Goal: Check status: Check status

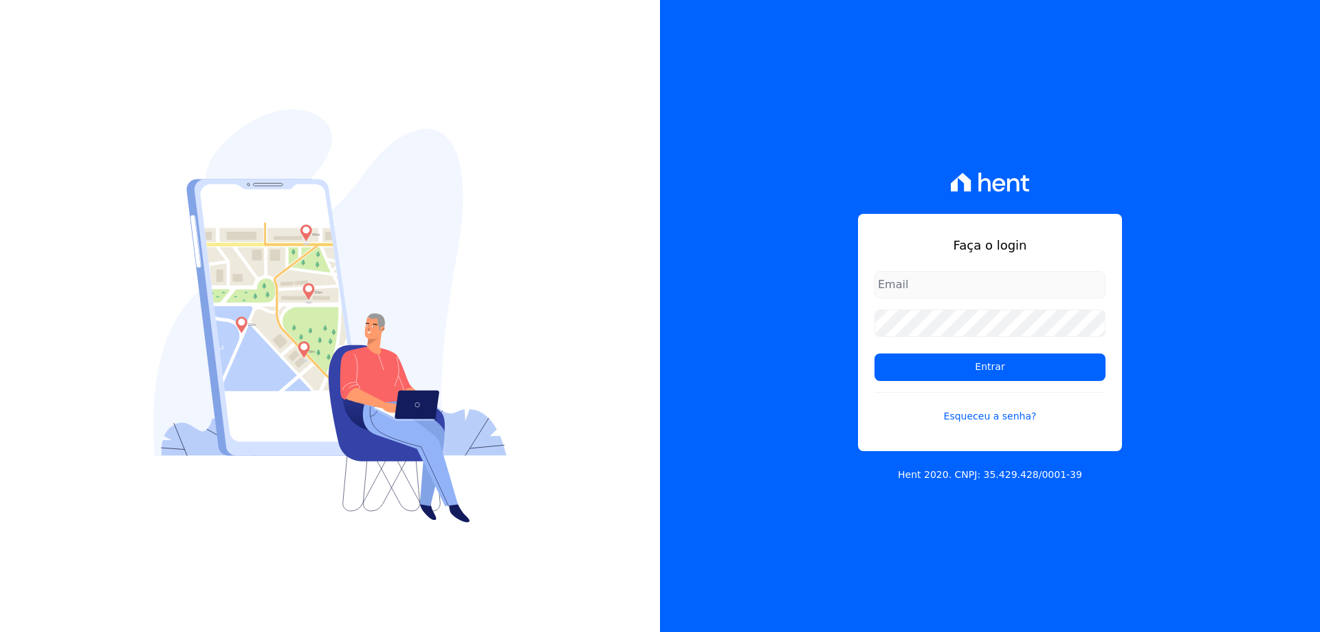
click at [1149, 323] on div "Faça o login Entrar Esqueceu a senha? Hent 2020. CNPJ: 35.429.428/0001-39" at bounding box center [990, 316] width 660 height 632
click at [992, 294] on input "email" at bounding box center [990, 285] width 231 height 28
click at [1174, 409] on div "Faça o login Entrar Esqueceu a senha? Hent 2020. CNPJ: 35.429.428/0001-39" at bounding box center [990, 316] width 660 height 632
click at [946, 295] on input "email" at bounding box center [990, 285] width 231 height 28
type input "[EMAIL_ADDRESS][DOMAIN_NAME]"
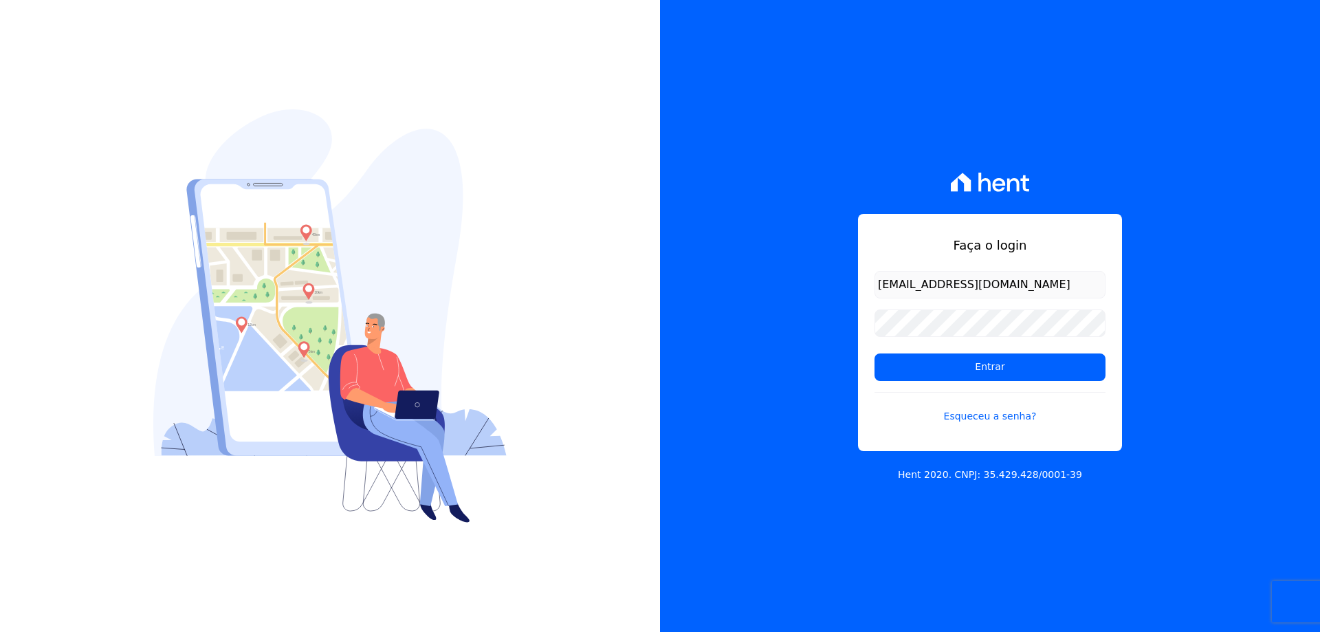
click at [875, 354] on input "Entrar" at bounding box center [990, 368] width 231 height 28
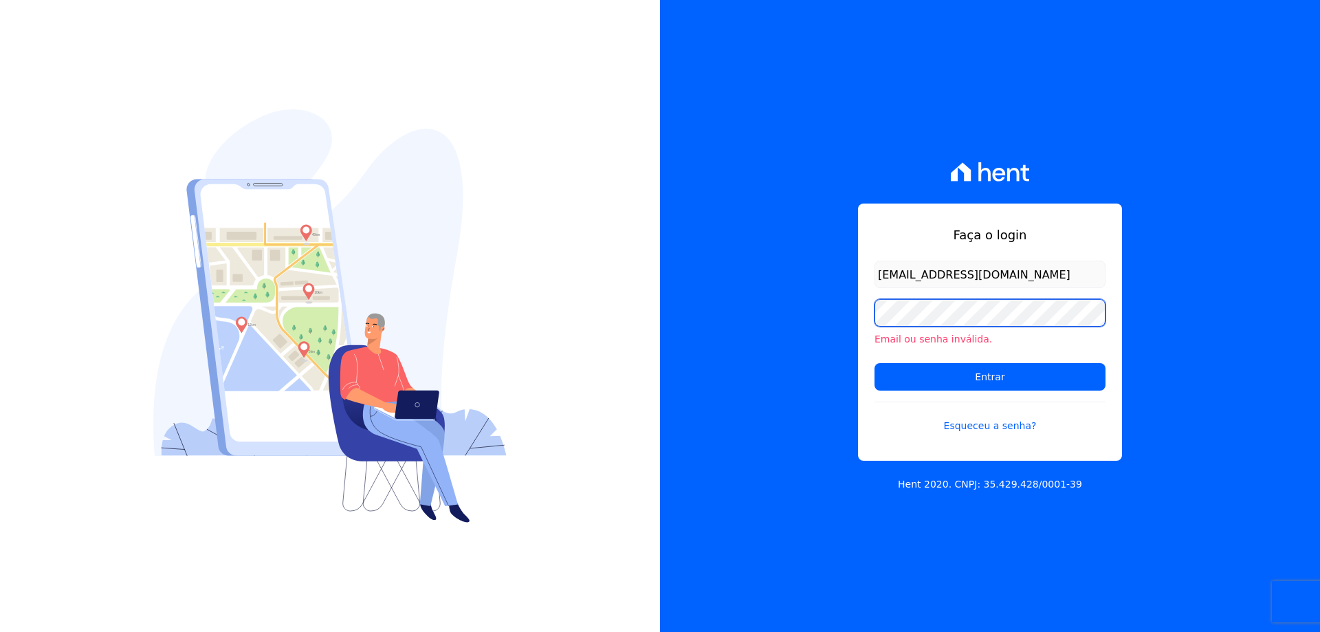
click at [875, 363] on input "Entrar" at bounding box center [990, 377] width 231 height 28
click at [975, 420] on link "Esqueceu a senha?" at bounding box center [990, 418] width 231 height 32
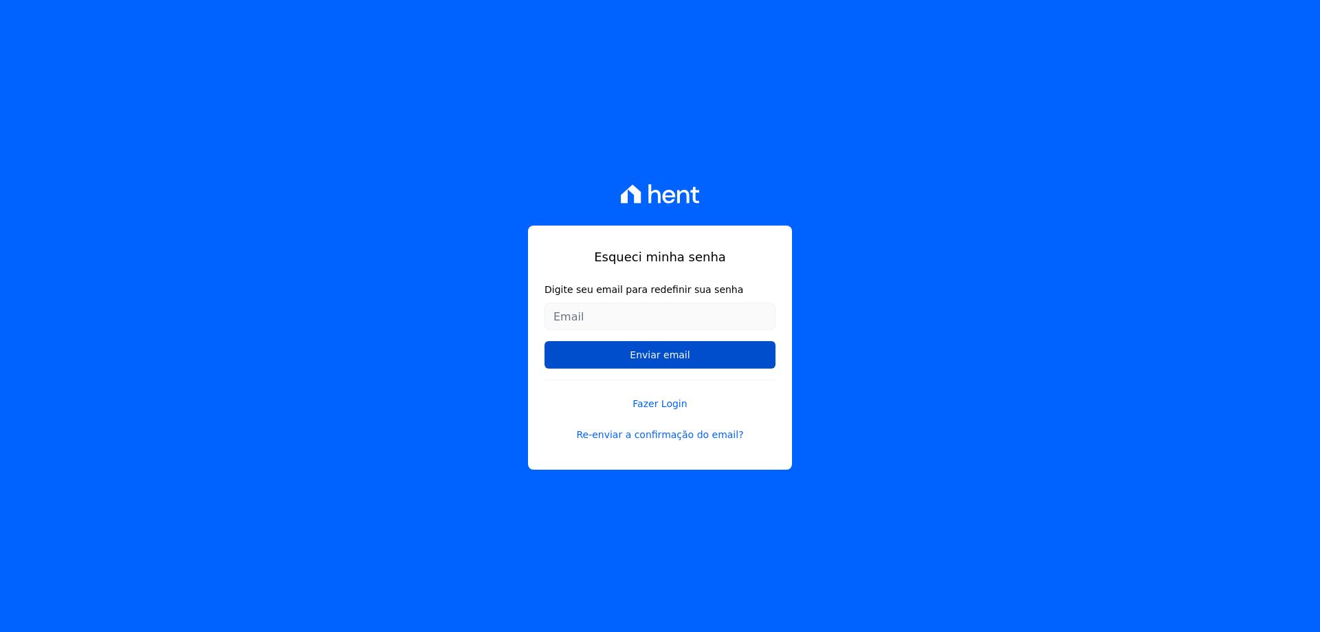
click at [578, 343] on input "Enviar email" at bounding box center [660, 355] width 231 height 28
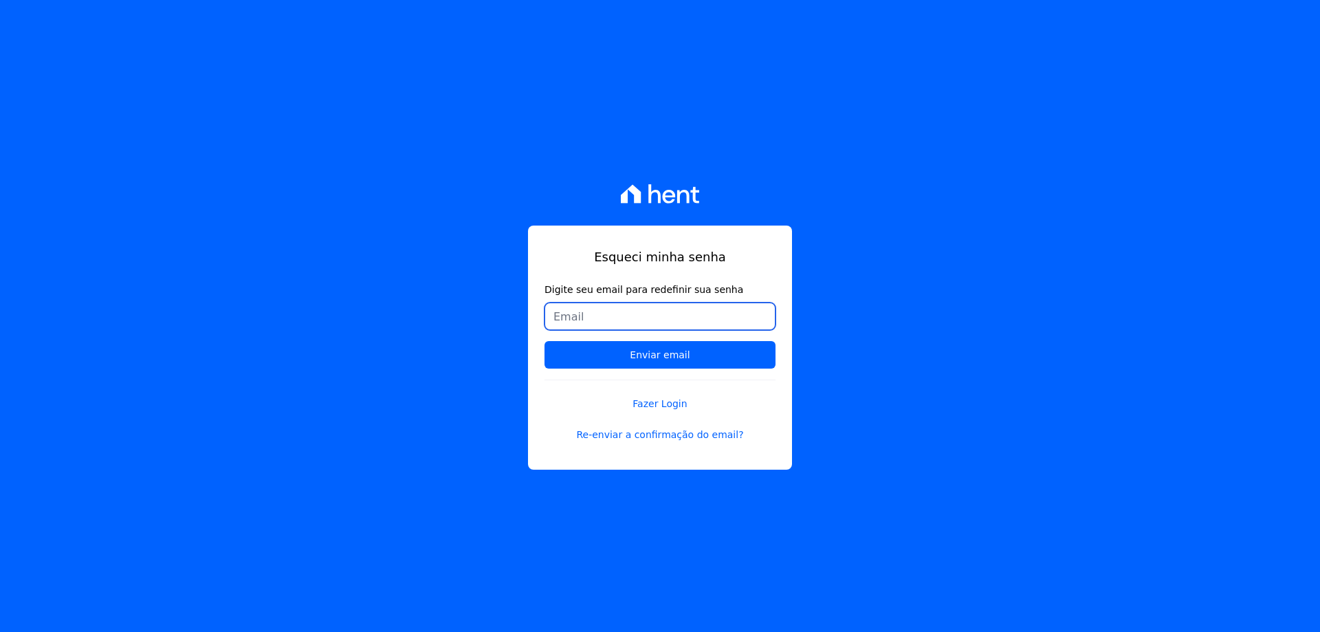
click at [583, 322] on input "Digite seu email para redefinir sua senha" at bounding box center [660, 317] width 231 height 28
click at [571, 299] on form "Digite seu email para redefinir sua senha Enviar email" at bounding box center [660, 331] width 231 height 97
click at [593, 307] on input "Digite seu email para redefinir sua senha" at bounding box center [660, 317] width 231 height 28
type input "lucianechagas05@gmail.com"
click at [545, 341] on input "Enviar email" at bounding box center [660, 355] width 231 height 28
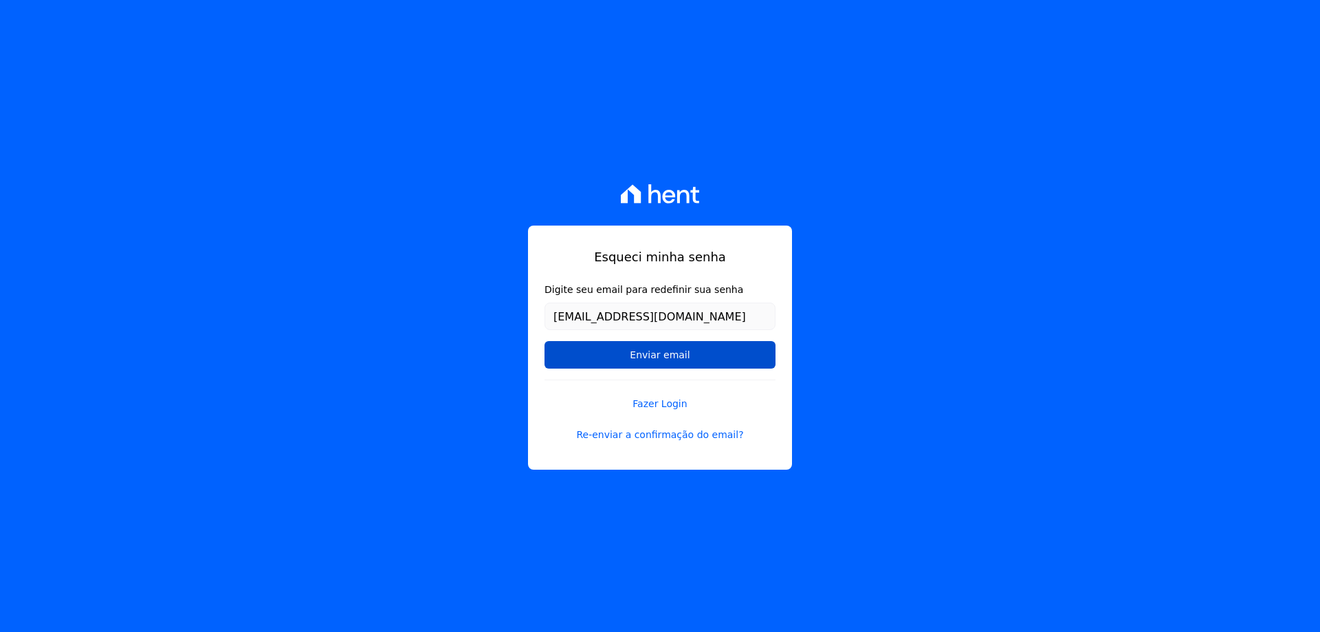
click at [704, 345] on input "Enviar email" at bounding box center [660, 355] width 231 height 28
click at [663, 360] on input "Enviar email" at bounding box center [660, 355] width 231 height 28
click at [678, 349] on input "Enviar email" at bounding box center [660, 355] width 231 height 28
click at [687, 360] on input "Enviar email" at bounding box center [660, 355] width 231 height 28
click at [673, 441] on link "Re-enviar a confirmação do email?" at bounding box center [660, 435] width 231 height 14
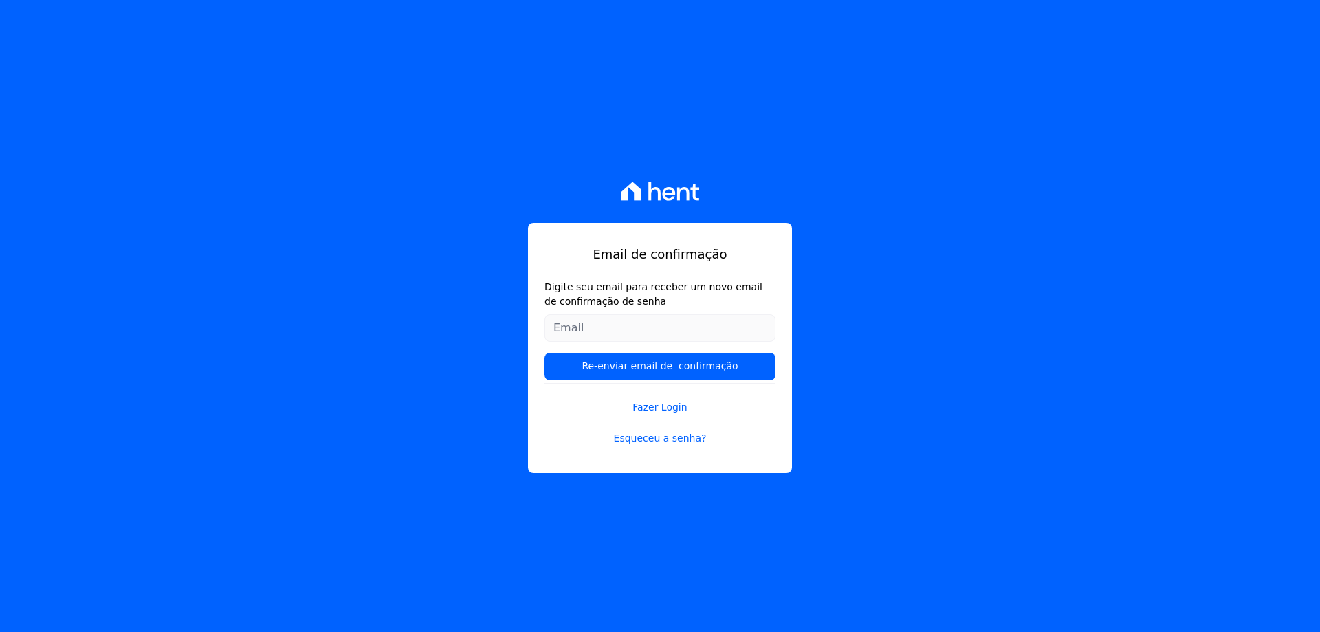
click at [662, 315] on input "Digite seu email para receber um novo email de confirmação de senha" at bounding box center [660, 328] width 231 height 28
click at [624, 320] on input "Digite seu email para receber um novo email de confirmação de senha" at bounding box center [660, 328] width 231 height 28
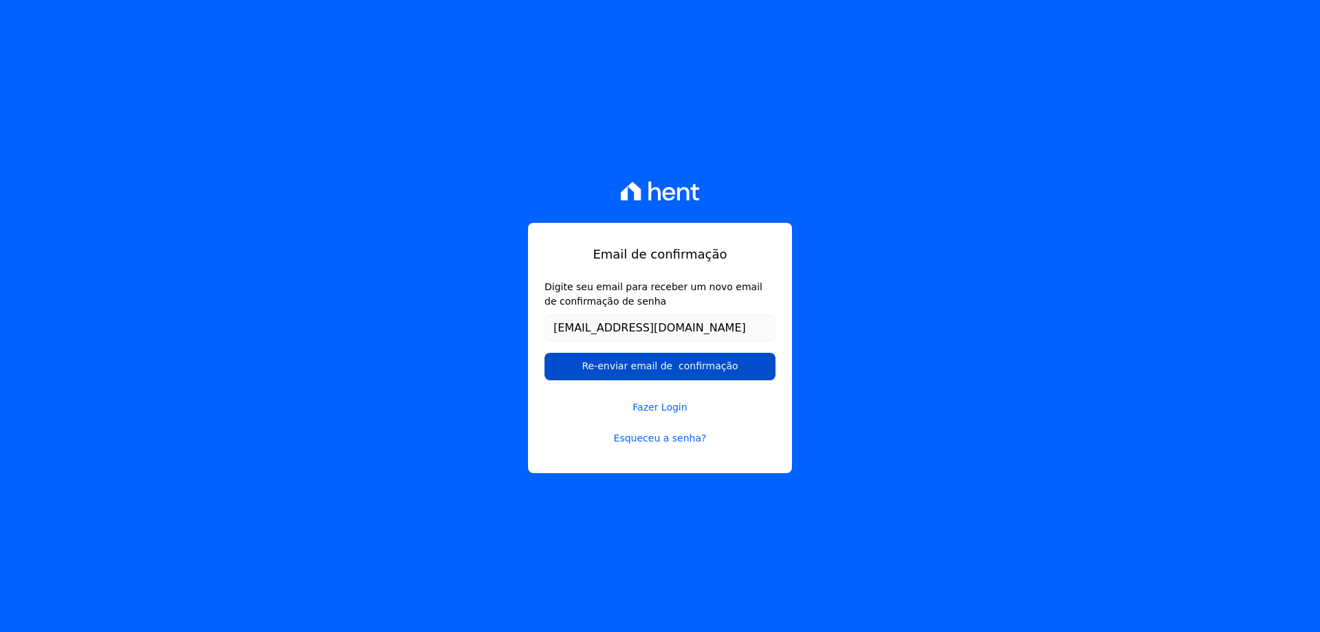
type input "lucianechagas05@gmail.com"
click at [711, 362] on input "Re-enviar email de confirmação" at bounding box center [660, 367] width 231 height 28
click at [720, 370] on input "Re-enviar email de confirmação" at bounding box center [660, 367] width 231 height 28
click at [719, 368] on input "Re-enviar email de confirmação" at bounding box center [660, 367] width 231 height 28
click at [662, 374] on input "Re-enviar email de confirmação" at bounding box center [660, 367] width 231 height 28
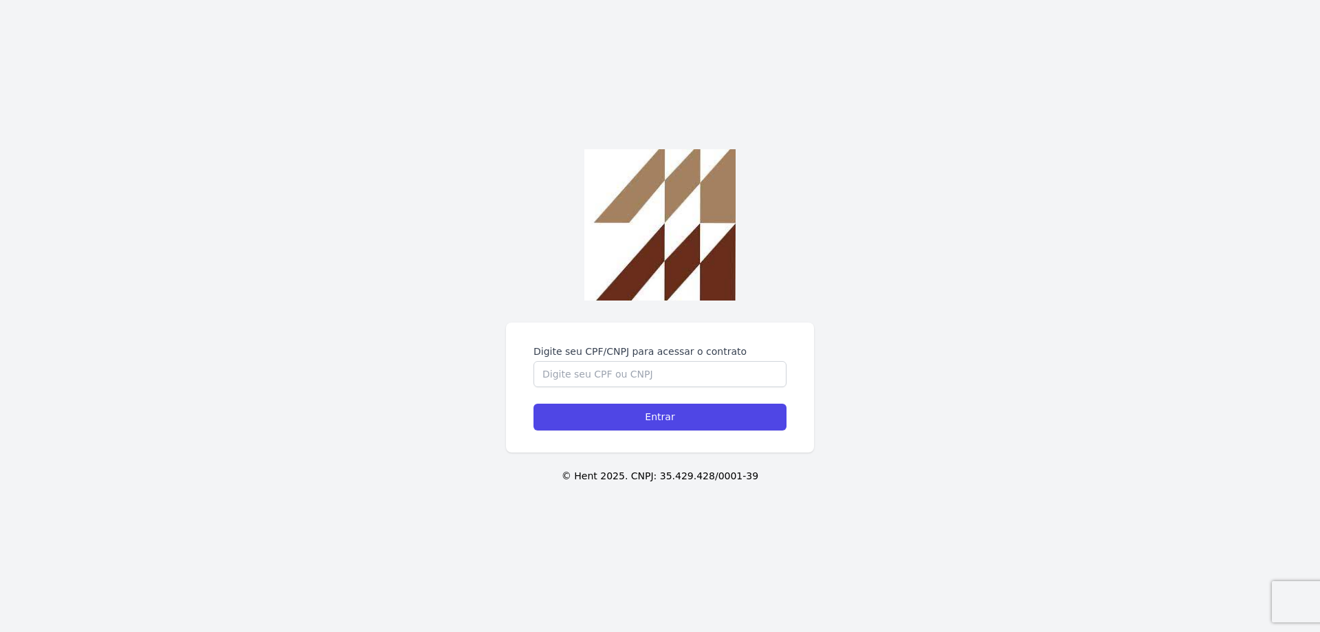
click at [691, 294] on img at bounding box center [660, 224] width 151 height 151
type input "16431505883"
click at [534, 404] on input "Entrar" at bounding box center [660, 417] width 253 height 27
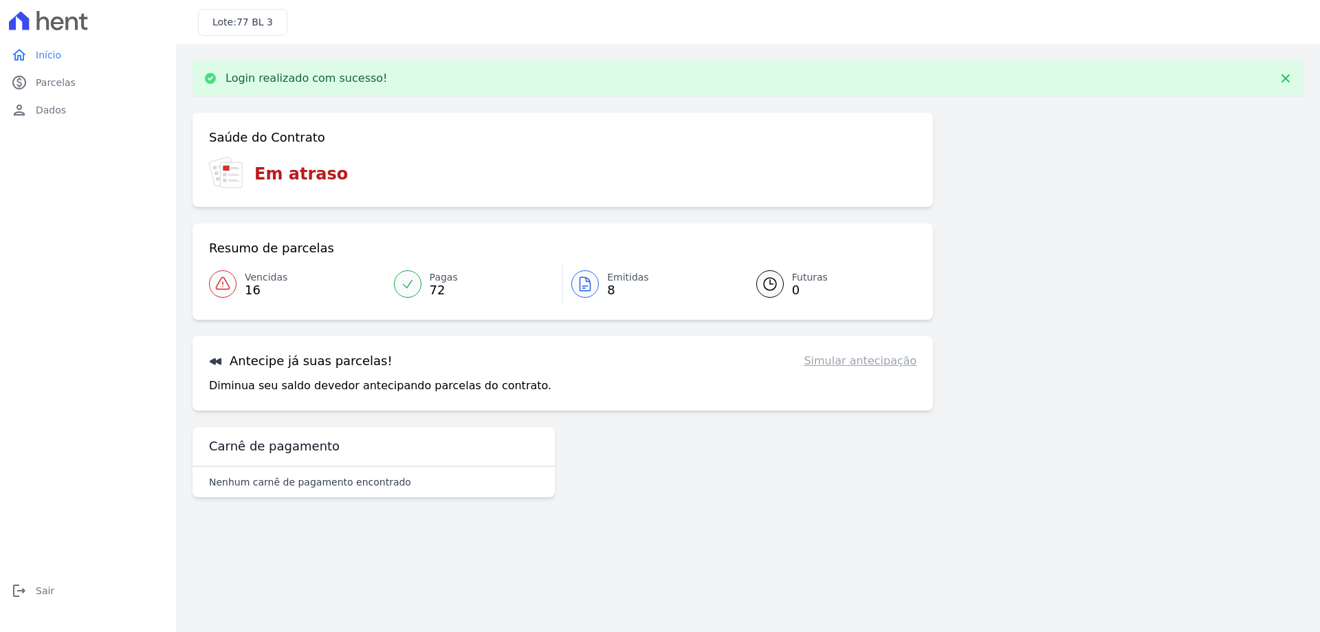
click at [267, 281] on span "Vencidas" at bounding box center [266, 277] width 43 height 14
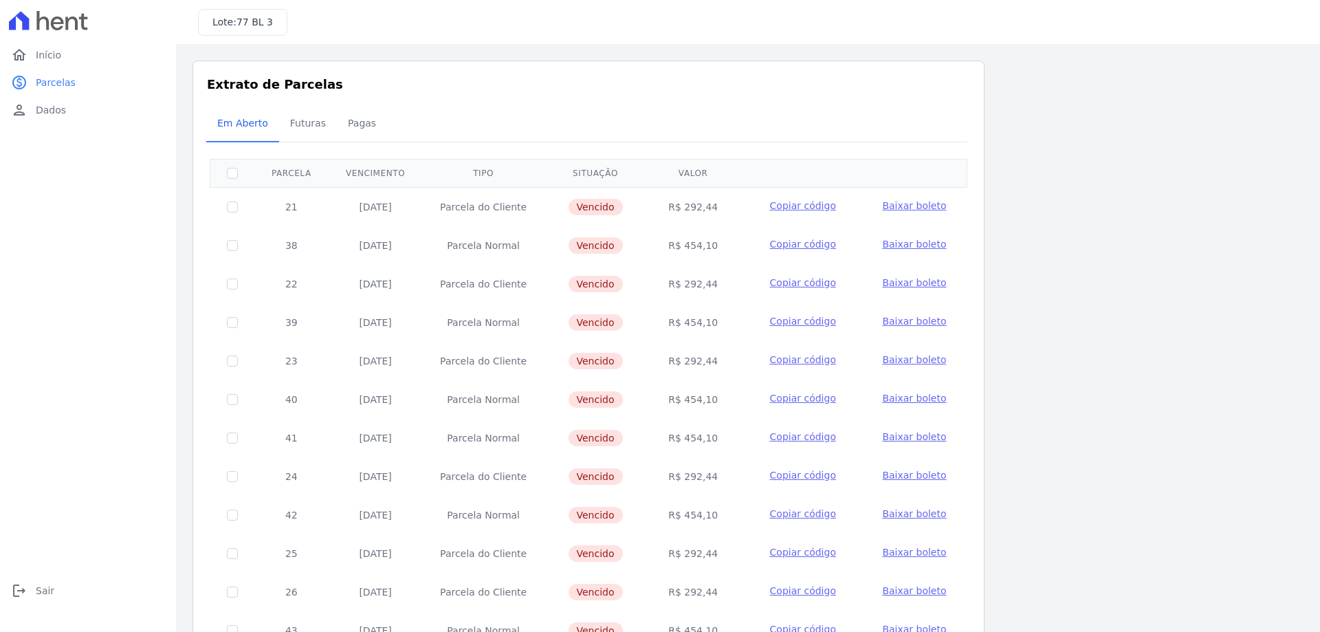
drag, startPoint x: 377, startPoint y: 208, endPoint x: 411, endPoint y: 208, distance: 33.7
click at [411, 208] on td "[DATE]" at bounding box center [376, 206] width 94 height 39
click at [480, 243] on td "Parcela Normal" at bounding box center [483, 245] width 122 height 39
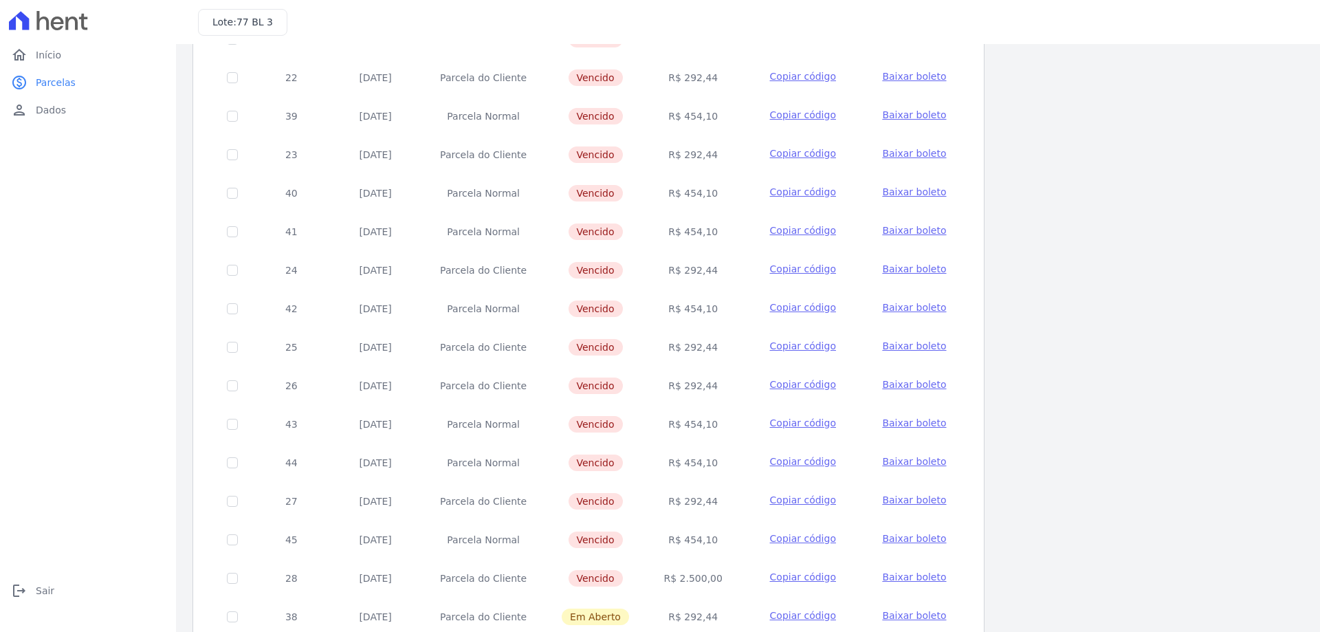
scroll to position [344, 0]
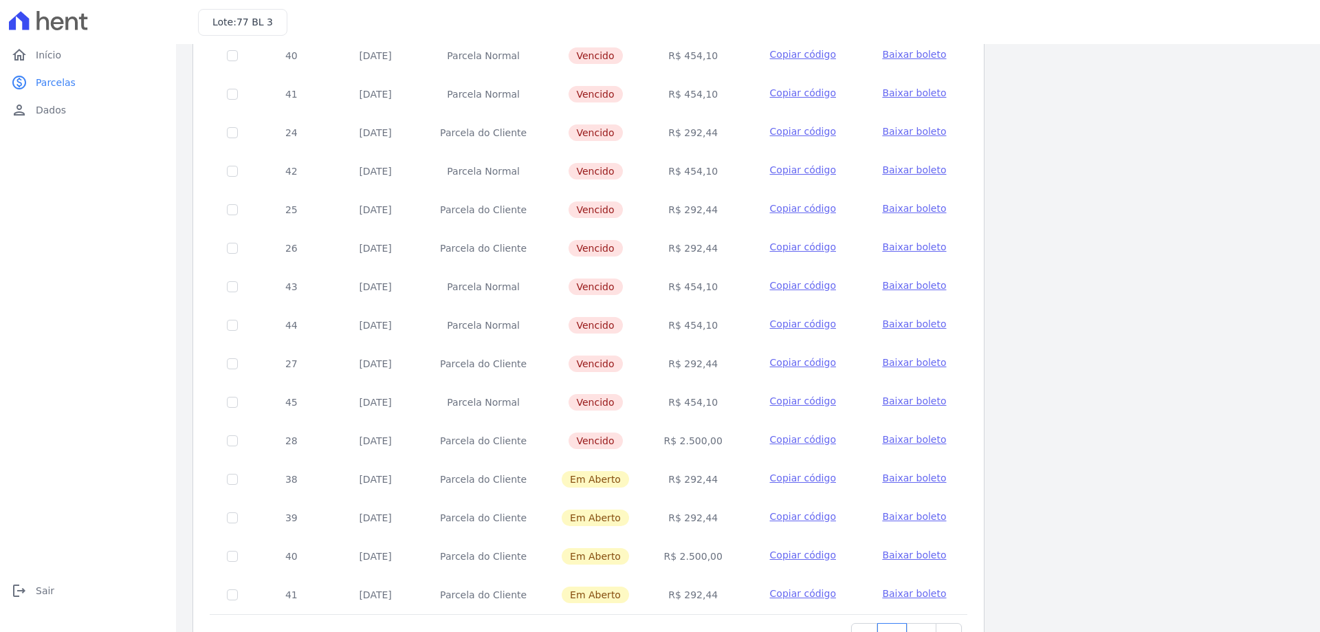
drag, startPoint x: 607, startPoint y: 445, endPoint x: 565, endPoint y: 437, distance: 42.1
click at [565, 437] on td "Vencido" at bounding box center [596, 441] width 102 height 39
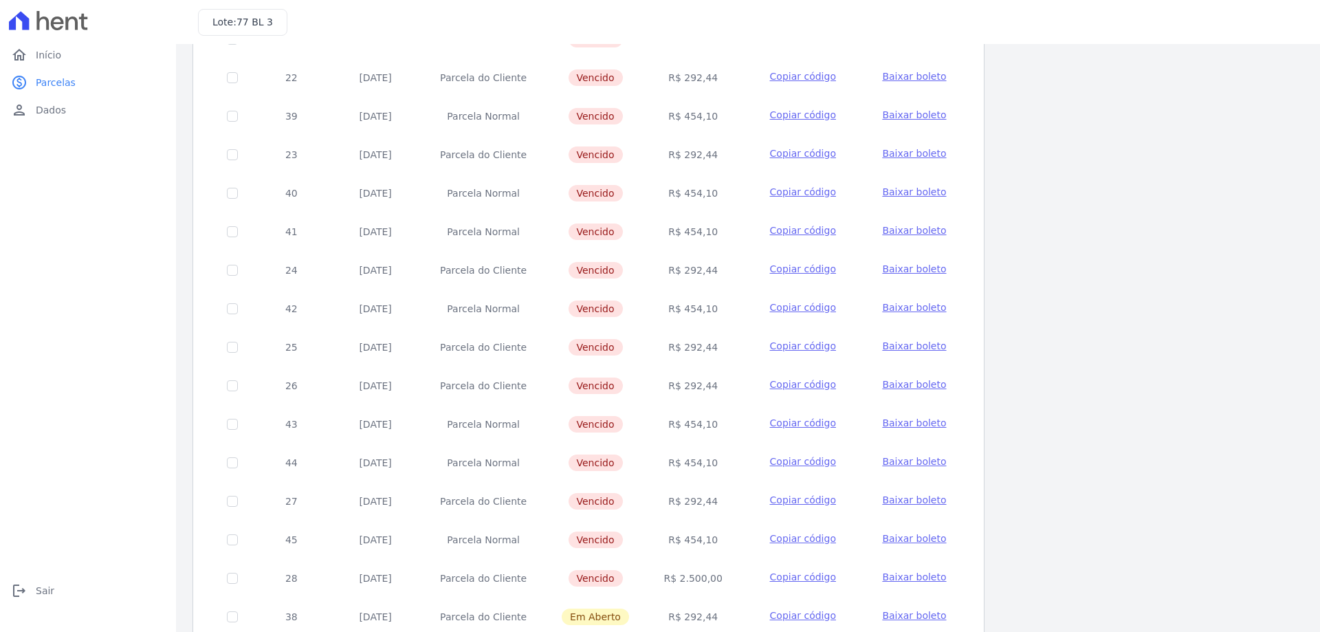
scroll to position [275, 0]
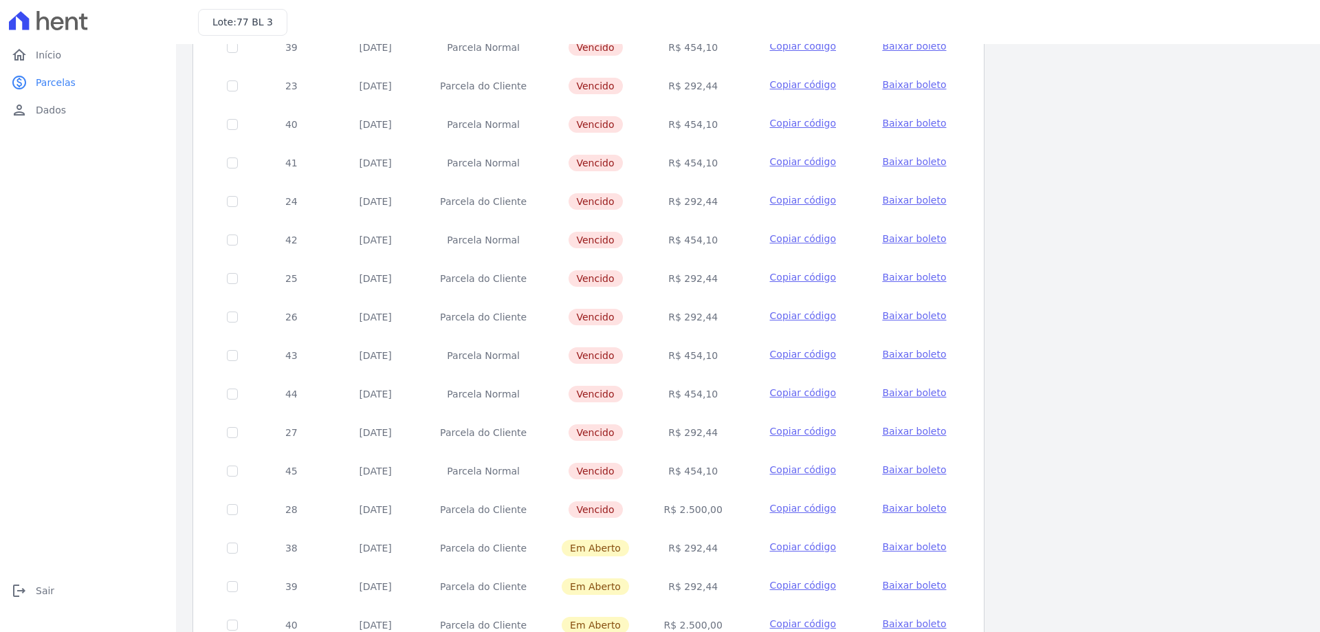
drag, startPoint x: 459, startPoint y: 465, endPoint x: 530, endPoint y: 473, distance: 72.0
click at [530, 473] on td "Parcela Normal" at bounding box center [483, 471] width 122 height 39
drag, startPoint x: 452, startPoint y: 390, endPoint x: 501, endPoint y: 398, distance: 49.5
click at [491, 397] on td "Parcela Normal" at bounding box center [483, 394] width 122 height 39
click at [493, 360] on td "Parcela Normal" at bounding box center [483, 355] width 122 height 39
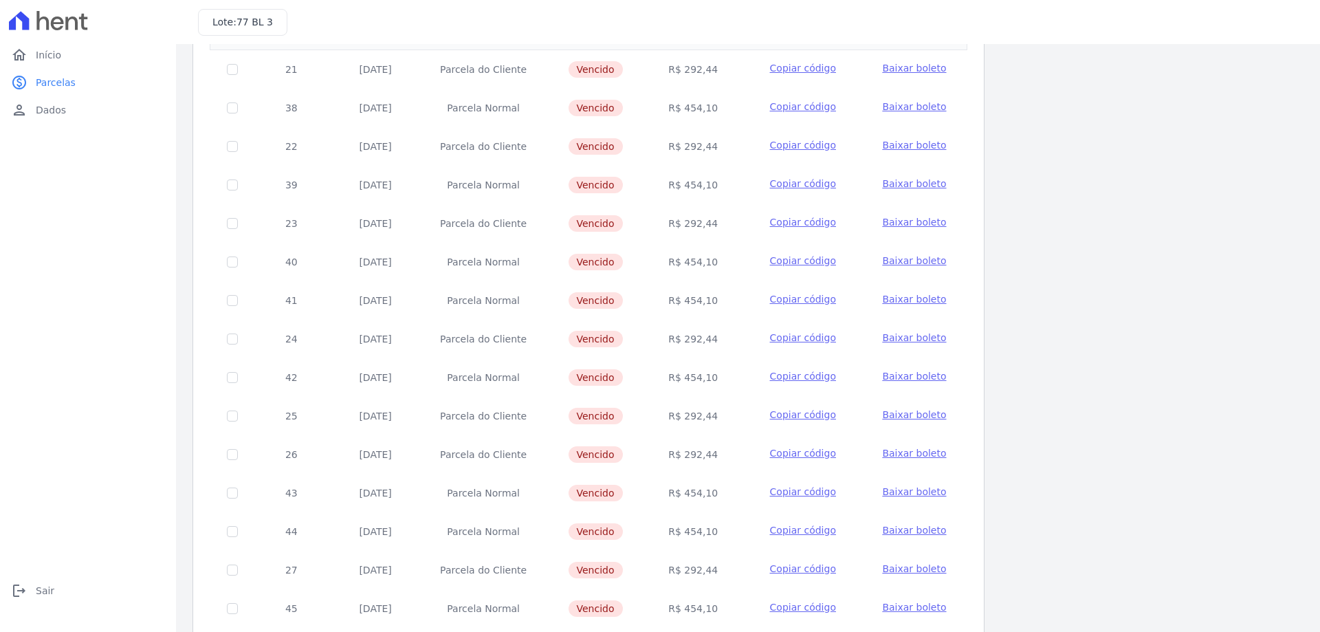
scroll to position [0, 0]
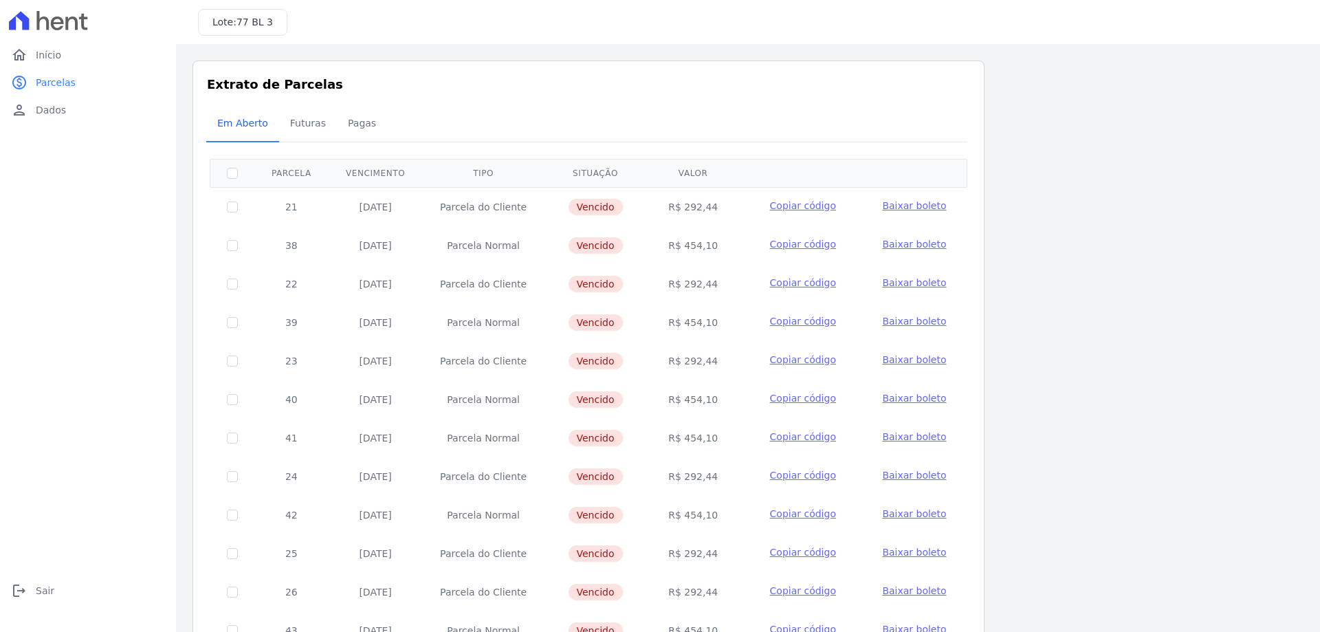
click at [504, 219] on td "Parcela do Cliente" at bounding box center [483, 206] width 122 height 39
click at [488, 246] on td "Parcela Normal" at bounding box center [483, 245] width 122 height 39
drag, startPoint x: 364, startPoint y: 206, endPoint x: 435, endPoint y: 215, distance: 71.3
click at [435, 215] on tr "21 05/05/2024 Parcela do Cliente Vencido R$ 292,44 Copiar código Baixar boleto" at bounding box center [588, 206] width 757 height 39
click at [376, 251] on td "05/05/2024" at bounding box center [376, 245] width 94 height 39
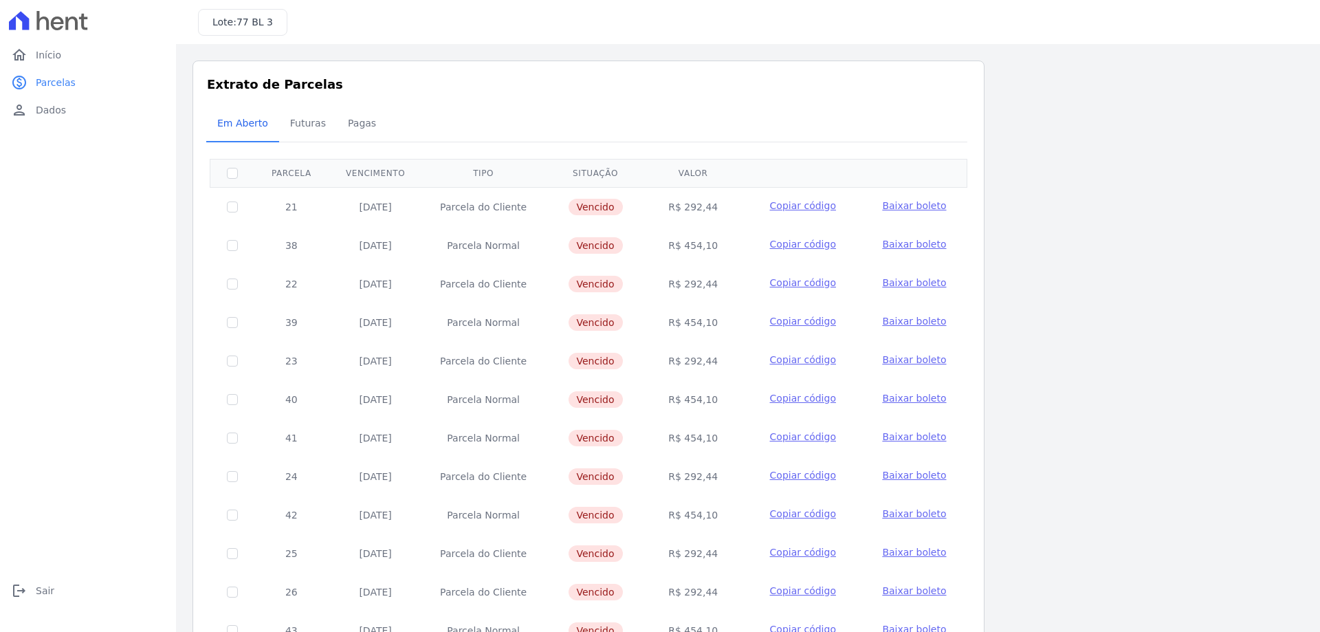
drag, startPoint x: 388, startPoint y: 282, endPoint x: 409, endPoint y: 287, distance: 21.2
click at [409, 287] on td "05/06/2024" at bounding box center [376, 284] width 94 height 39
drag, startPoint x: 589, startPoint y: 249, endPoint x: 609, endPoint y: 252, distance: 20.2
click at [609, 252] on span "Vencido" at bounding box center [596, 245] width 54 height 17
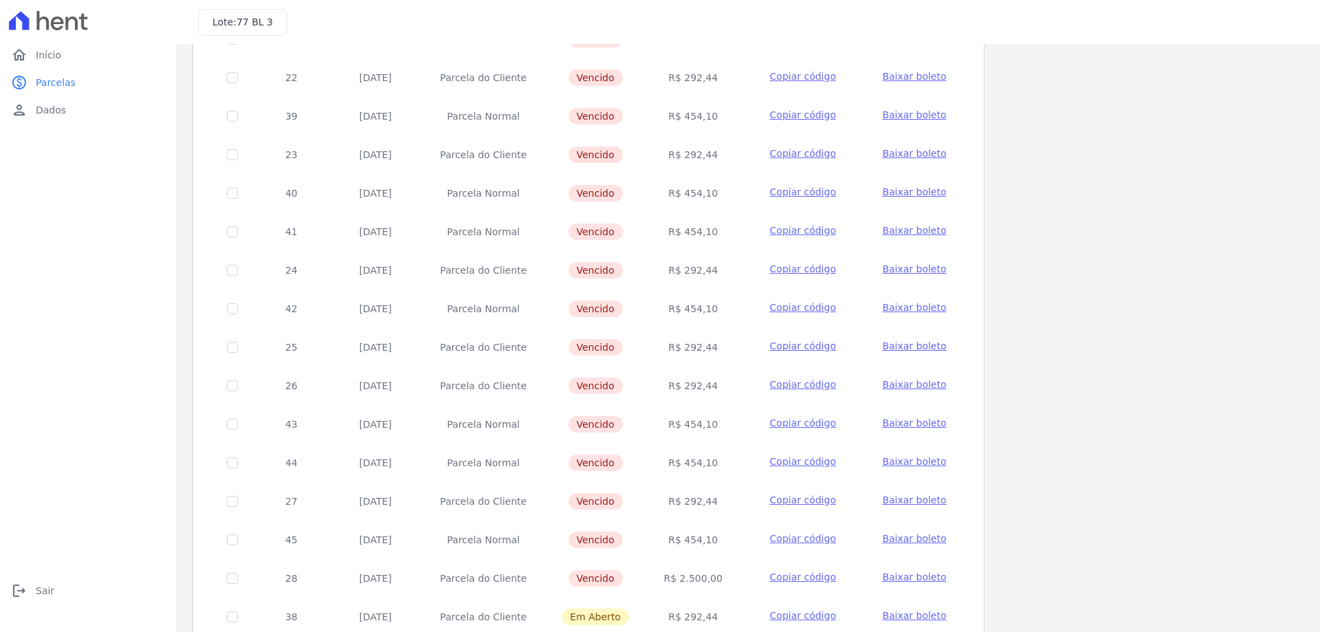
scroll to position [406, 0]
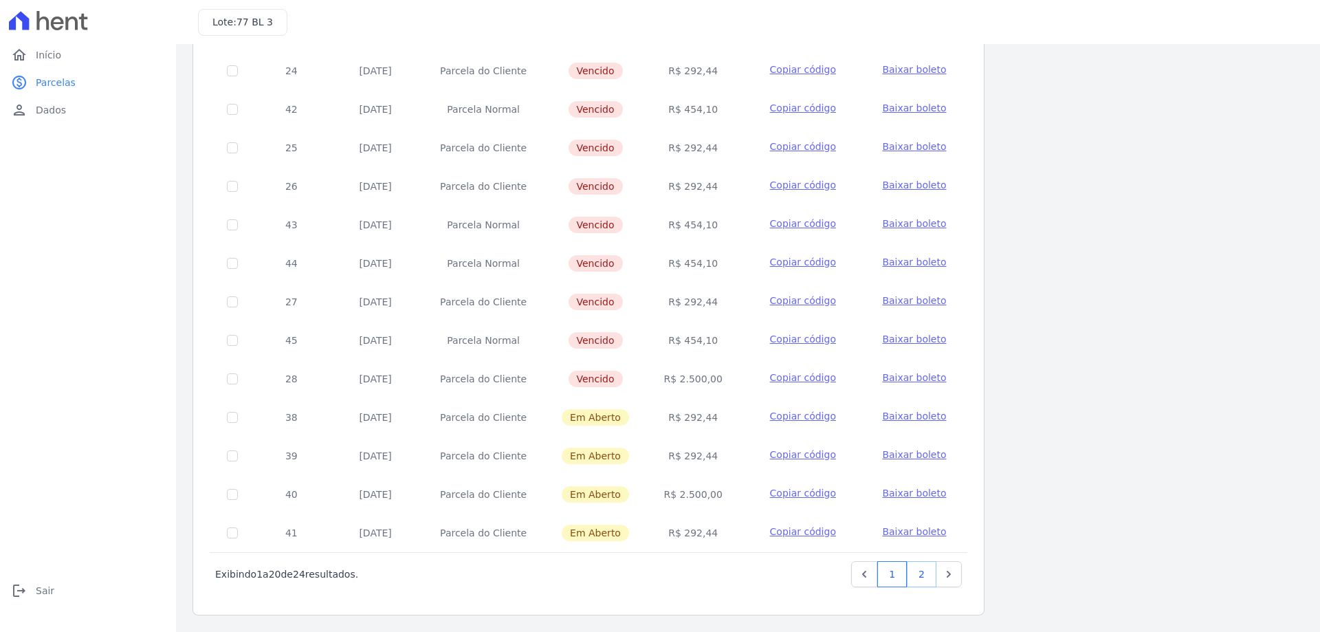
click at [911, 574] on link "2" at bounding box center [922, 574] width 30 height 26
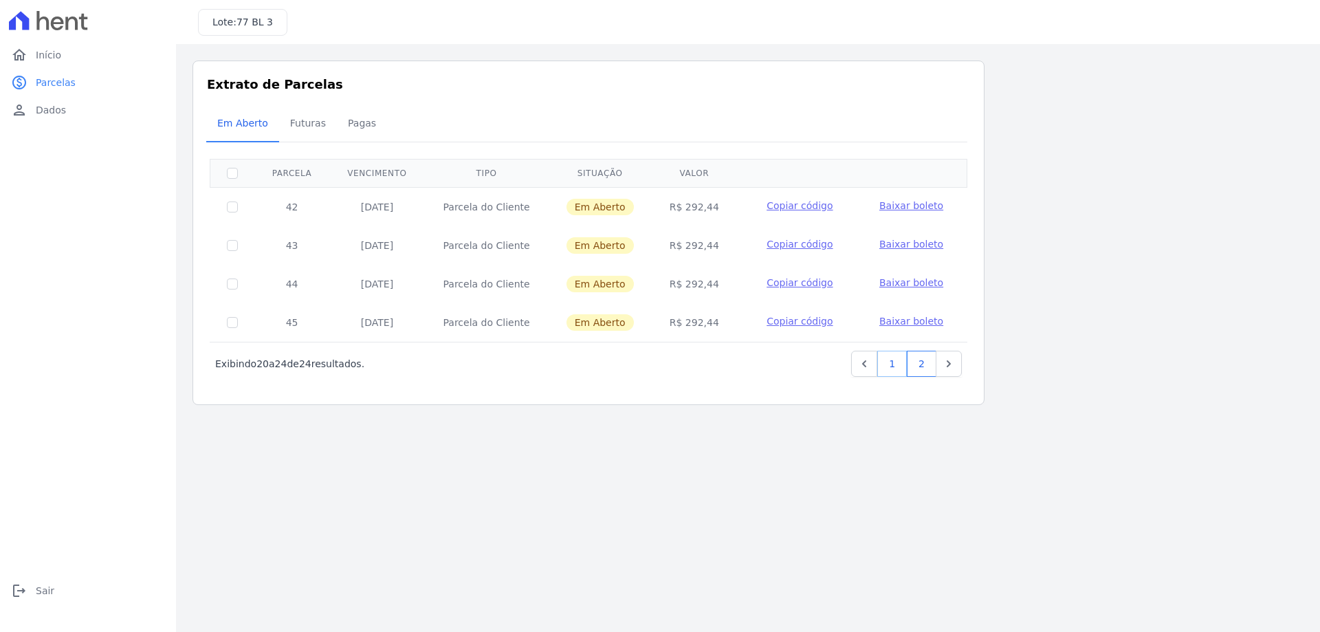
click at [905, 371] on link "1" at bounding box center [893, 364] width 30 height 26
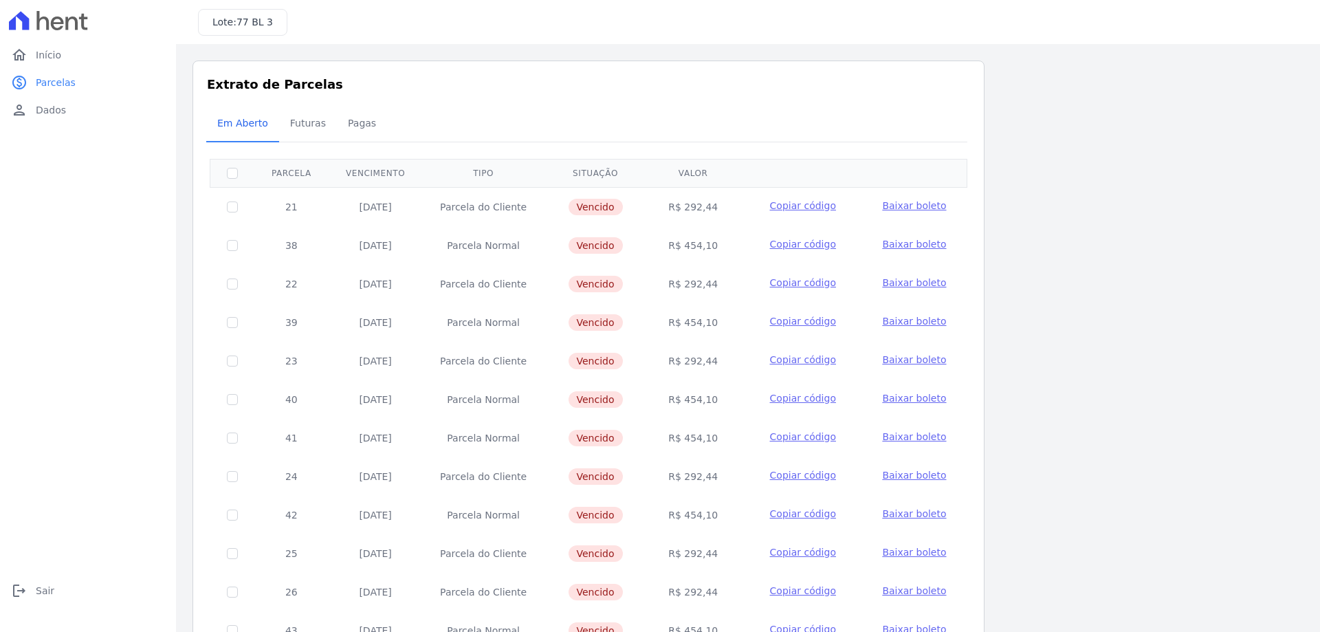
scroll to position [344, 0]
drag, startPoint x: 389, startPoint y: 358, endPoint x: 364, endPoint y: 355, distance: 25.6
click at [364, 355] on td "05/07/2024" at bounding box center [376, 361] width 94 height 39
click at [500, 331] on td "Parcela Normal" at bounding box center [483, 322] width 122 height 39
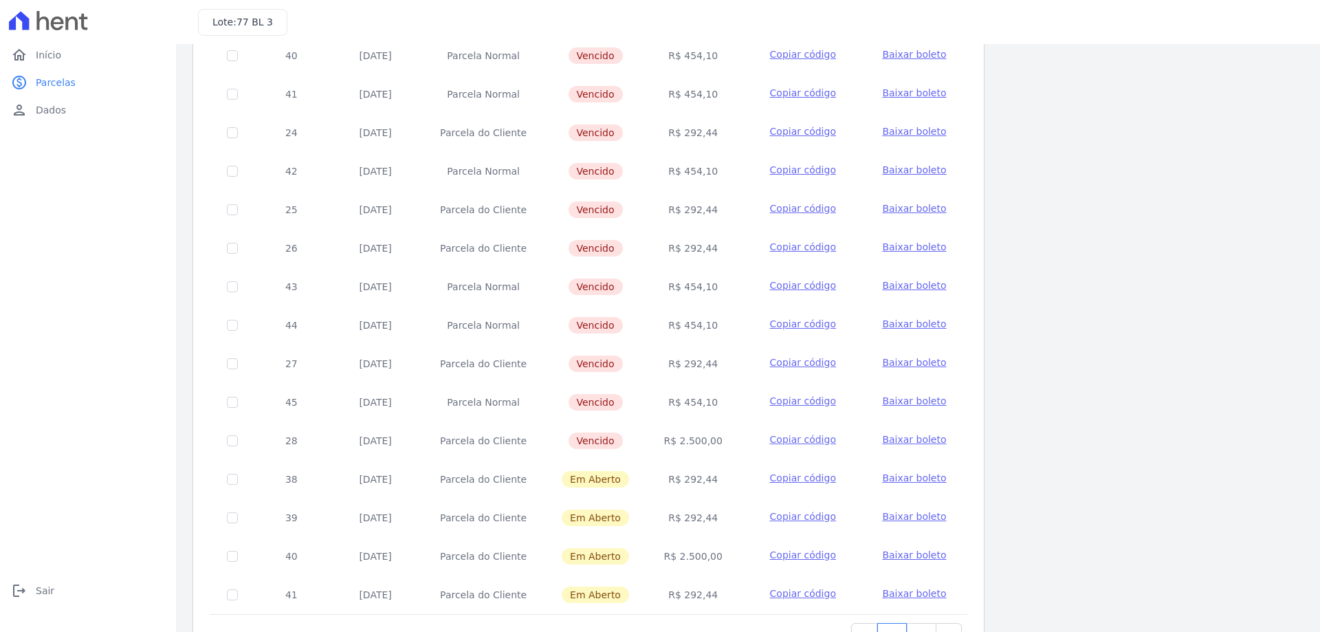
scroll to position [0, 0]
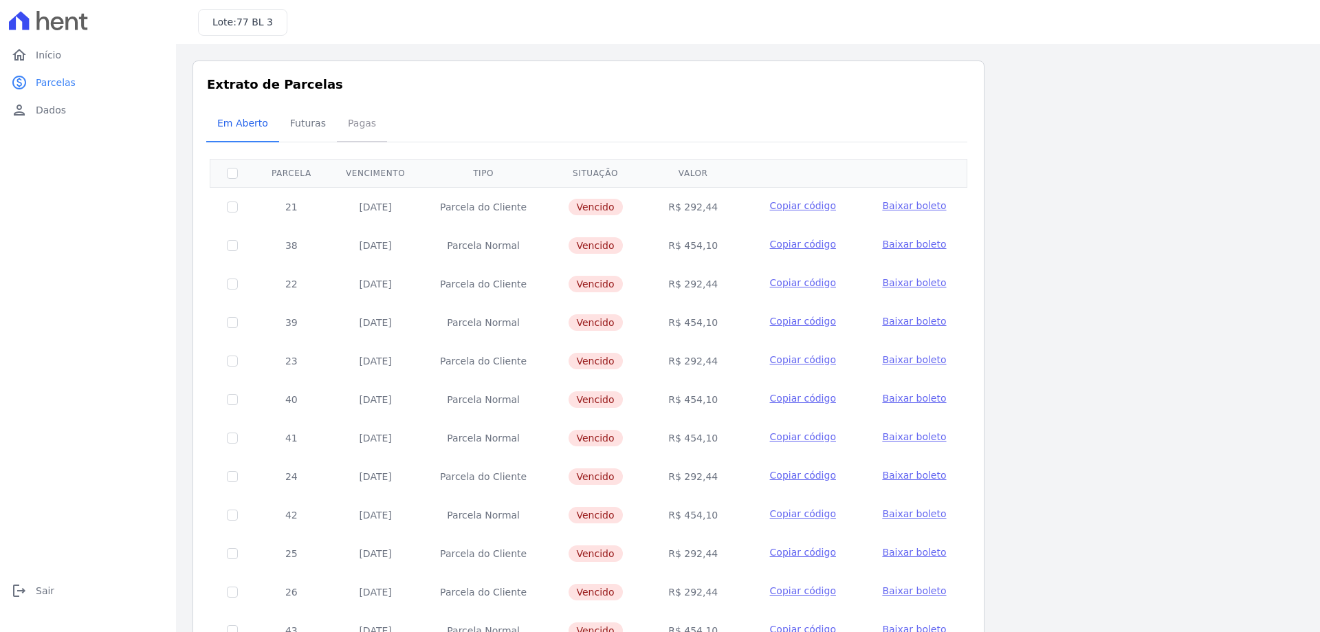
click at [358, 133] on span "Pagas" at bounding box center [362, 123] width 45 height 28
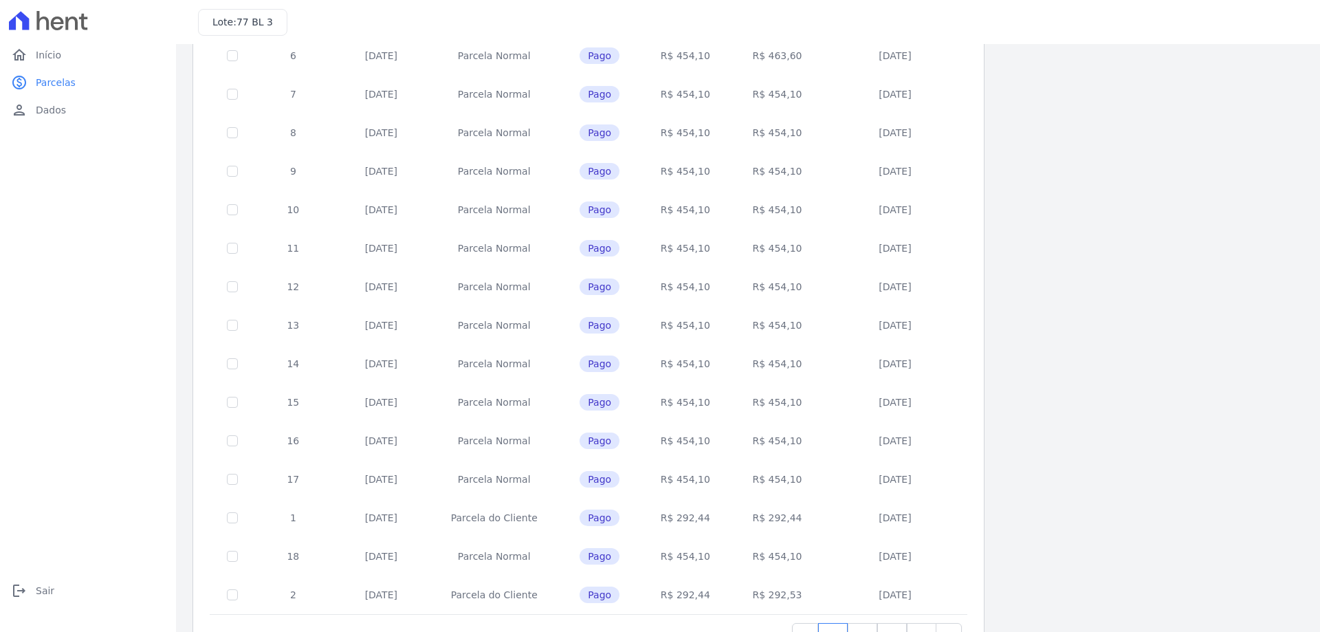
scroll to position [406, 0]
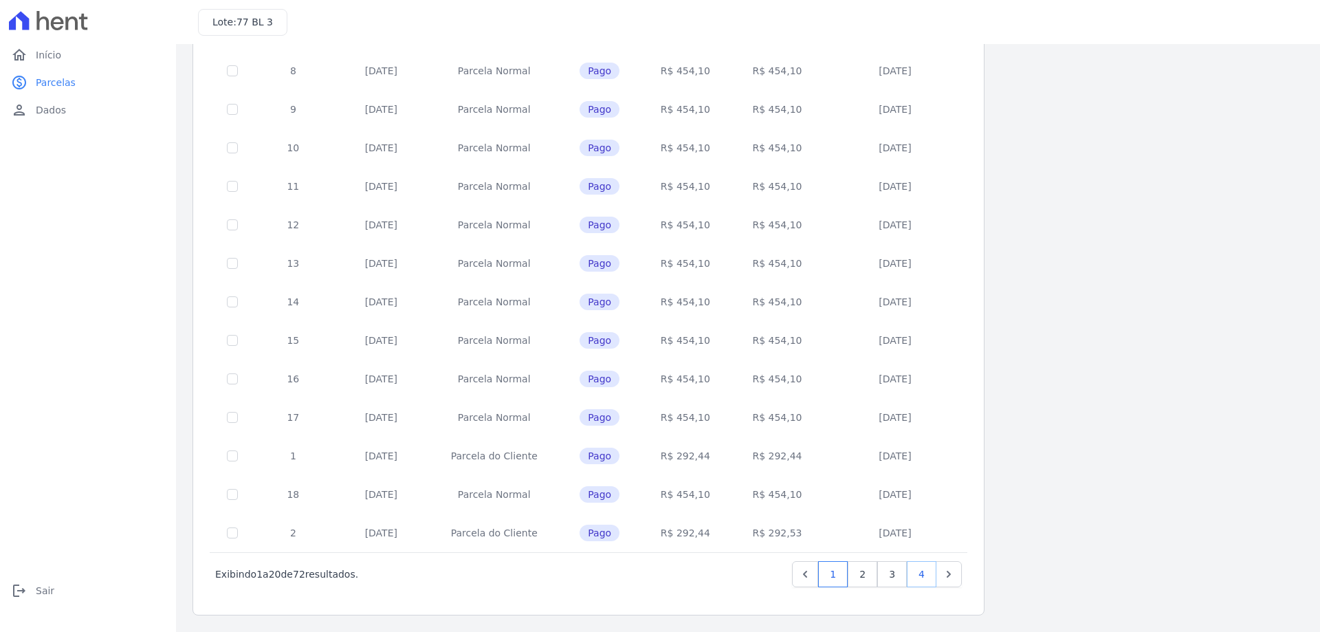
click at [911, 578] on link "4" at bounding box center [922, 574] width 30 height 26
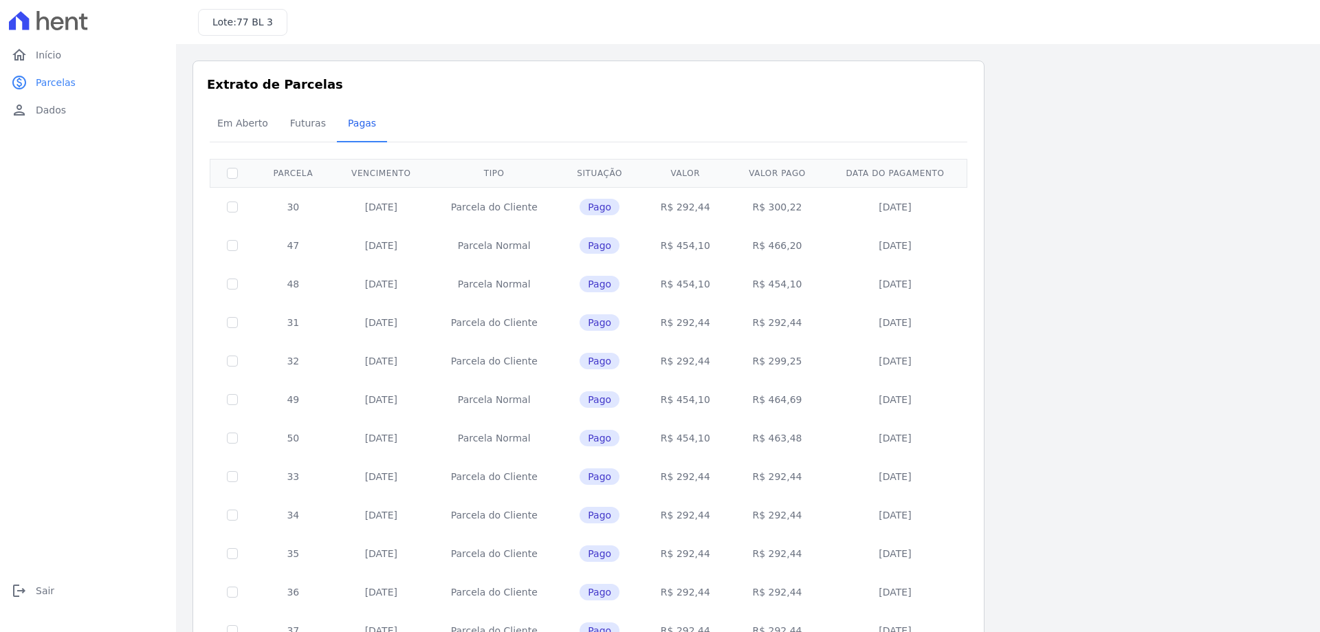
scroll to position [98, 0]
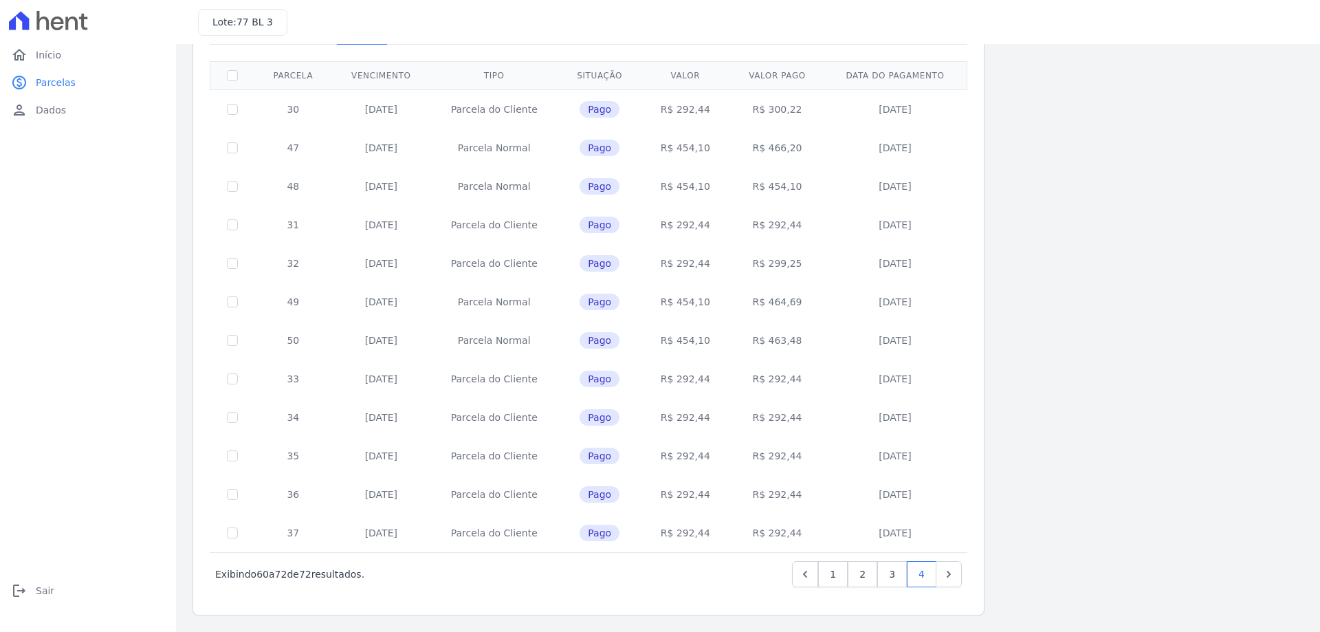
click at [395, 345] on td "05/05/2025" at bounding box center [381, 340] width 98 height 39
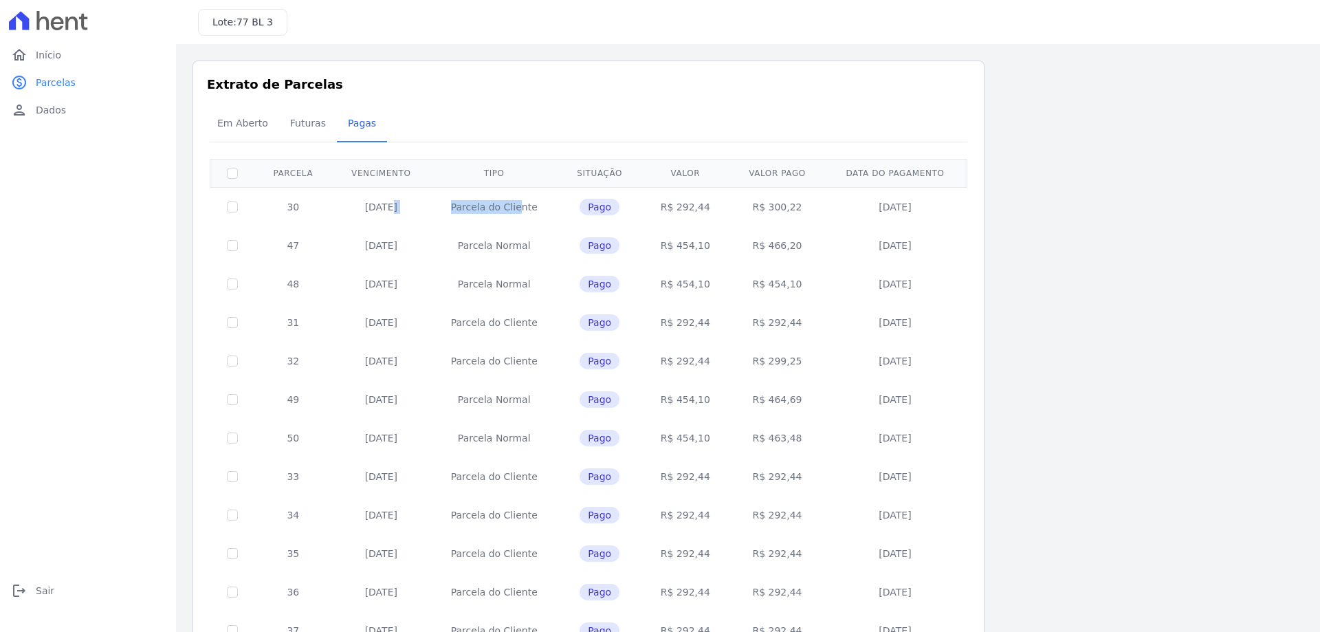
drag, startPoint x: 353, startPoint y: 199, endPoint x: 513, endPoint y: 210, distance: 160.7
click at [494, 209] on tr "30 05/02/2025 Parcela do Cliente Pago R$ 292,44 R$ 300,22 25/02/2025" at bounding box center [588, 206] width 757 height 39
click at [1128, 331] on div "Listagem de parcelas Baixar PDF Extrato de Parcelas Em Aberto Futuras Pagas 0 s…" at bounding box center [748, 387] width 1111 height 653
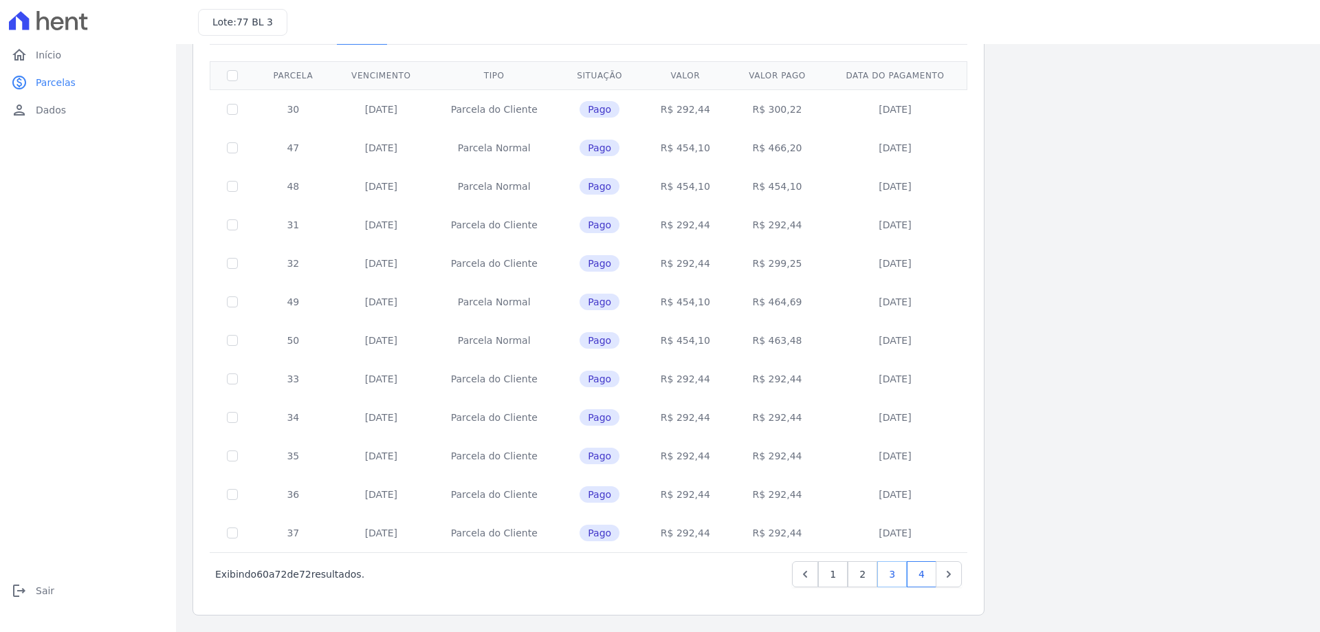
click at [903, 569] on link "3" at bounding box center [893, 574] width 30 height 26
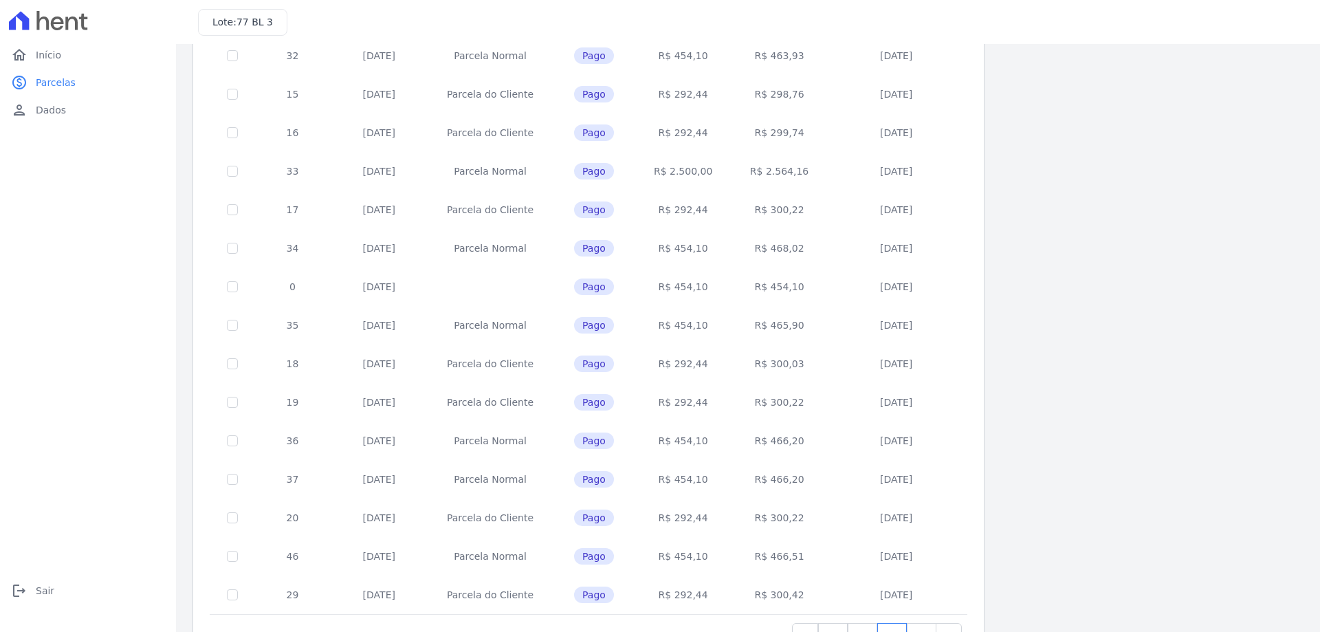
scroll to position [406, 0]
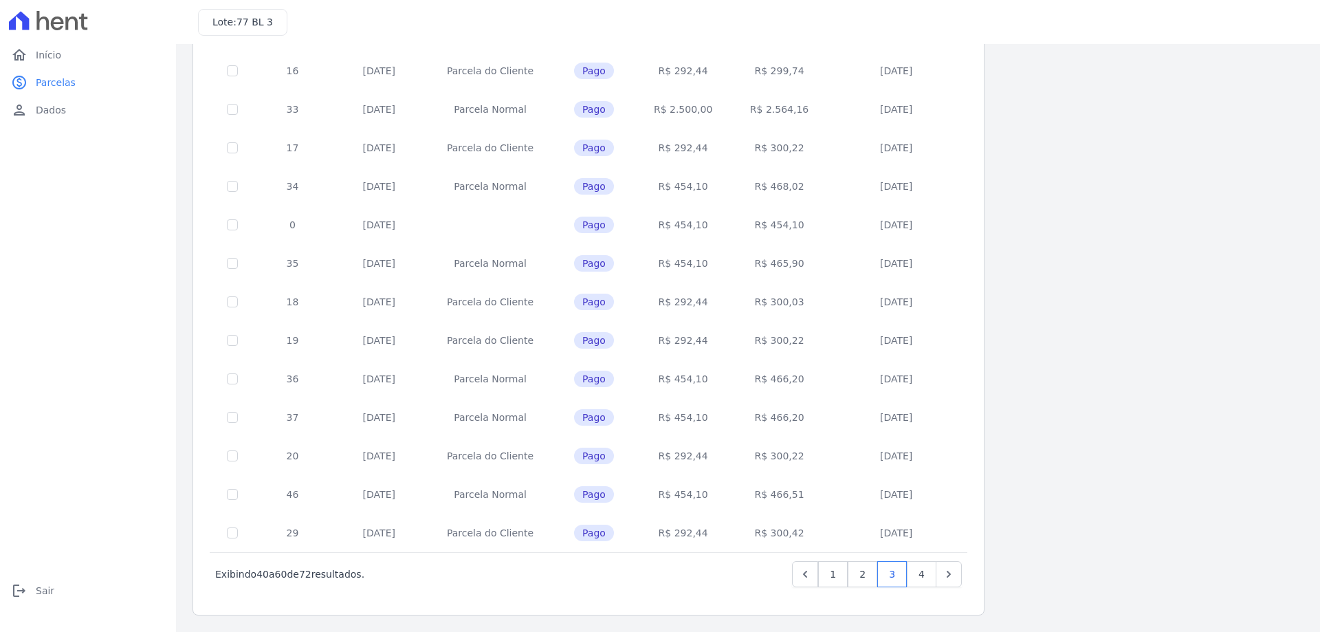
drag, startPoint x: 394, startPoint y: 417, endPoint x: 410, endPoint y: 420, distance: 16.2
click at [410, 420] on td "05/04/2024" at bounding box center [379, 417] width 97 height 39
drag, startPoint x: 494, startPoint y: 411, endPoint x: 537, endPoint y: 415, distance: 43.6
click at [532, 413] on td "Parcela Normal" at bounding box center [491, 417] width 126 height 39
click at [920, 574] on link "4" at bounding box center [922, 574] width 30 height 26
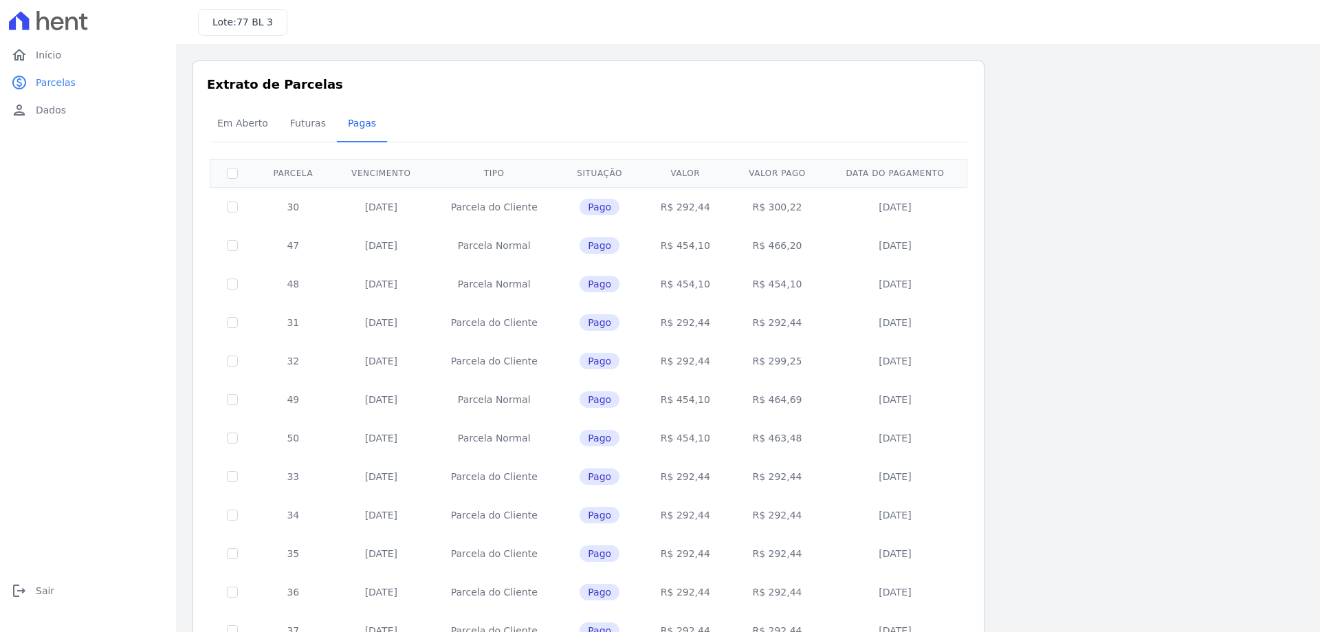
scroll to position [69, 0]
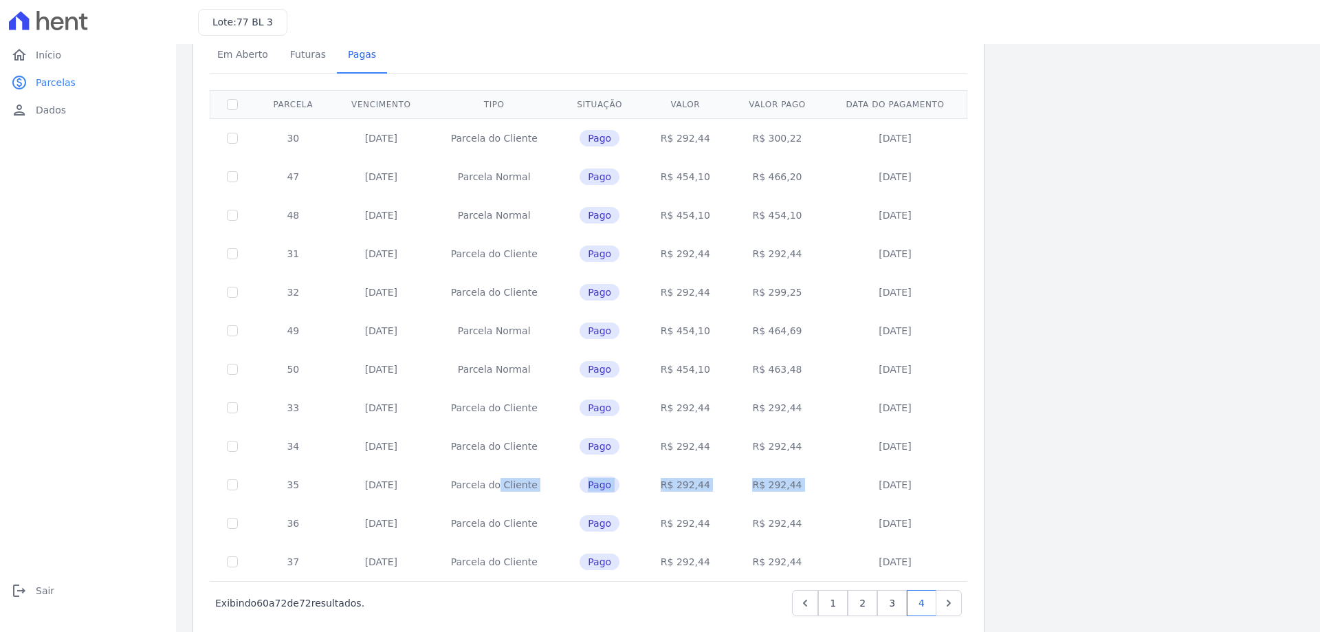
drag, startPoint x: 461, startPoint y: 487, endPoint x: 823, endPoint y: 486, distance: 361.1
click at [823, 486] on tr "35 05/07/2025 Parcela do Cliente Pago R$ 292,44 R$ 292,44 30/06/2025" at bounding box center [588, 485] width 757 height 39
click at [1030, 470] on div "Listagem de parcelas Baixar PDF Extrato de Parcelas Em Aberto Futuras Pagas 0 s…" at bounding box center [748, 318] width 1111 height 653
drag, startPoint x: 917, startPoint y: 483, endPoint x: 820, endPoint y: 485, distance: 96.3
click at [851, 483] on td "30/06/2025" at bounding box center [895, 485] width 140 height 39
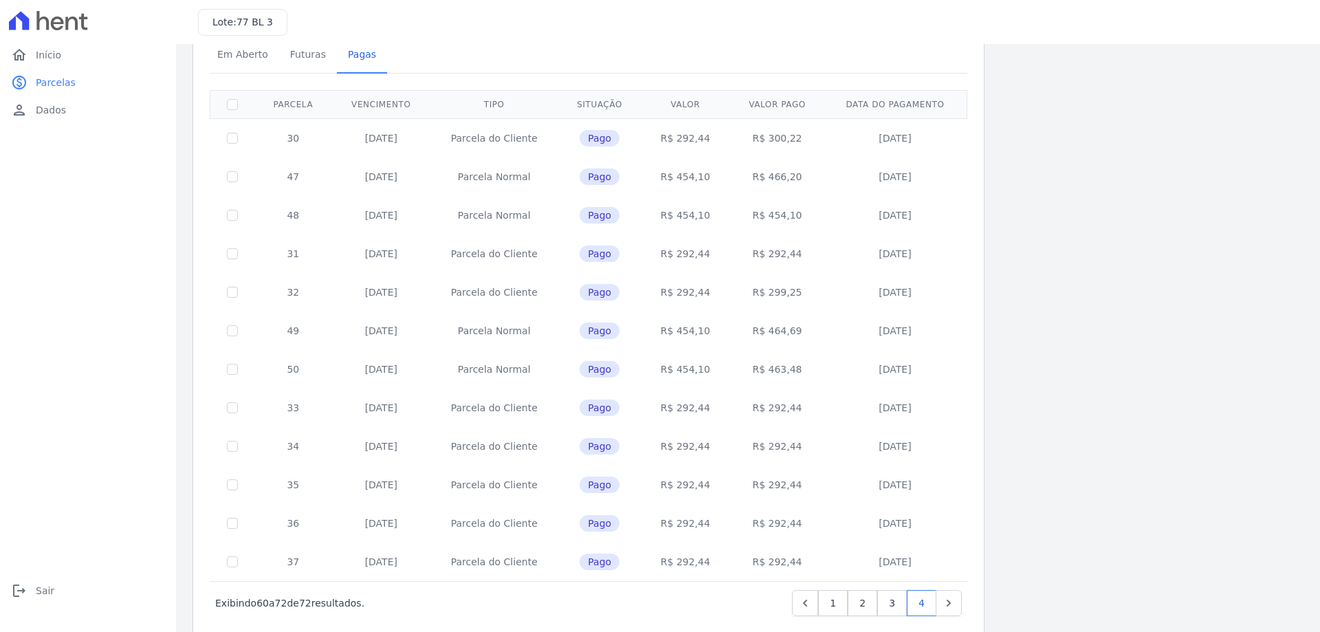
drag, startPoint x: 767, startPoint y: 485, endPoint x: 808, endPoint y: 483, distance: 41.3
click at [808, 483] on td "R$ 292,44" at bounding box center [778, 485] width 96 height 39
click at [1061, 416] on div "Listagem de parcelas Baixar PDF Extrato de Parcelas Em Aberto Futuras Pagas 0 s…" at bounding box center [748, 318] width 1111 height 653
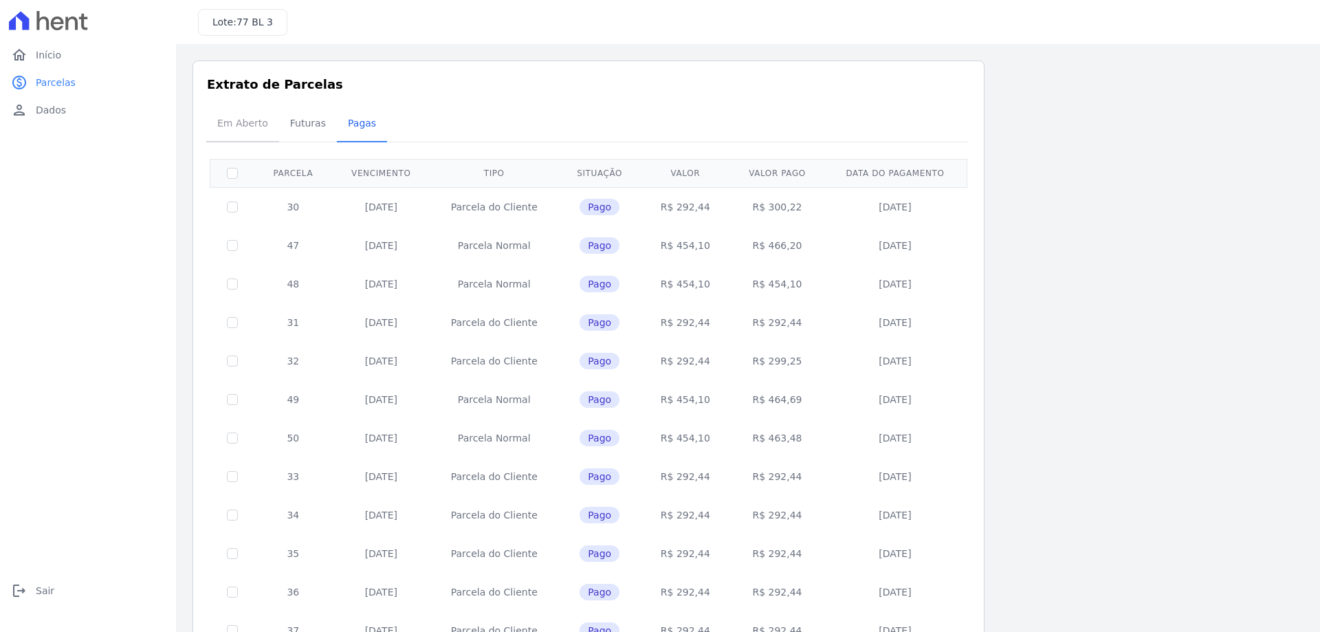
click at [226, 124] on span "Em Aberto" at bounding box center [242, 123] width 67 height 28
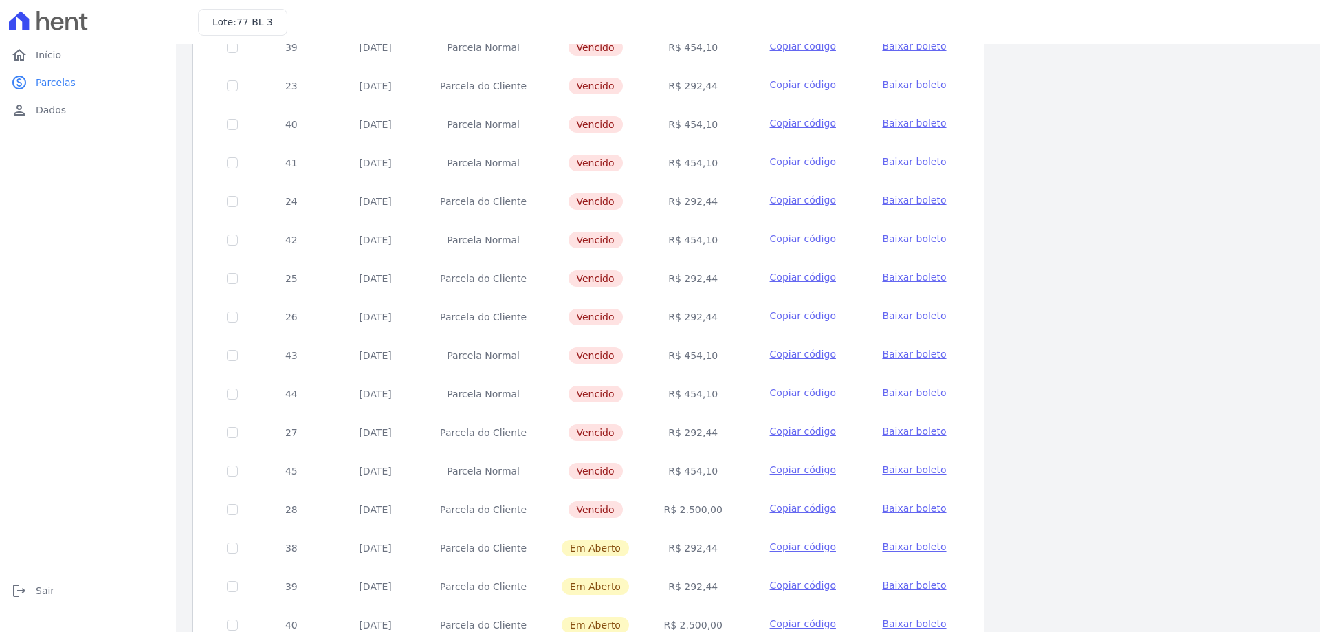
scroll to position [406, 0]
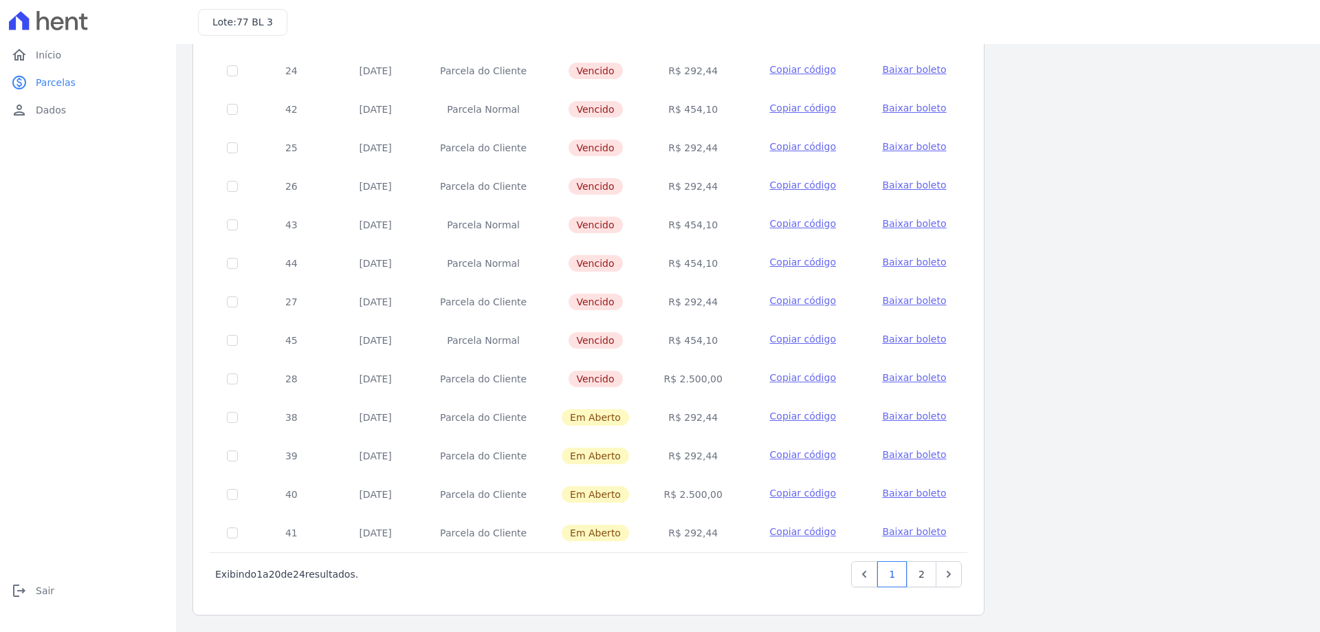
drag, startPoint x: 702, startPoint y: 414, endPoint x: 715, endPoint y: 411, distance: 13.5
click at [715, 411] on td "R$ 292,44" at bounding box center [693, 417] width 94 height 39
drag, startPoint x: 479, startPoint y: 339, endPoint x: 511, endPoint y: 335, distance: 32.6
click at [503, 338] on td "Parcela Normal" at bounding box center [483, 340] width 122 height 39
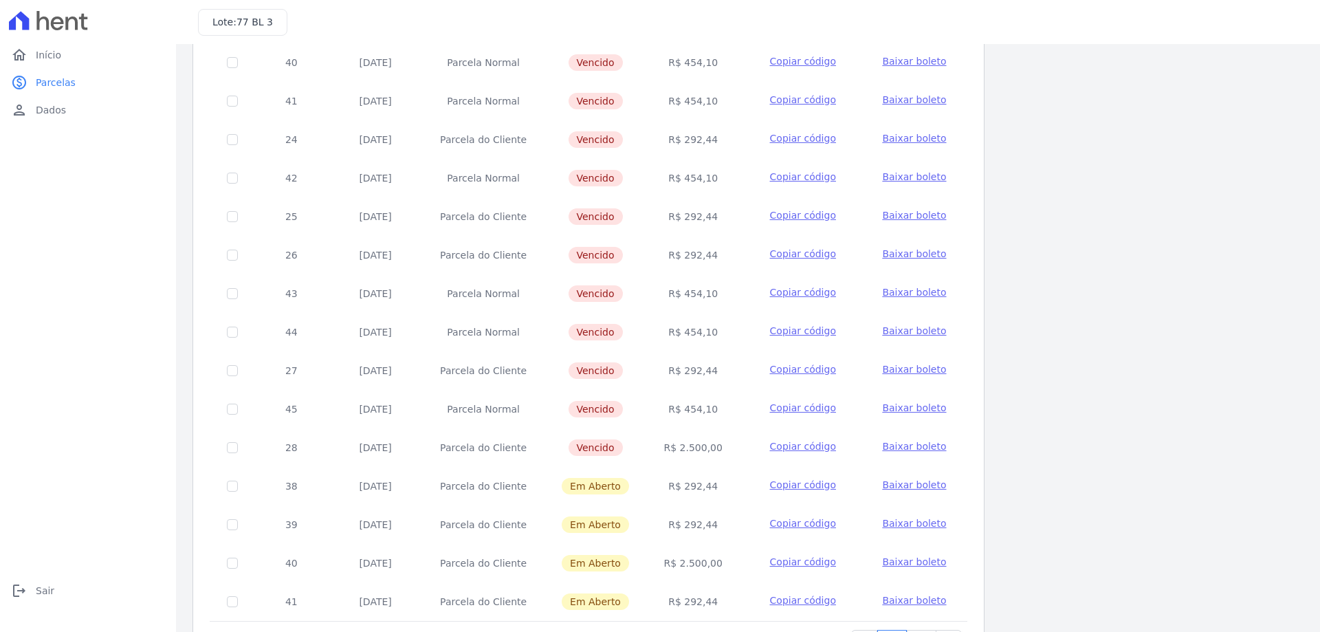
drag, startPoint x: 687, startPoint y: 63, endPoint x: 715, endPoint y: 60, distance: 28.4
click at [715, 60] on td "R$ 454,10" at bounding box center [693, 62] width 94 height 39
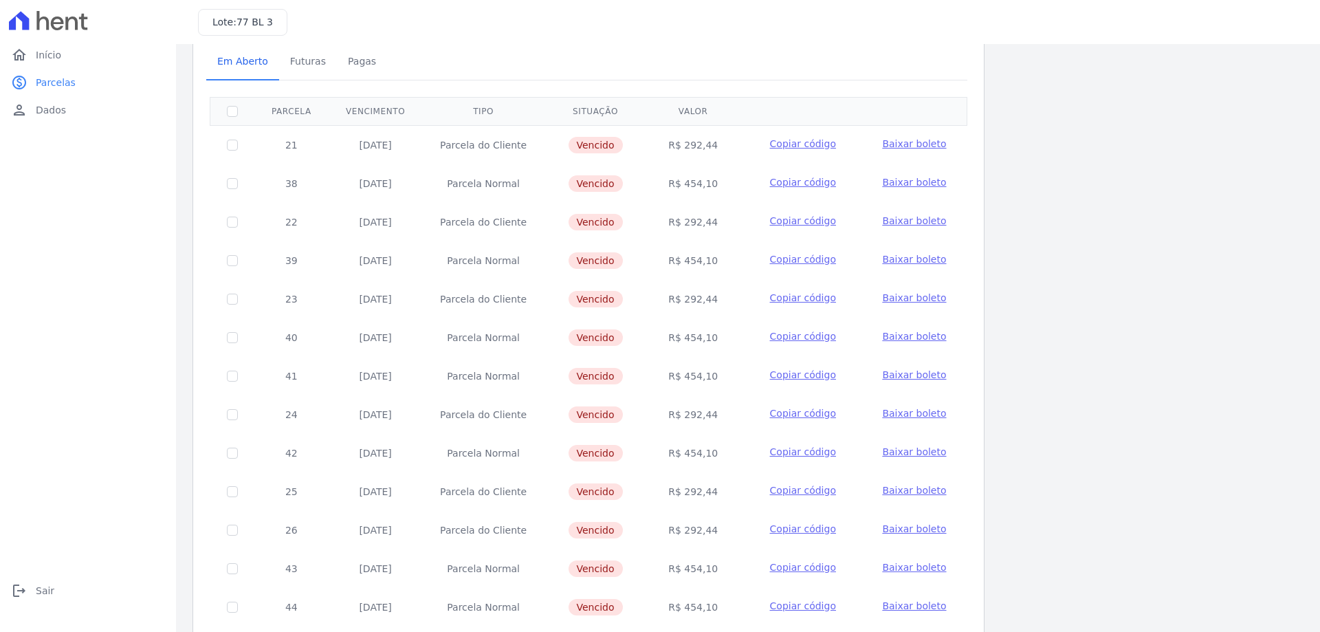
scroll to position [0, 0]
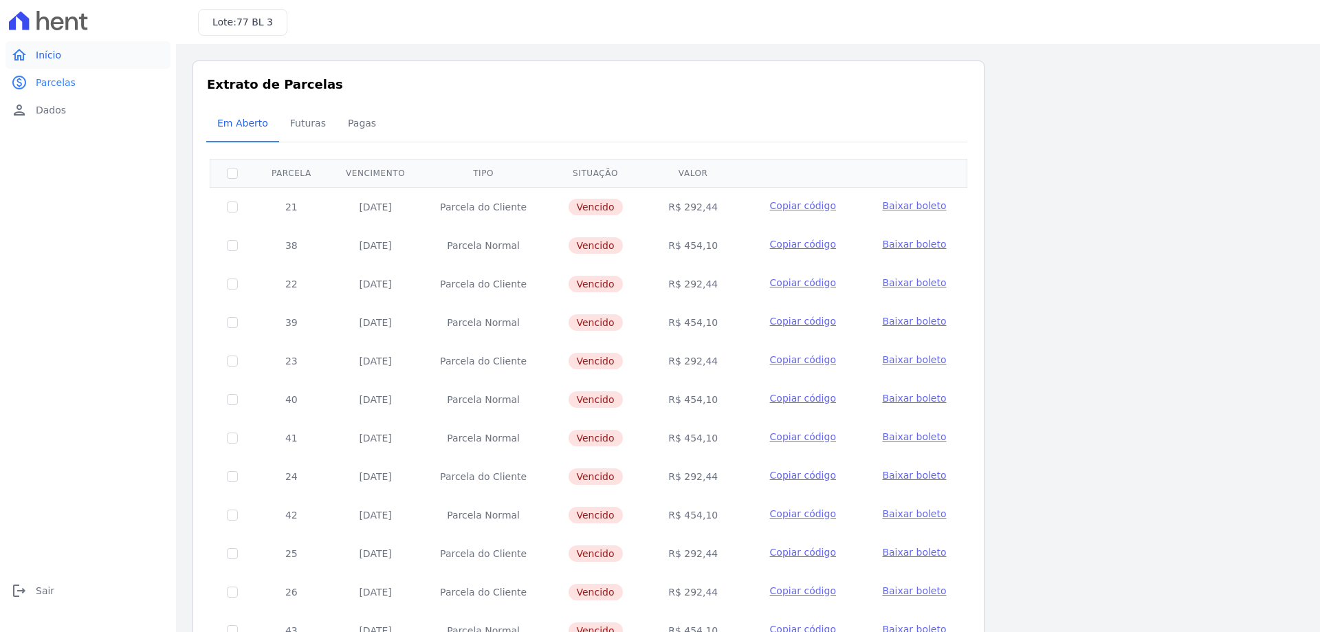
click at [30, 63] on link "home Início" at bounding box center [88, 55] width 165 height 28
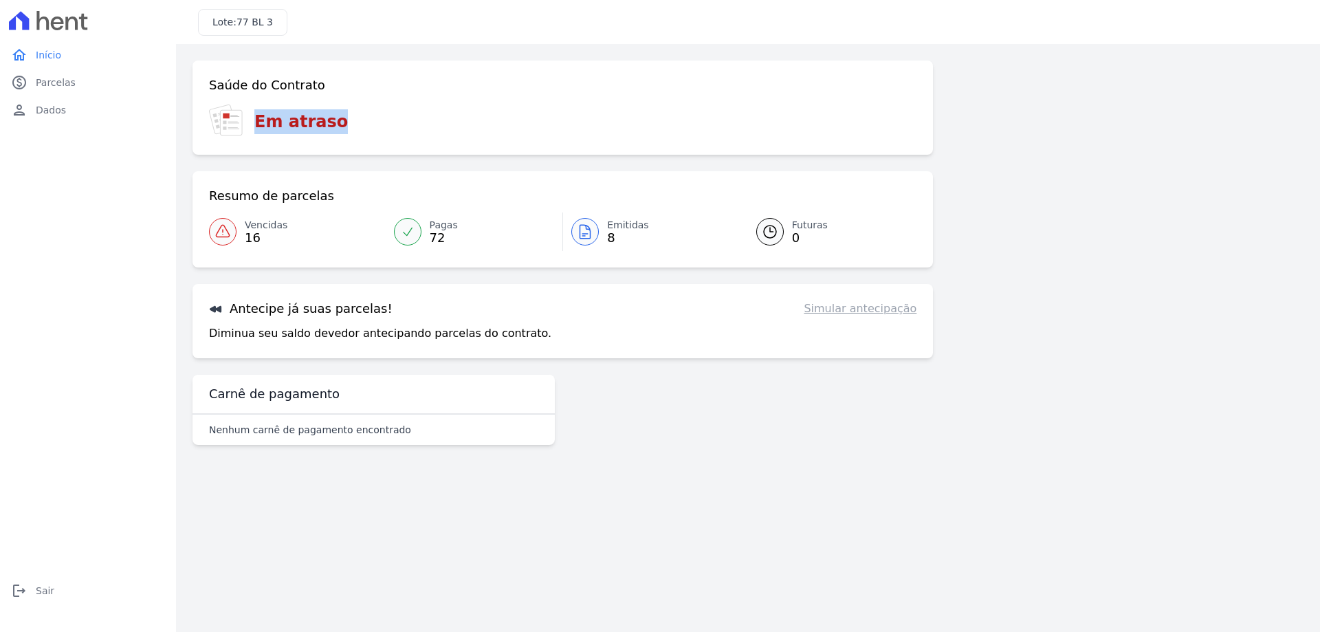
drag, startPoint x: 342, startPoint y: 133, endPoint x: 217, endPoint y: 120, distance: 125.9
click at [217, 121] on div "Em atraso" at bounding box center [563, 122] width 708 height 34
drag, startPoint x: 206, startPoint y: 76, endPoint x: 331, endPoint y: 94, distance: 126.4
click at [331, 94] on div "Saúde do Contrato Em atraso" at bounding box center [563, 108] width 741 height 94
click at [199, 79] on div "Saúde do Contrato Em atraso" at bounding box center [563, 108] width 741 height 94
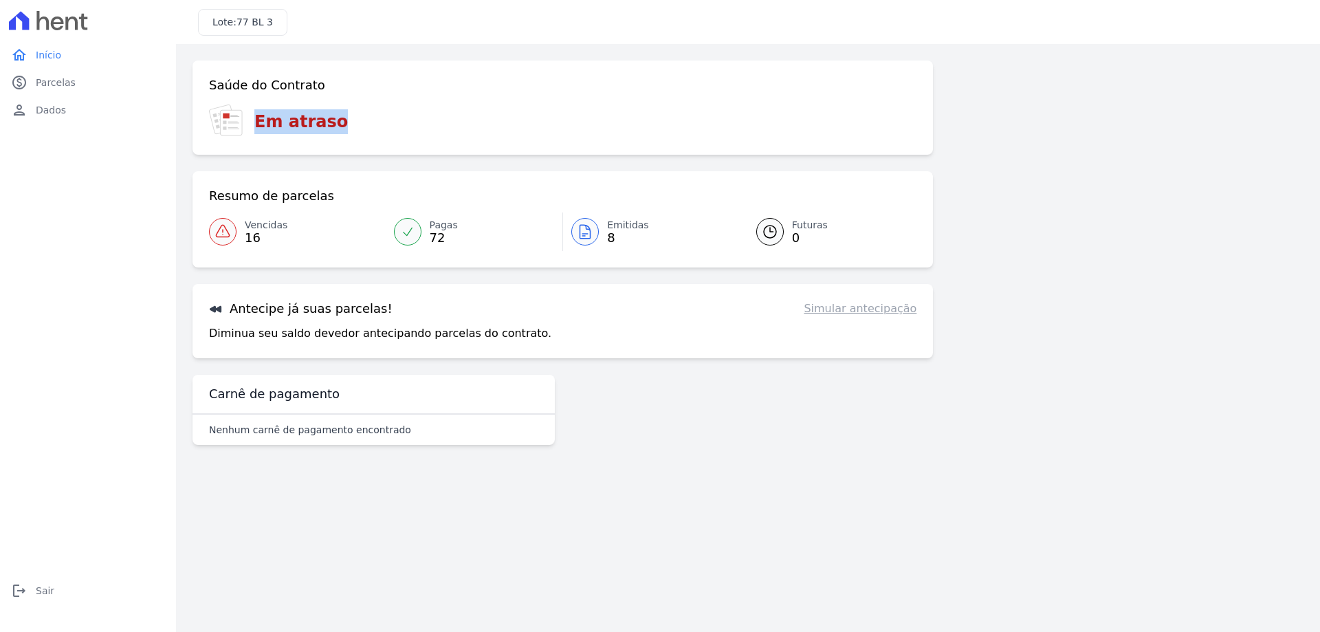
click at [291, 85] on h3 "Saúde do Contrato" at bounding box center [267, 85] width 116 height 17
click at [312, 86] on h3 "Saúde do Contrato" at bounding box center [267, 85] width 116 height 17
click at [314, 87] on h3 "Saúde do Contrato" at bounding box center [267, 85] width 116 height 17
drag, startPoint x: 314, startPoint y: 87, endPoint x: 121, endPoint y: 76, distance: 192.8
click at [121, 76] on div "home Início home Início paid Parcelas paid Parcelas person Dados person Dados l…" at bounding box center [660, 316] width 1320 height 632
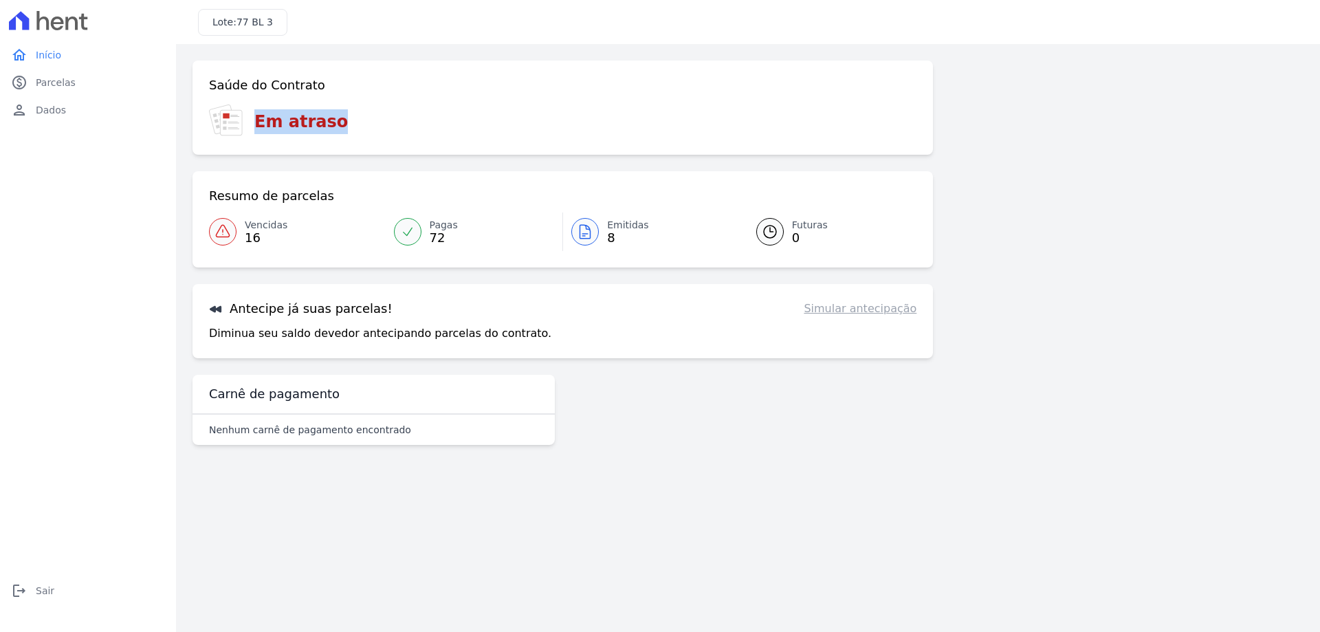
click at [241, 72] on div "Saúde do Contrato Em atraso" at bounding box center [563, 108] width 741 height 94
drag, startPoint x: 221, startPoint y: 85, endPoint x: 273, endPoint y: 85, distance: 51.6
click at [273, 85] on h3 "Saúde do Contrato" at bounding box center [267, 85] width 116 height 17
click at [239, 234] on link "Vencidas 16" at bounding box center [297, 232] width 177 height 39
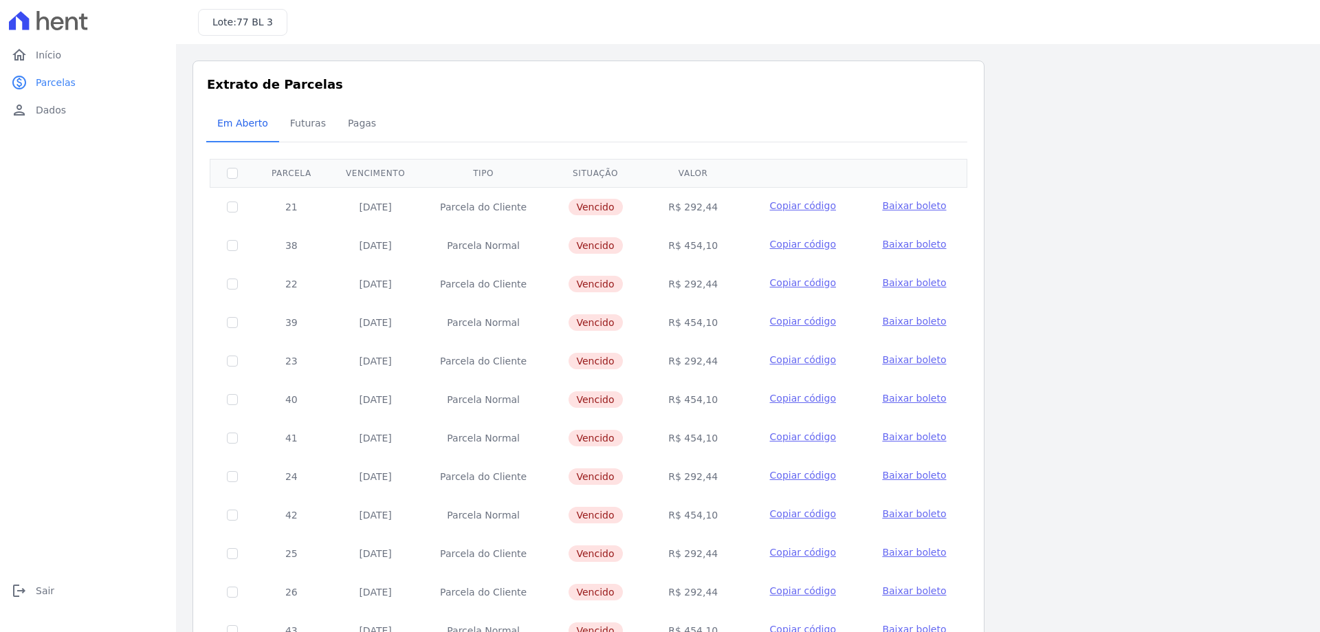
scroll to position [275, 0]
drag, startPoint x: 459, startPoint y: 319, endPoint x: 527, endPoint y: 330, distance: 69.0
click at [527, 330] on td "Parcela Normal" at bounding box center [483, 322] width 122 height 39
click at [480, 307] on td "Parcela Normal" at bounding box center [483, 322] width 122 height 39
drag, startPoint x: 455, startPoint y: 400, endPoint x: 729, endPoint y: 399, distance: 274.4
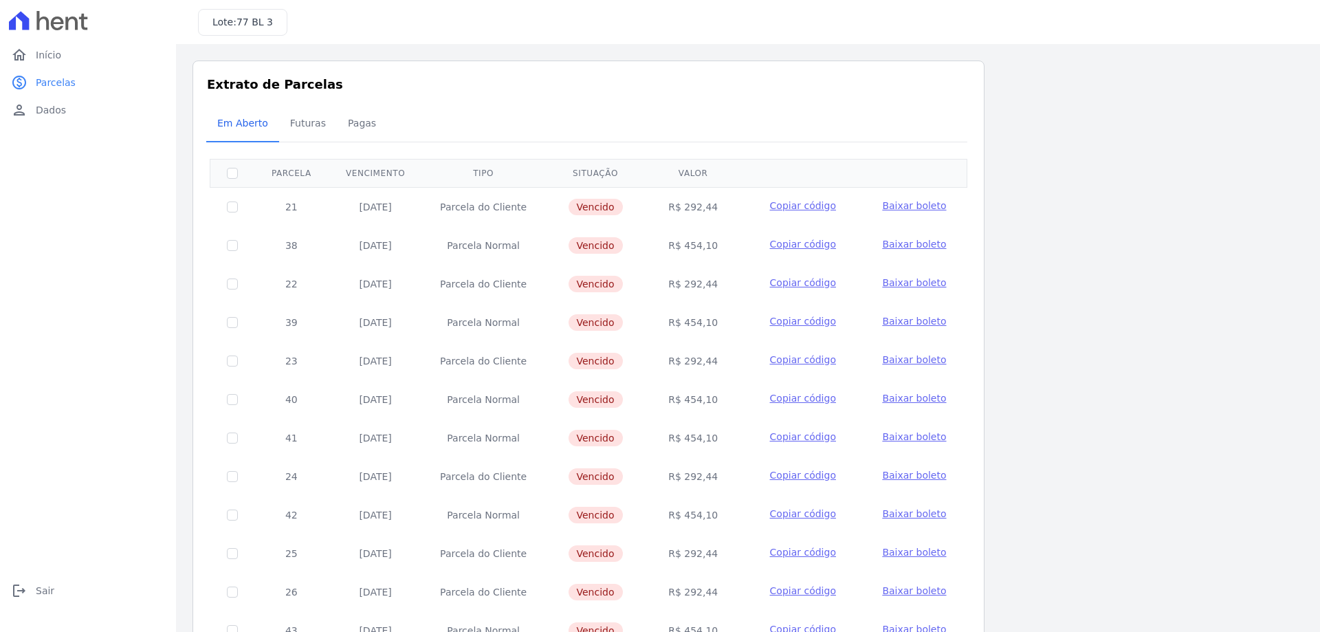
click at [729, 399] on tr "40 05/07/2024 Parcela Normal Vencido R$ 454,10 Copiar código Baixar boleto" at bounding box center [588, 399] width 757 height 39
click at [614, 209] on span "Vencido" at bounding box center [596, 207] width 54 height 17
drag, startPoint x: 710, startPoint y: 205, endPoint x: 665, endPoint y: 194, distance: 46.7
click at [665, 194] on td "R$ 292,44" at bounding box center [693, 206] width 94 height 39
click at [669, 199] on td "R$ 292,44" at bounding box center [693, 206] width 94 height 39
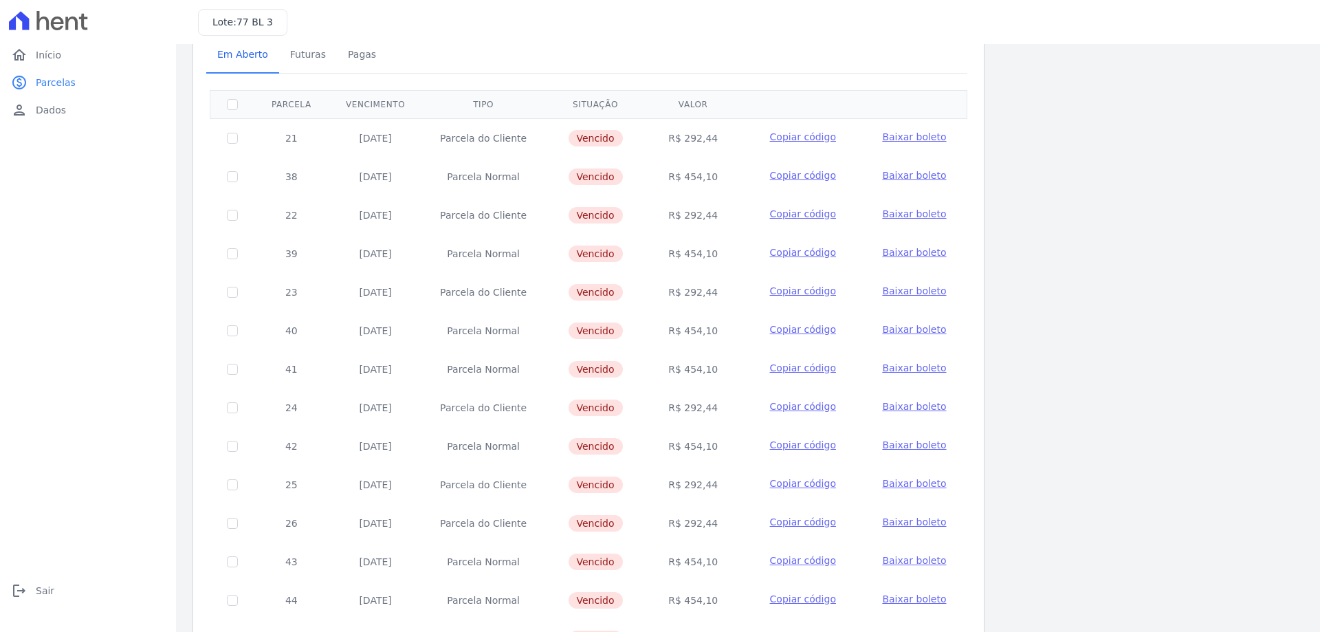
scroll to position [0, 0]
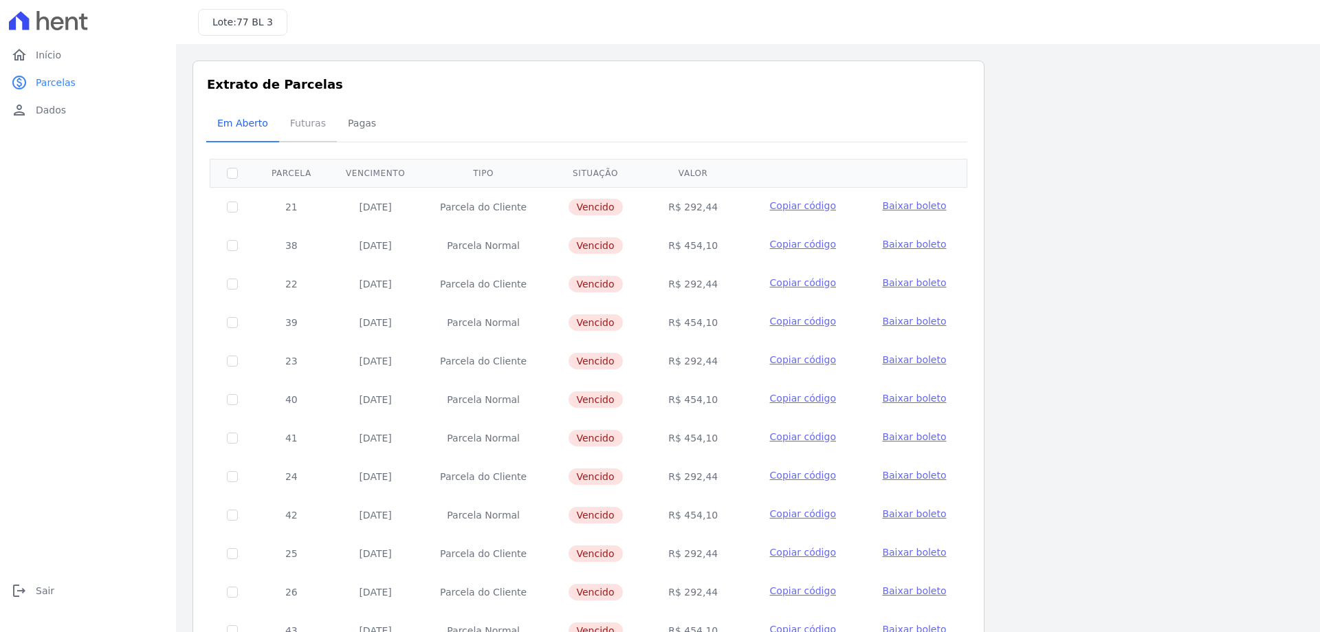
click at [300, 130] on span "Futuras" at bounding box center [308, 123] width 52 height 28
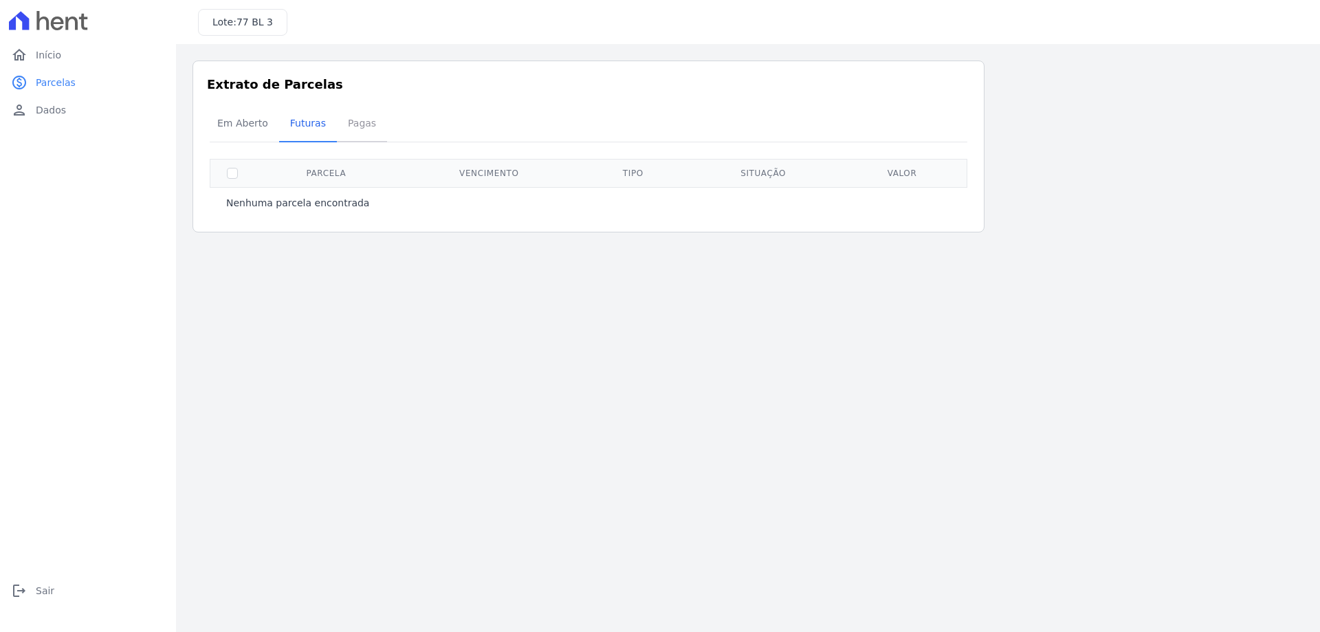
click at [353, 120] on span "Pagas" at bounding box center [362, 123] width 45 height 28
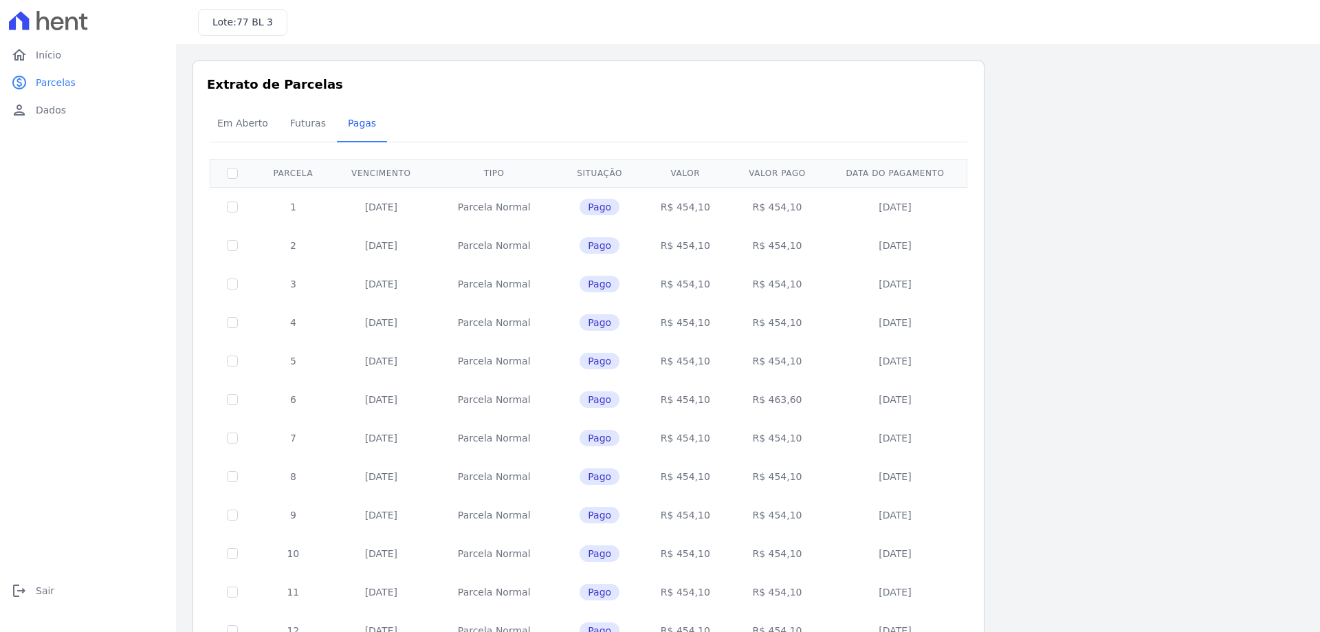
scroll to position [406, 0]
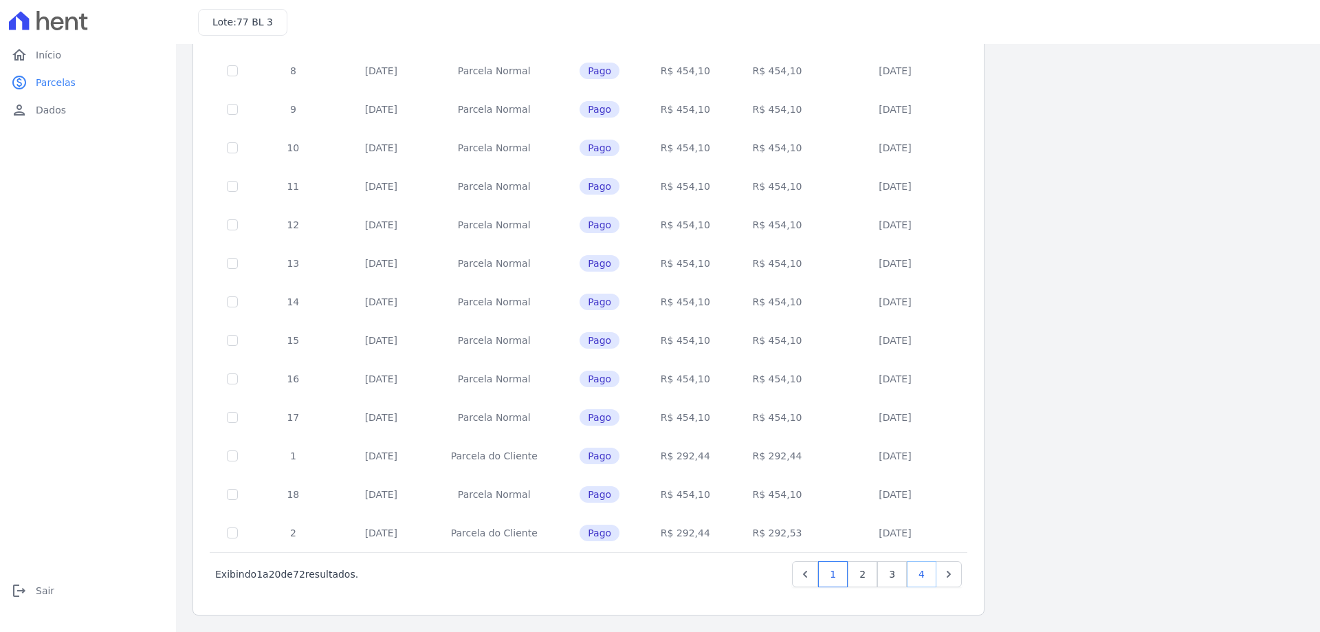
click at [925, 569] on link "4" at bounding box center [922, 574] width 30 height 26
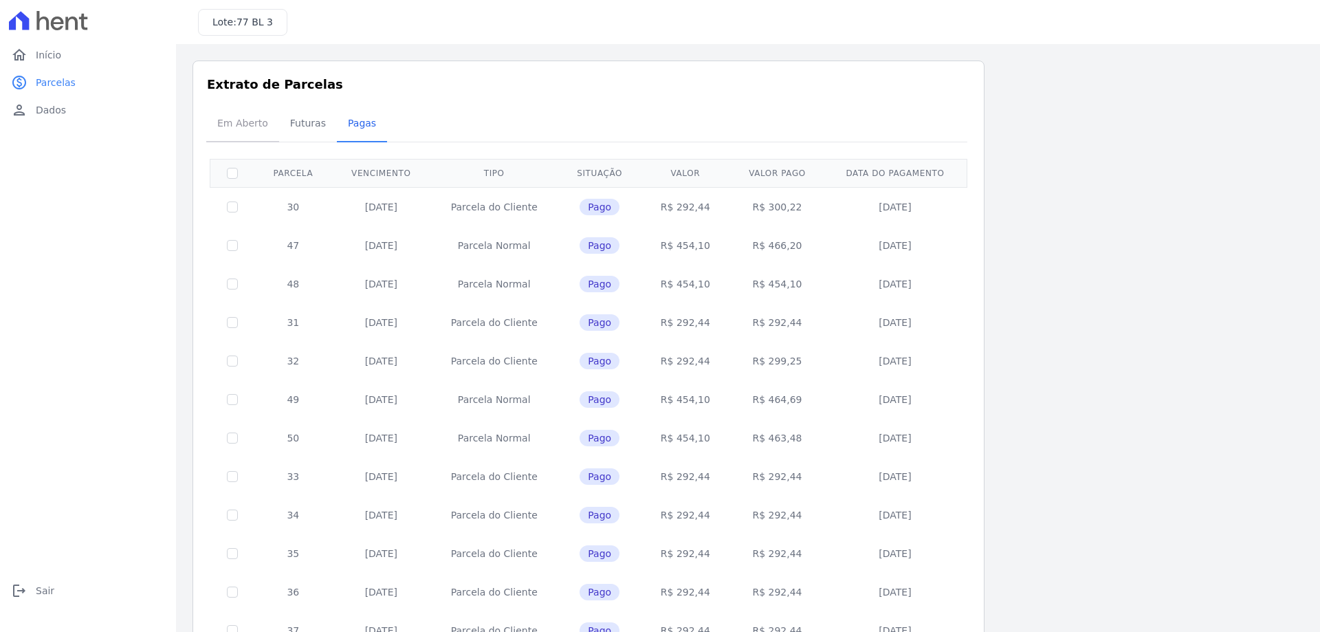
click at [246, 113] on span "Em Aberto" at bounding box center [242, 123] width 67 height 28
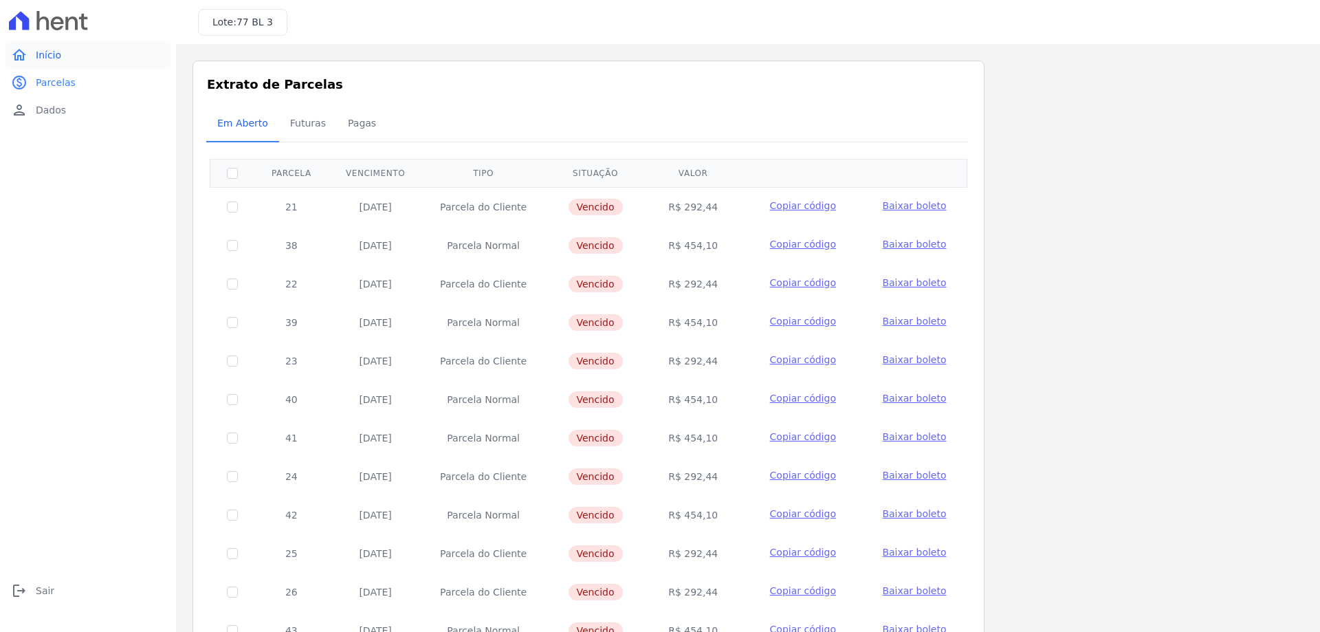
click at [32, 50] on link "home Início" at bounding box center [88, 55] width 165 height 28
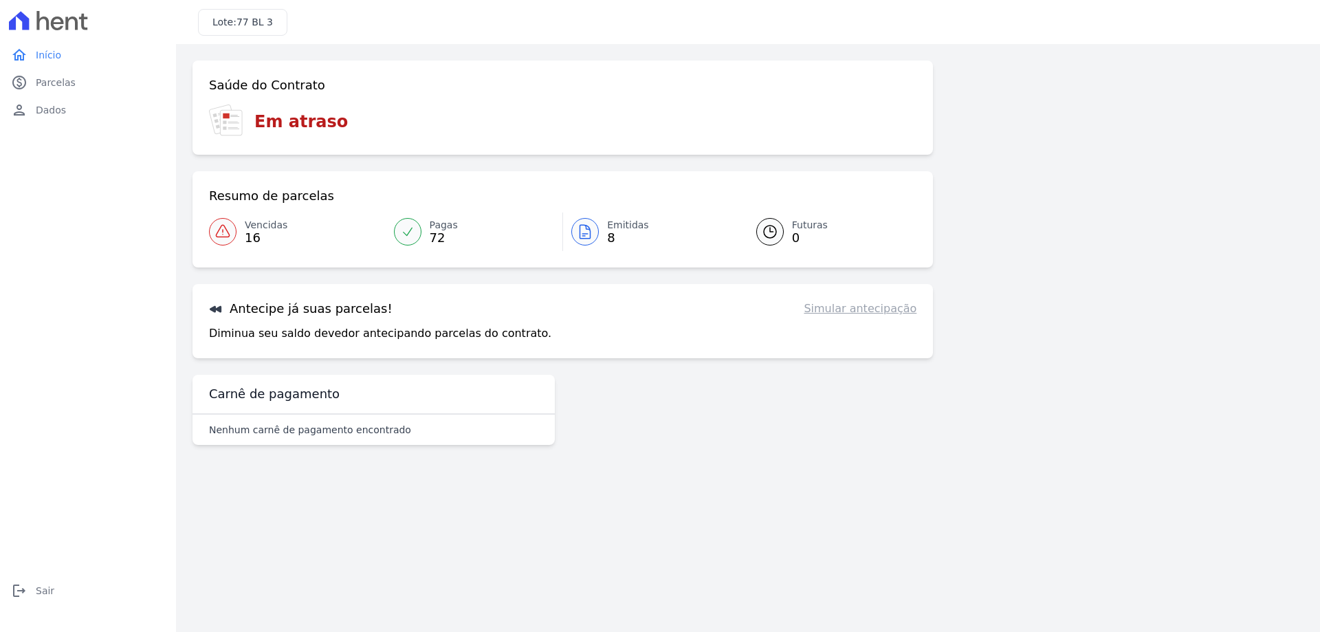
drag, startPoint x: 297, startPoint y: 118, endPoint x: 238, endPoint y: 109, distance: 59.9
click at [295, 120] on h3 "Em atraso" at bounding box center [301, 121] width 94 height 25
drag, startPoint x: 253, startPoint y: 117, endPoint x: 400, endPoint y: 144, distance: 149.1
click at [400, 144] on div "Saúde do Contrato Em atraso" at bounding box center [563, 108] width 741 height 94
click at [112, 126] on div "home Início home Início paid Parcelas paid Parcelas person Dados person Dados l…" at bounding box center [88, 331] width 165 height 580
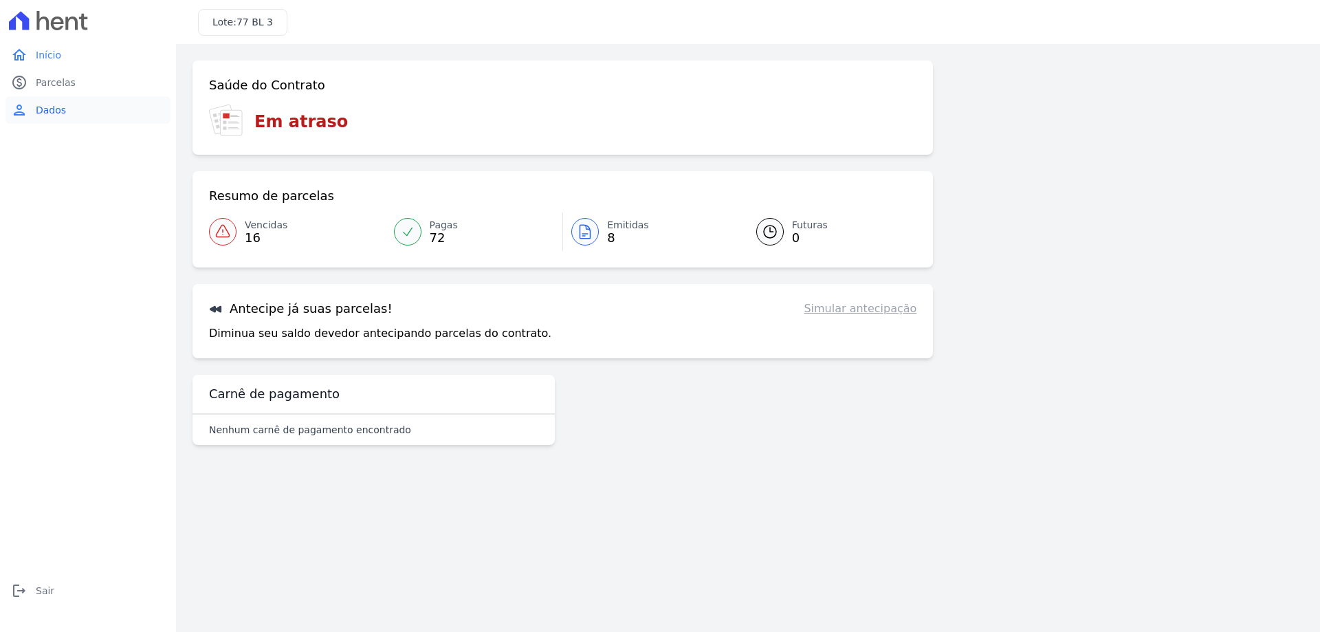
click at [106, 111] on link "person Dados" at bounding box center [88, 110] width 165 height 28
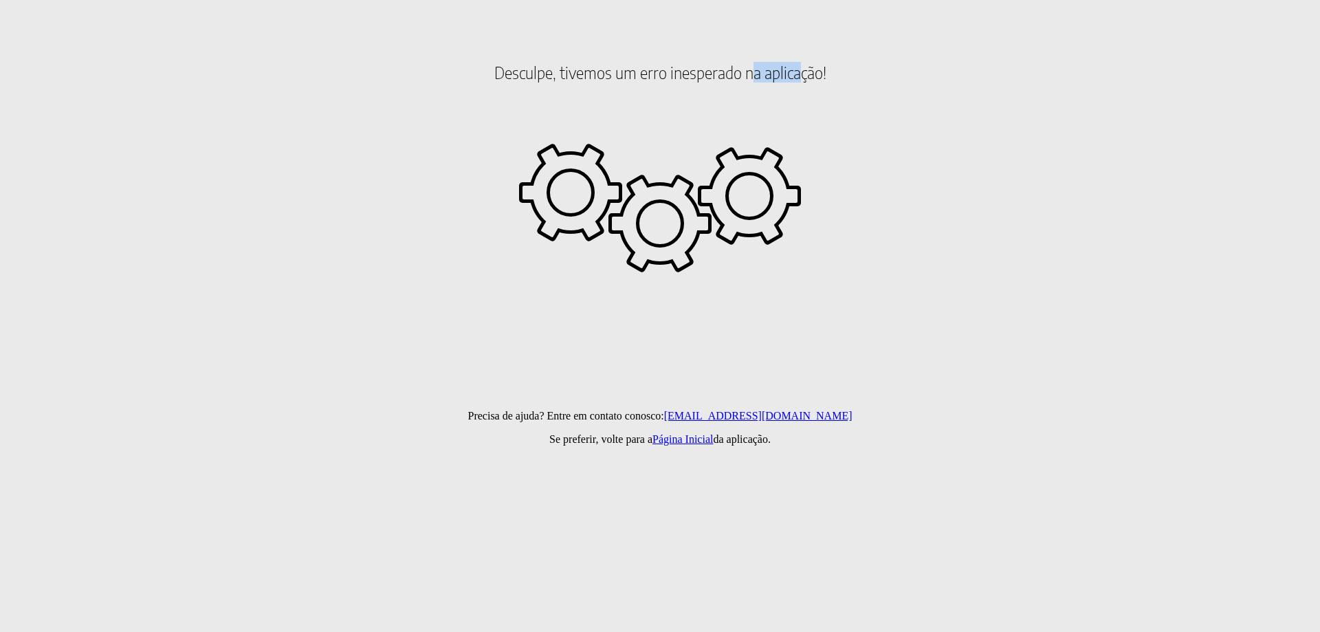
drag, startPoint x: 768, startPoint y: 447, endPoint x: 798, endPoint y: 449, distance: 30.3
click at [798, 157] on html "Desculpe, tivemos um erro inesperado na aplicação! Precisa de ajuda? Entre em c…" at bounding box center [660, 78] width 1320 height 157
click at [644, 157] on html "Desculpe, tivemos um erro inesperado na aplicação! Precisa de ajuda? Entre em c…" at bounding box center [660, 78] width 1320 height 157
drag, startPoint x: 616, startPoint y: 80, endPoint x: 703, endPoint y: 93, distance: 88.3
click at [708, 93] on h2 "Desculpe, tivemos um erro inesperado na aplicação!" at bounding box center [660, 72] width 1309 height 117
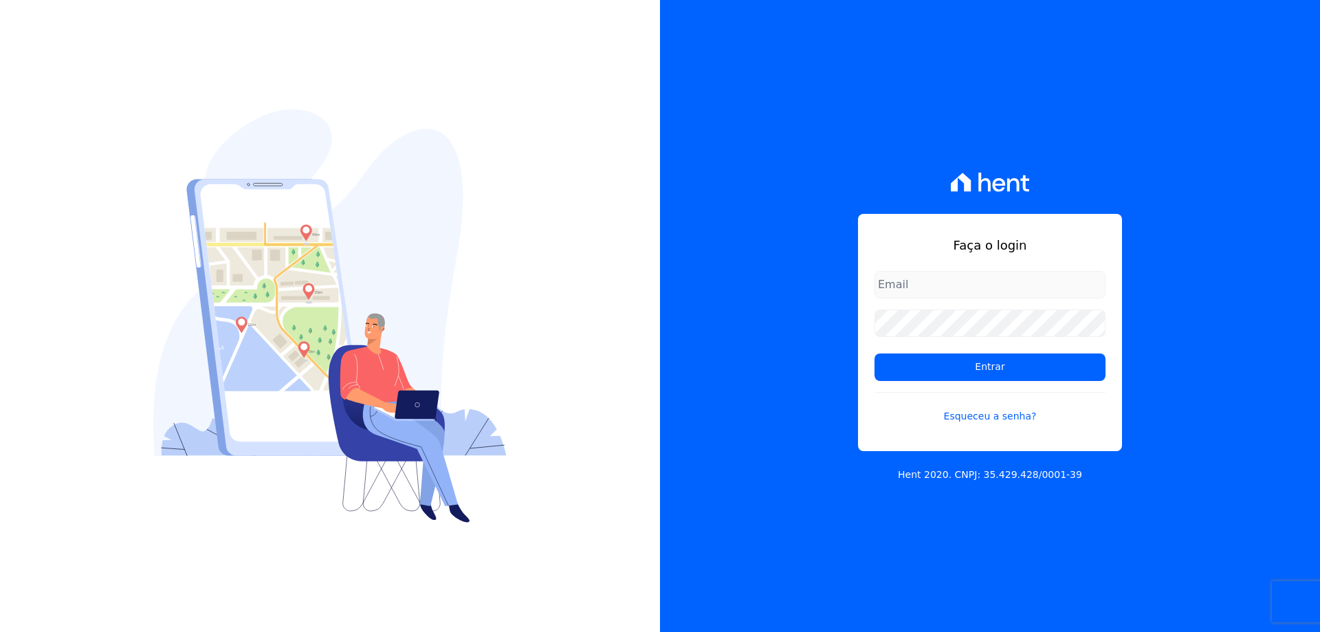
click at [1010, 288] on input "email" at bounding box center [990, 285] width 231 height 28
click at [1047, 250] on h1 "Faça o login" at bounding box center [990, 245] width 231 height 19
click at [1007, 419] on link "Esqueceu a senha?" at bounding box center [990, 408] width 231 height 32
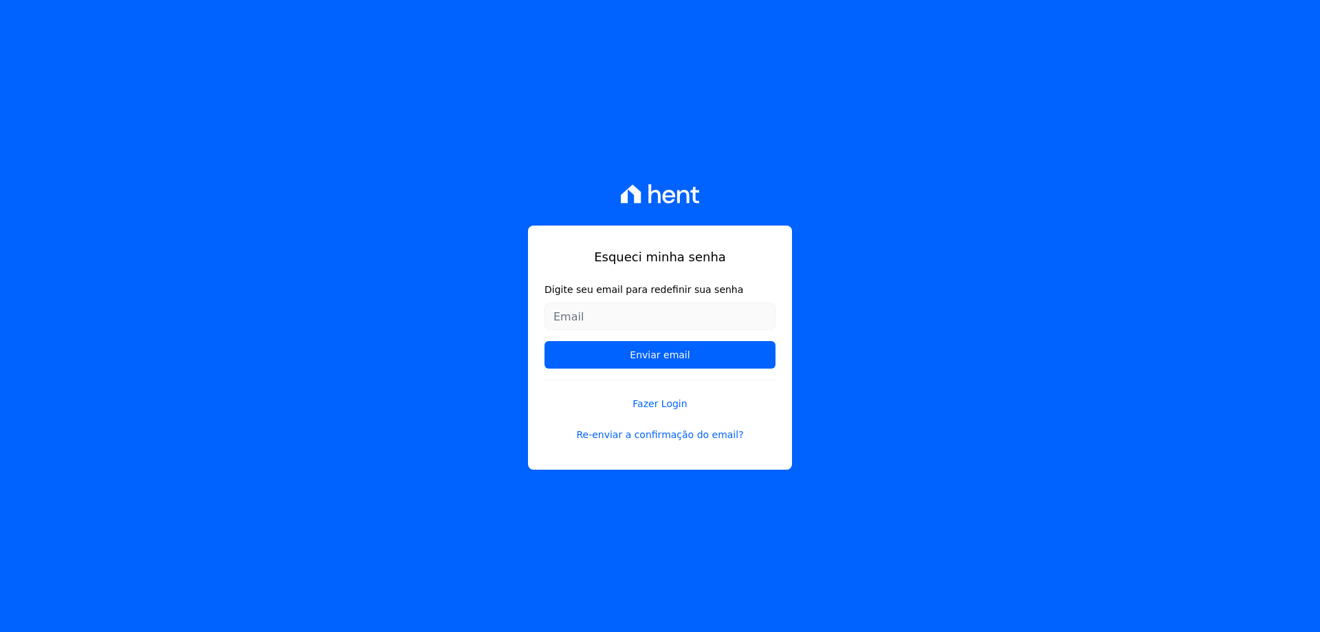
click at [666, 314] on input "Digite seu email para redefinir sua senha" at bounding box center [660, 317] width 231 height 28
type input "lucianechagas05@gmail.com"
click at [545, 341] on input "Enviar email" at bounding box center [660, 355] width 231 height 28
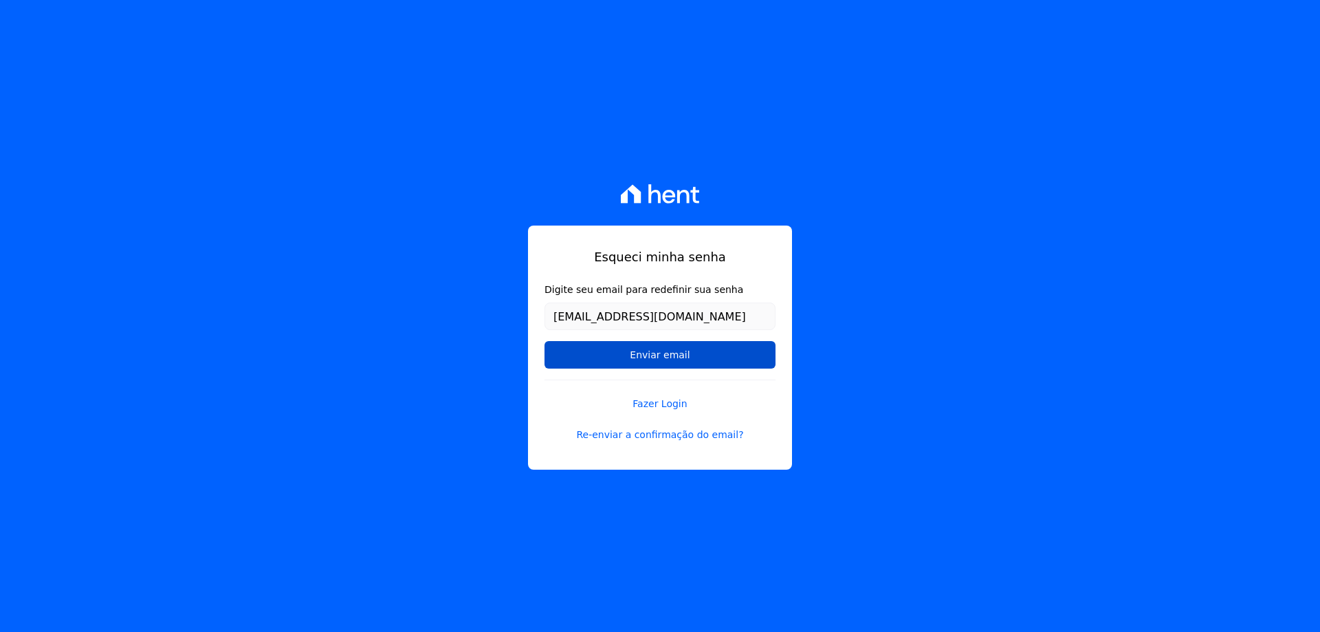
click at [706, 356] on input "Enviar email" at bounding box center [660, 355] width 231 height 28
drag, startPoint x: 704, startPoint y: 357, endPoint x: 650, endPoint y: 343, distance: 56.0
click at [650, 343] on input "Enviar email" at bounding box center [660, 355] width 231 height 28
click at [653, 352] on input "Enviar email" at bounding box center [660, 355] width 231 height 28
click at [653, 354] on input "Enviar email" at bounding box center [660, 355] width 231 height 28
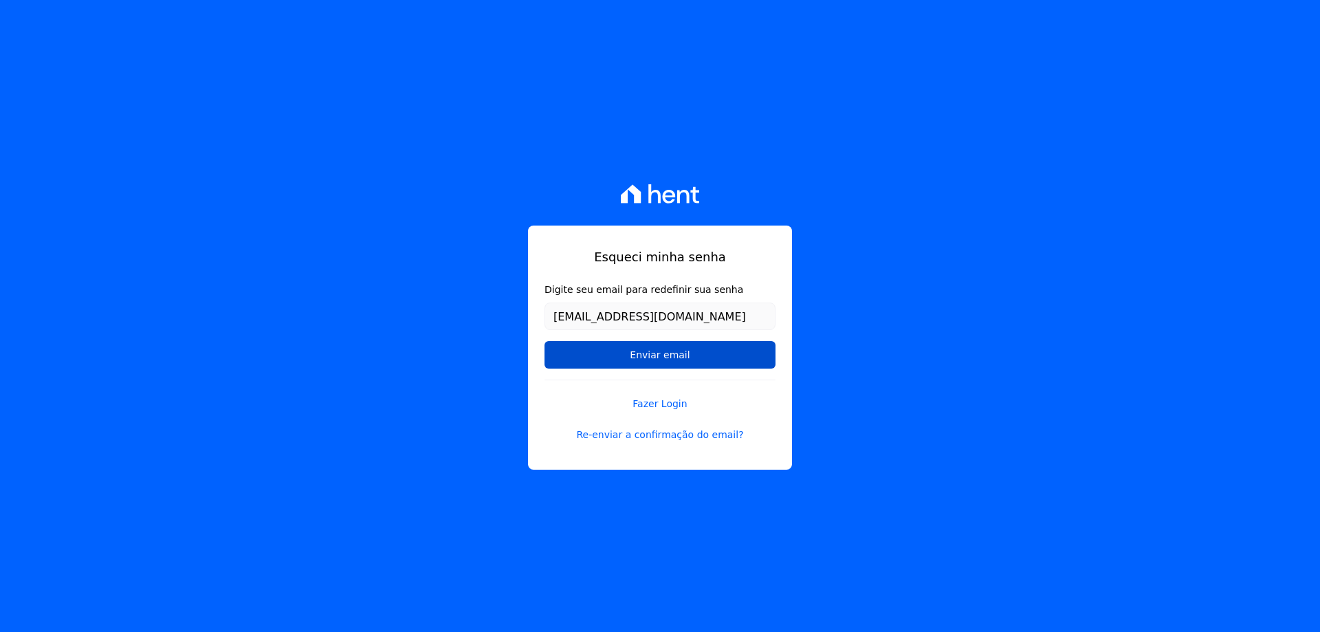
drag, startPoint x: 653, startPoint y: 354, endPoint x: 726, endPoint y: 367, distance: 74.1
click at [726, 367] on input "Enviar email" at bounding box center [660, 355] width 231 height 28
click at [720, 362] on input "Enviar email" at bounding box center [660, 355] width 231 height 28
click at [717, 358] on input "Enviar email" at bounding box center [660, 355] width 231 height 28
click at [715, 358] on input "Enviar email" at bounding box center [660, 355] width 231 height 28
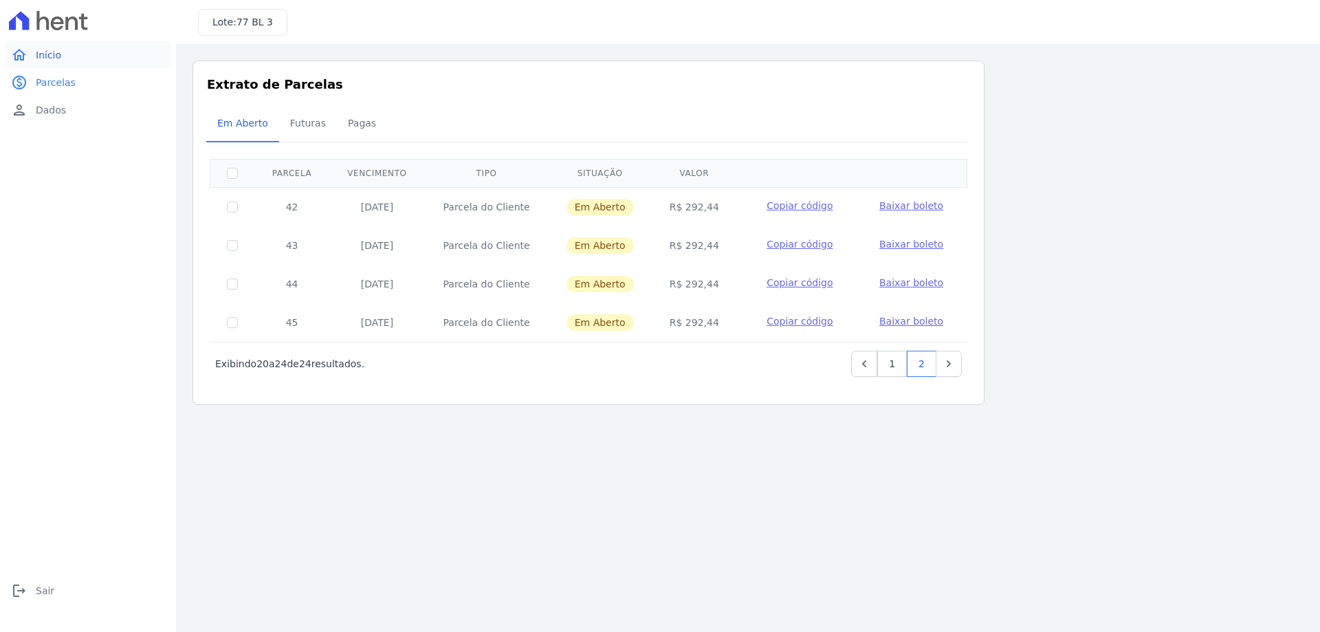
click at [62, 44] on link "home Início" at bounding box center [88, 55] width 165 height 28
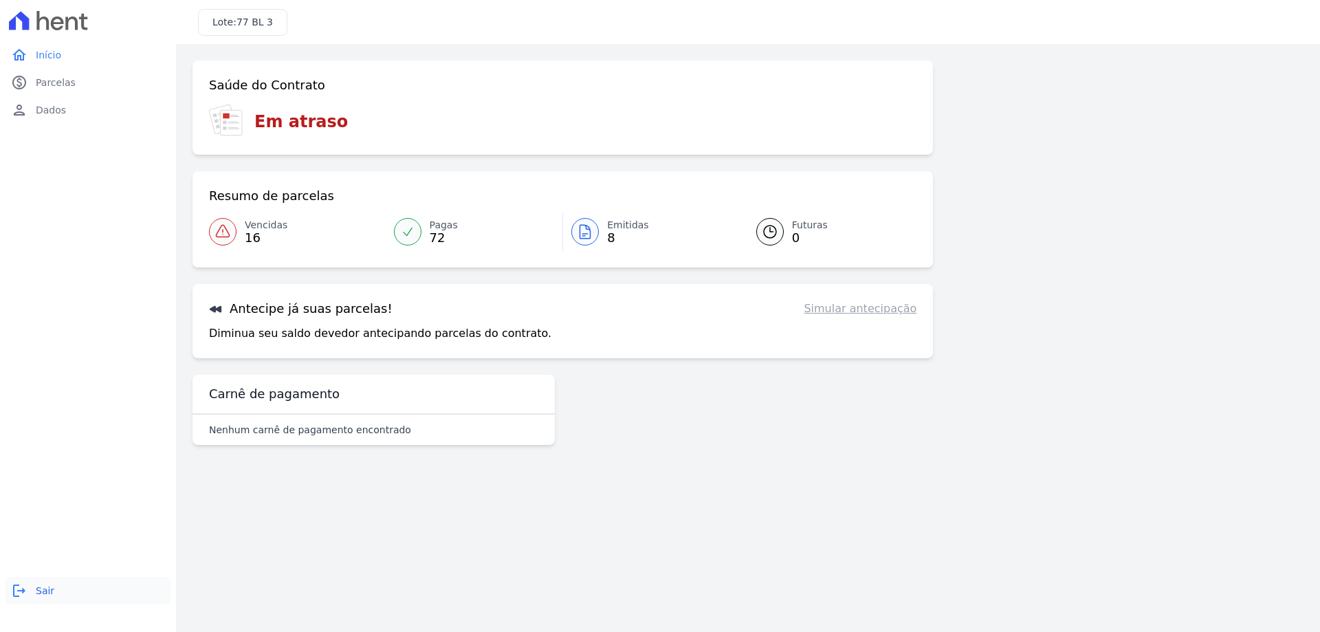
click at [36, 589] on span "Sair" at bounding box center [45, 591] width 19 height 14
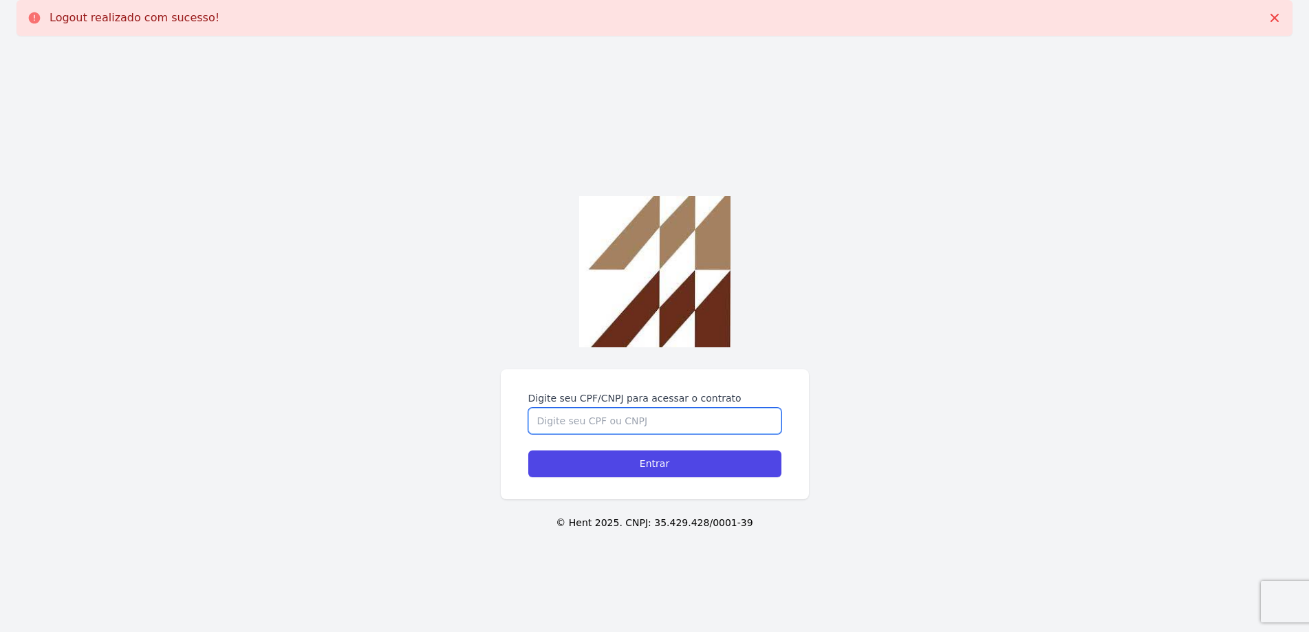
click at [625, 427] on input "Digite seu CPF/CNPJ para acessar o contrato" at bounding box center [654, 421] width 253 height 26
type input "1643150558"
type input "16451505883"
click at [528, 450] on input "Entrar" at bounding box center [654, 463] width 253 height 27
click at [640, 429] on input "Digite seu CPF/CNPJ para acessar o contrato" at bounding box center [654, 421] width 253 height 26
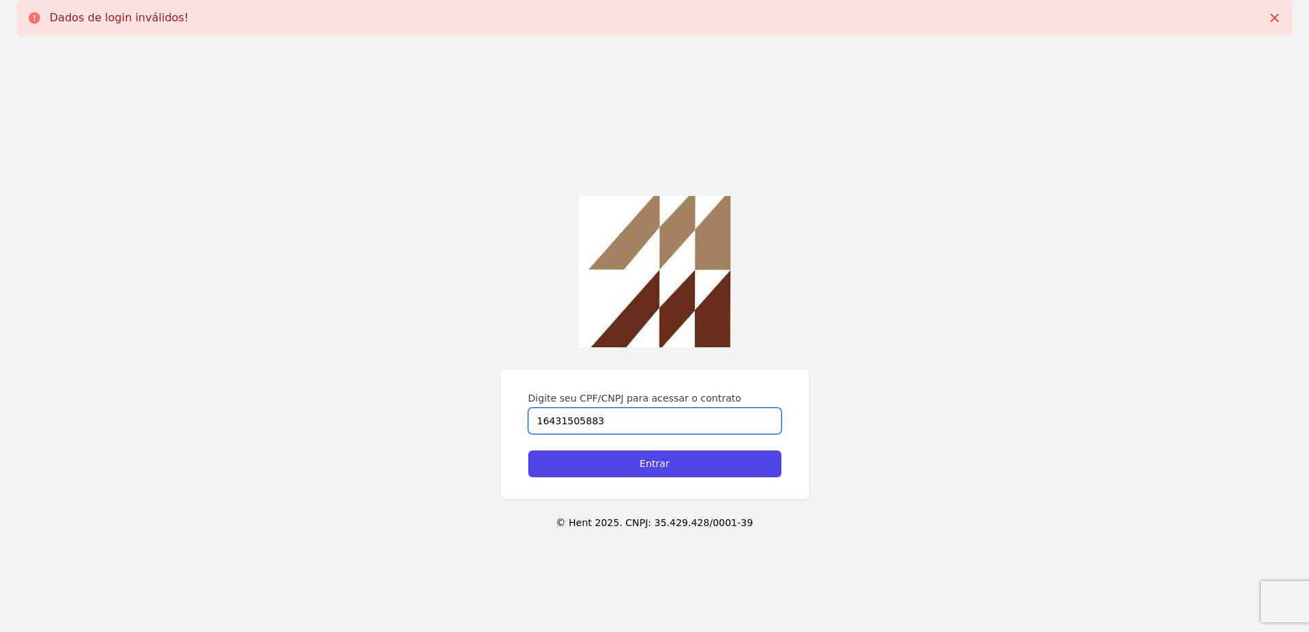
type input "16431505883"
click at [528, 450] on input "Entrar" at bounding box center [654, 463] width 253 height 27
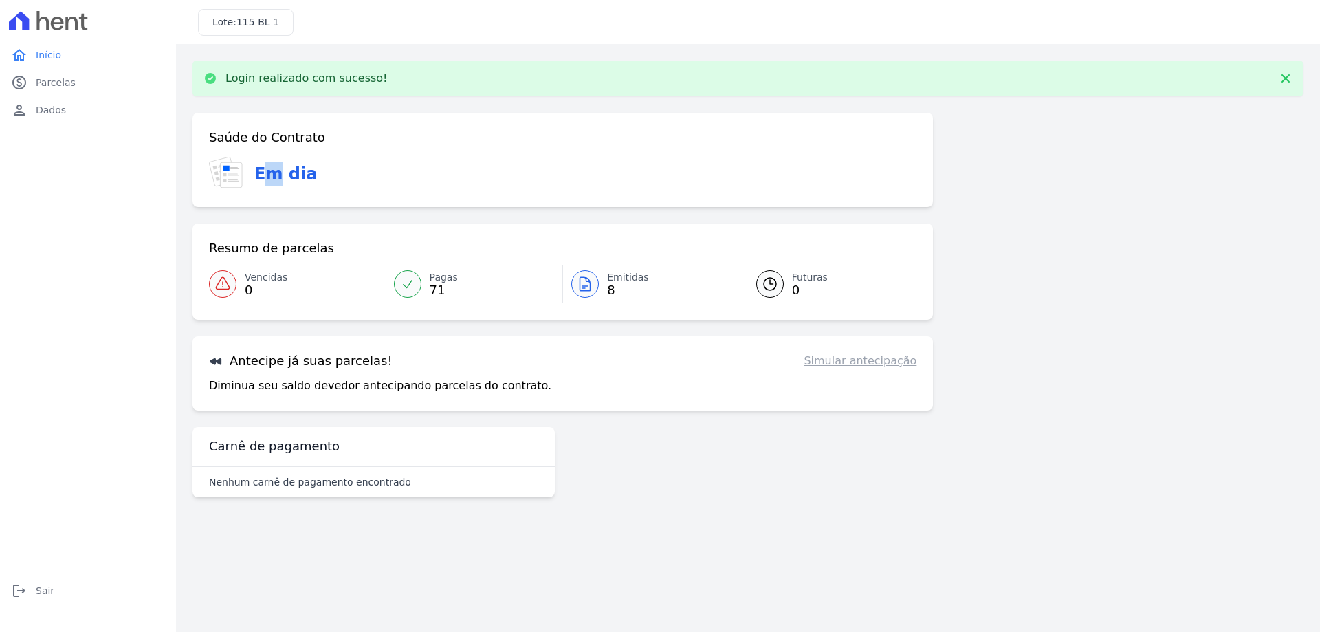
drag, startPoint x: 264, startPoint y: 169, endPoint x: 283, endPoint y: 173, distance: 19.0
click at [279, 172] on h3 "Em dia" at bounding box center [285, 174] width 63 height 25
click at [300, 182] on h3 "Em dia" at bounding box center [285, 174] width 63 height 25
click at [253, 281] on span "Vencidas" at bounding box center [266, 277] width 43 height 14
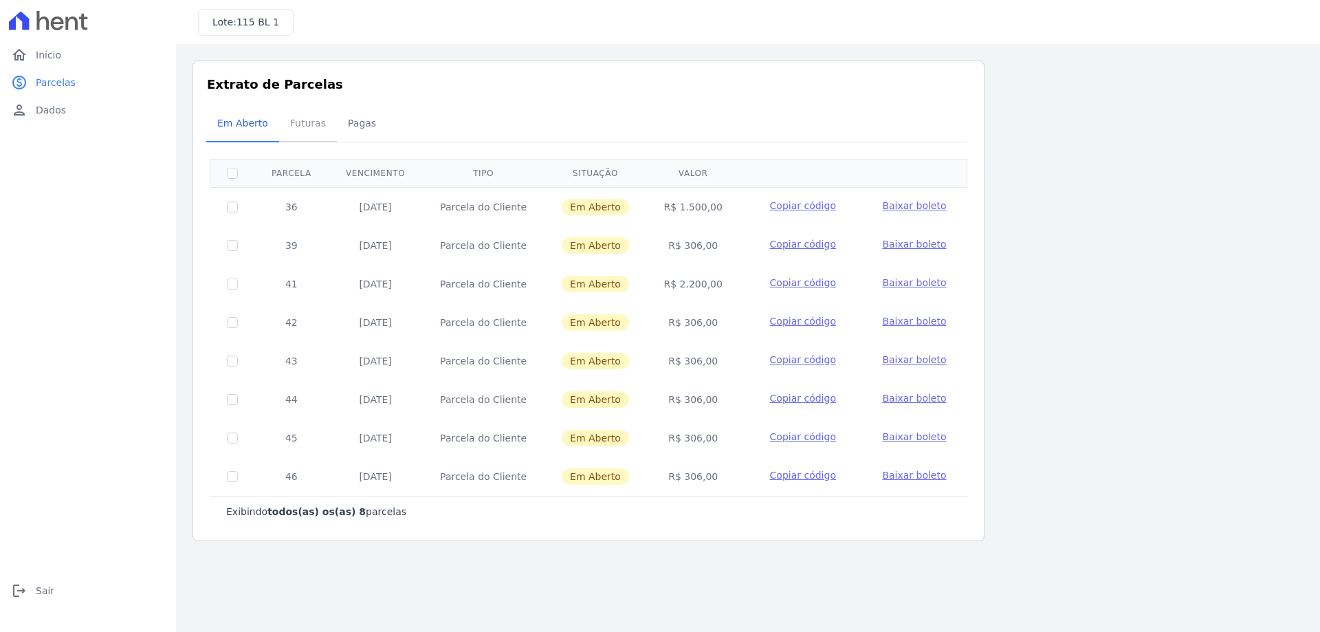
click at [291, 120] on span "Futuras" at bounding box center [308, 123] width 52 height 28
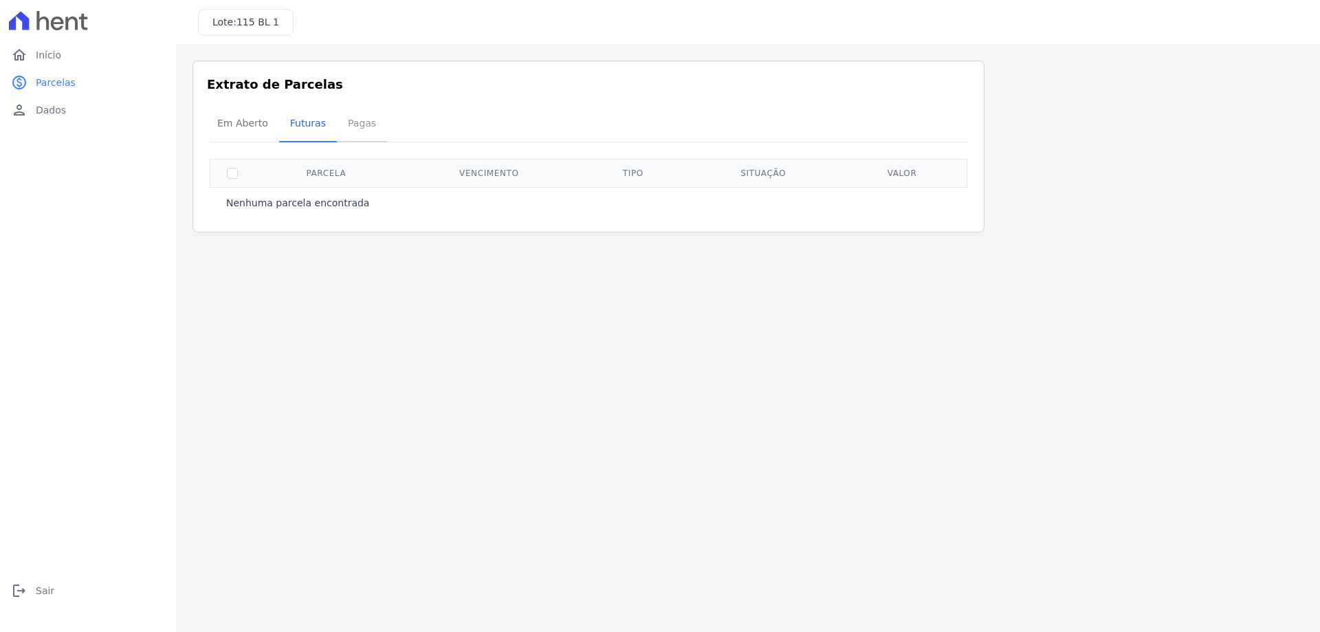
click at [357, 131] on span "Pagas" at bounding box center [362, 123] width 45 height 28
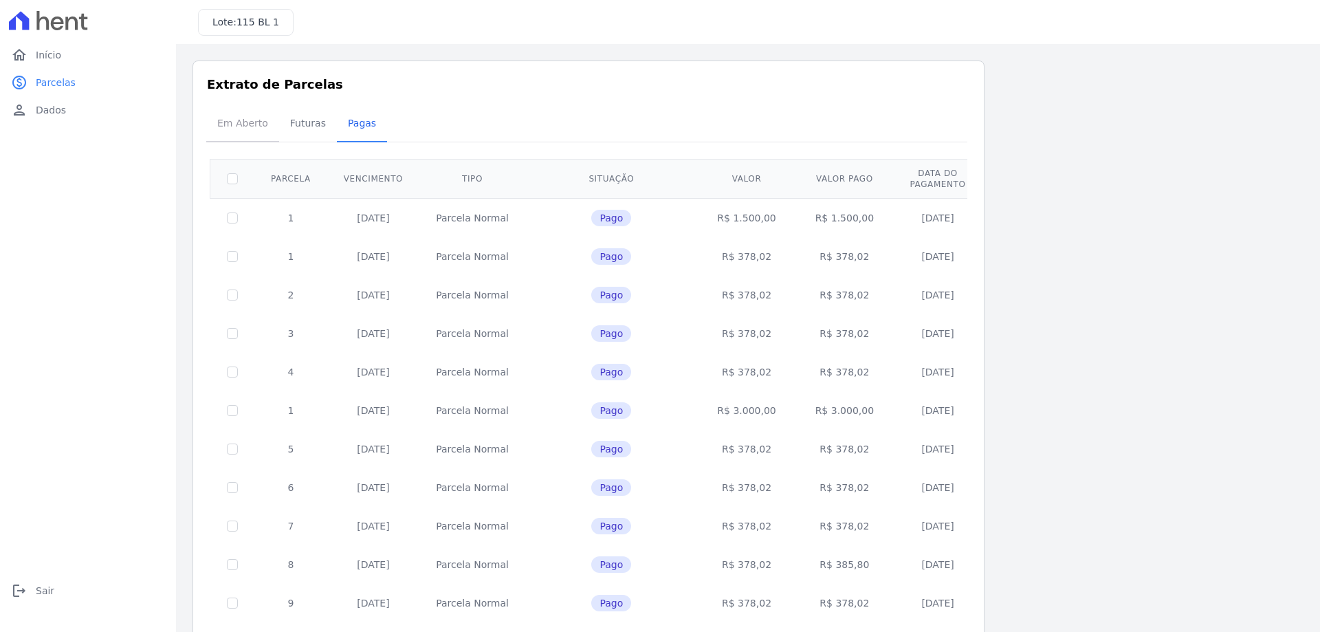
click at [234, 116] on span "Em Aberto" at bounding box center [242, 123] width 67 height 28
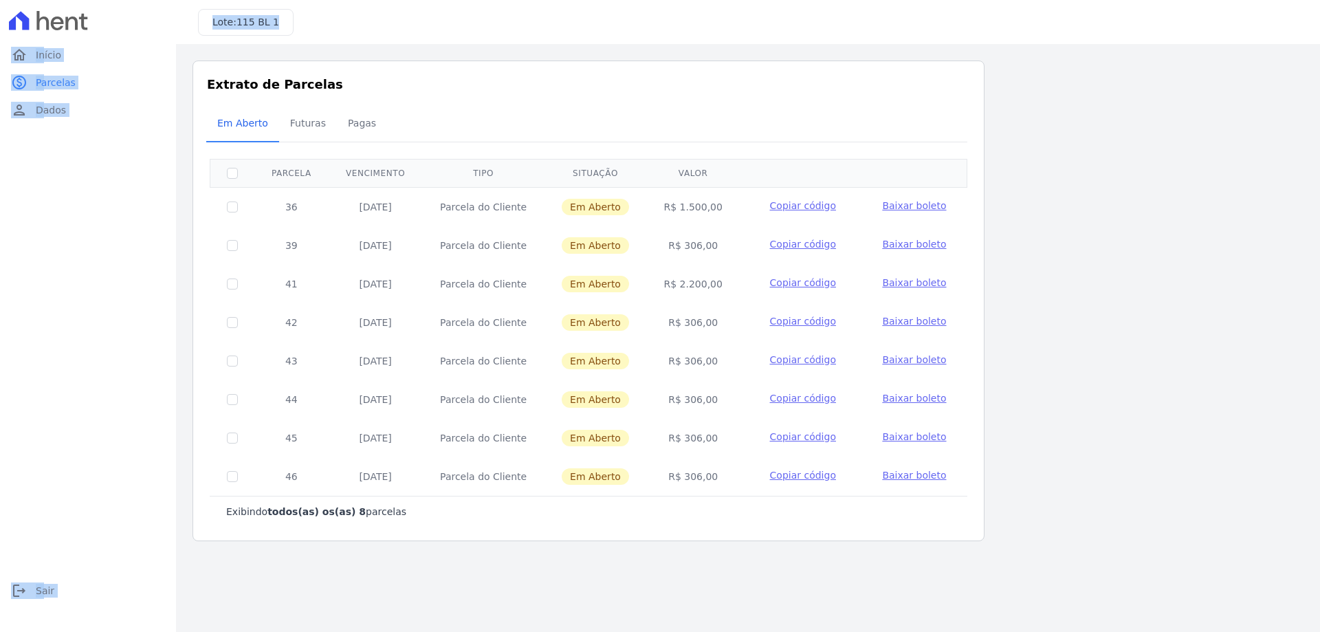
drag, startPoint x: 232, startPoint y: 23, endPoint x: 276, endPoint y: 30, distance: 45.3
click at [270, 21] on div "Lote: 115 BL 1" at bounding box center [246, 22] width 96 height 27
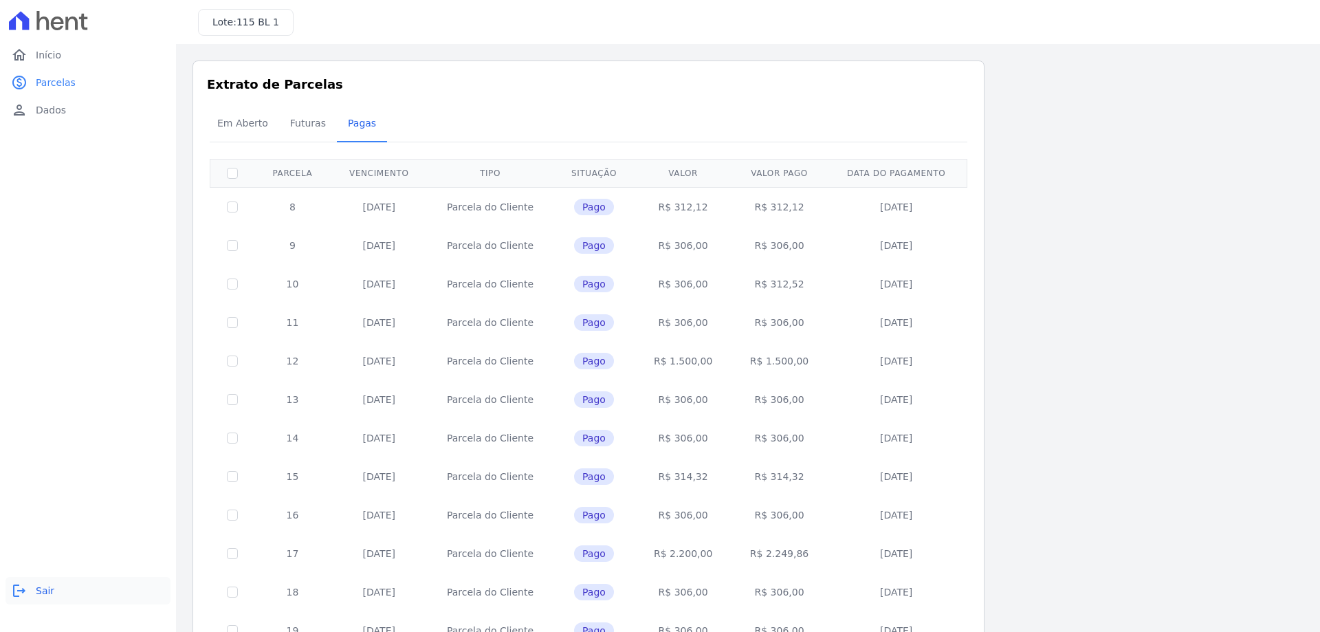
click at [14, 585] on icon "logout" at bounding box center [19, 591] width 17 height 17
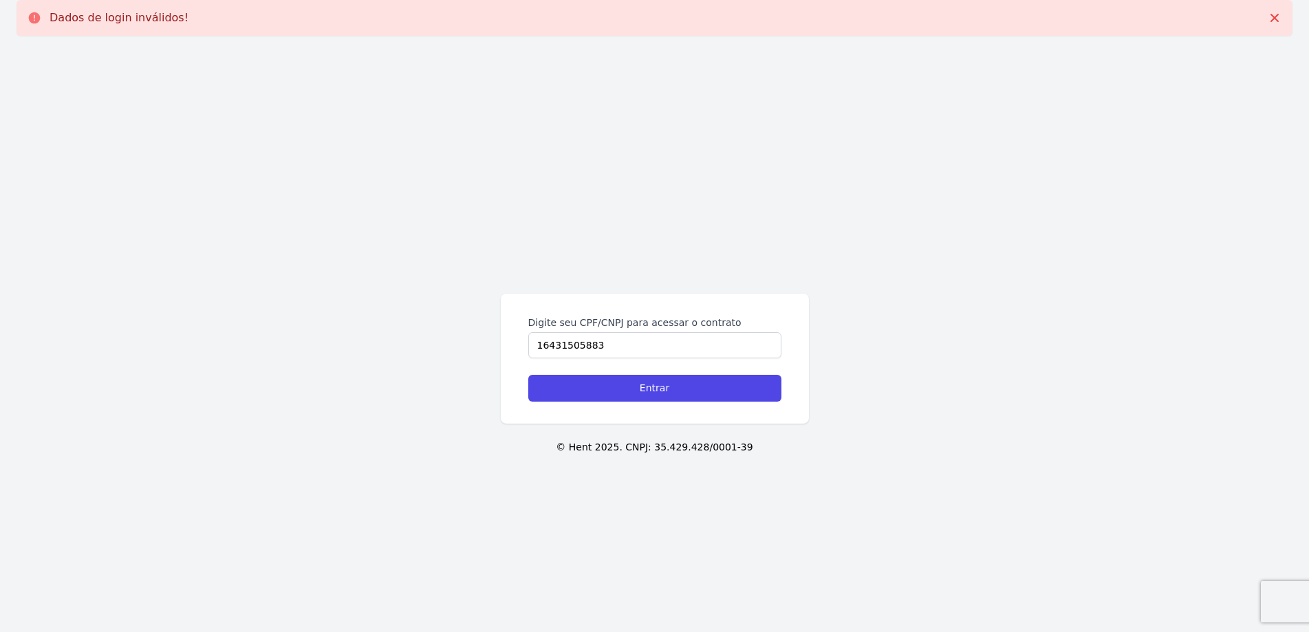
type input "16431505883"
click at [528, 375] on input "Entrar" at bounding box center [654, 388] width 253 height 27
click at [620, 341] on input "Digite seu CPF/CNPJ para acessar o contrato" at bounding box center [654, 345] width 253 height 26
type input "16431505883"
click at [528, 375] on input "Entrar" at bounding box center [654, 388] width 253 height 27
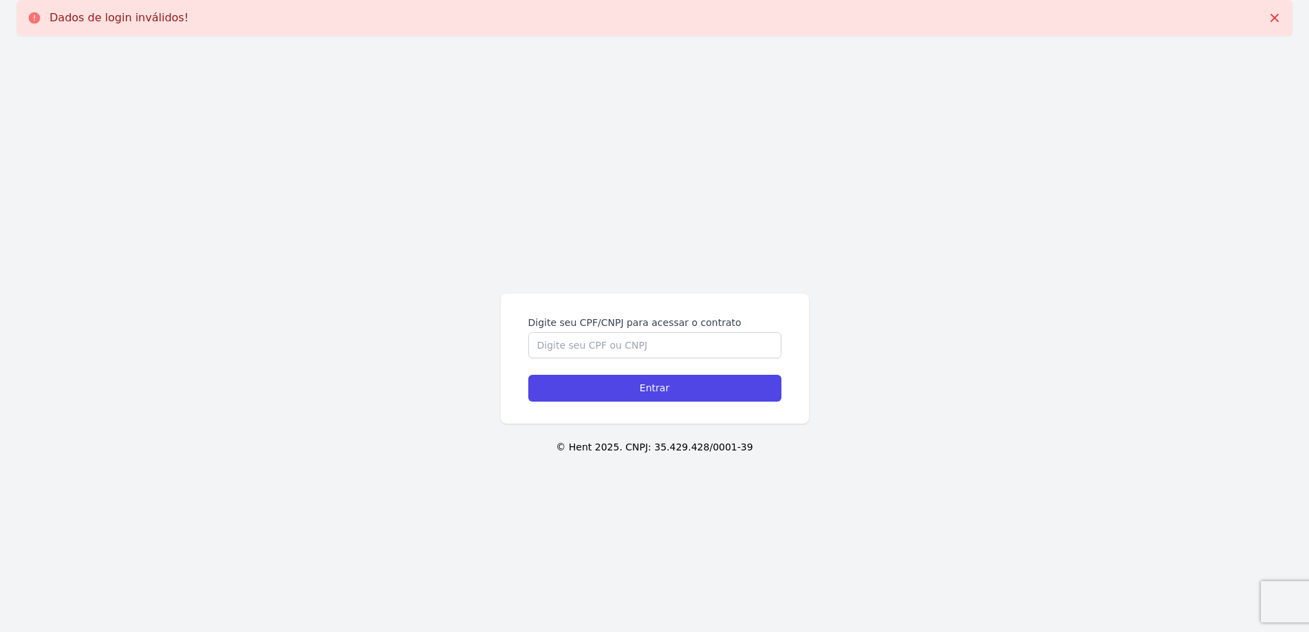
click at [650, 391] on input "Entrar" at bounding box center [654, 388] width 253 height 27
click at [639, 336] on input "Digite seu CPF/CNPJ para acessar o contrato" at bounding box center [654, 345] width 253 height 26
type input "16431505883"
click at [528, 375] on input "Entrar" at bounding box center [654, 388] width 253 height 27
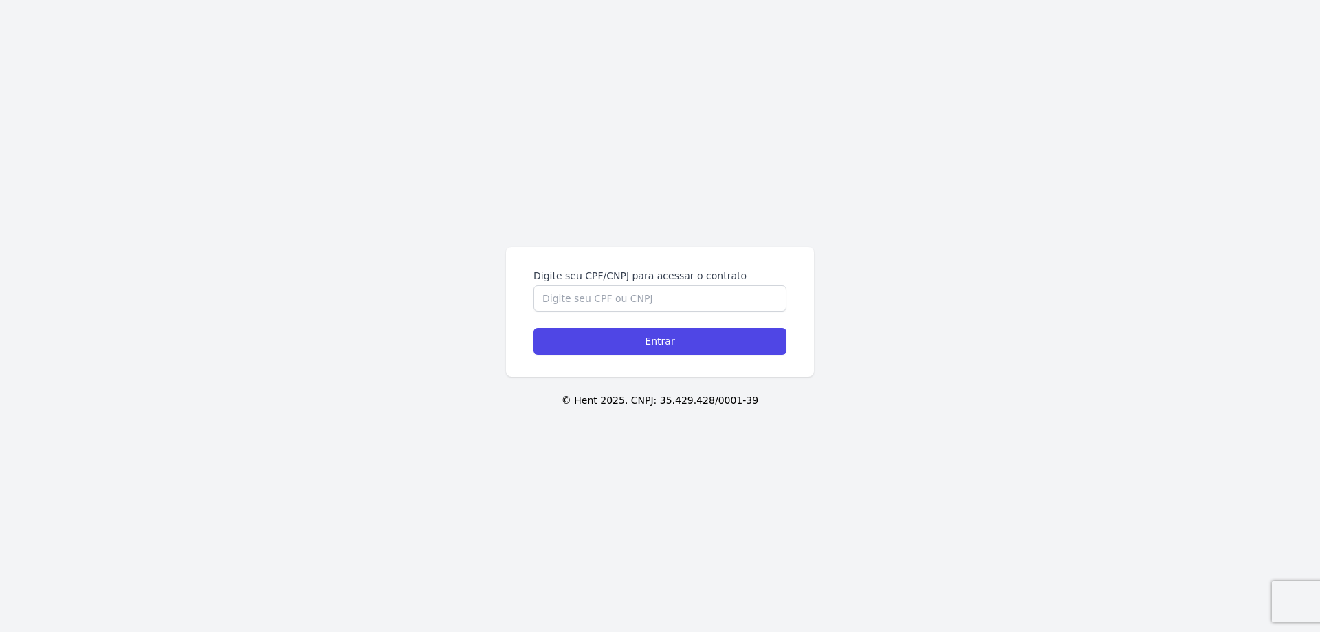
click at [616, 279] on label "Digite seu CPF/CNPJ para acessar o contrato" at bounding box center [660, 276] width 253 height 14
click at [616, 285] on input "Digite seu CPF/CNPJ para acessar o contrato" at bounding box center [660, 298] width 253 height 26
click at [622, 289] on input "Digite seu CPF/CNPJ para acessar o contrato" at bounding box center [660, 298] width 253 height 26
type input "16431505883"
click at [534, 328] on input "Entrar" at bounding box center [660, 341] width 253 height 27
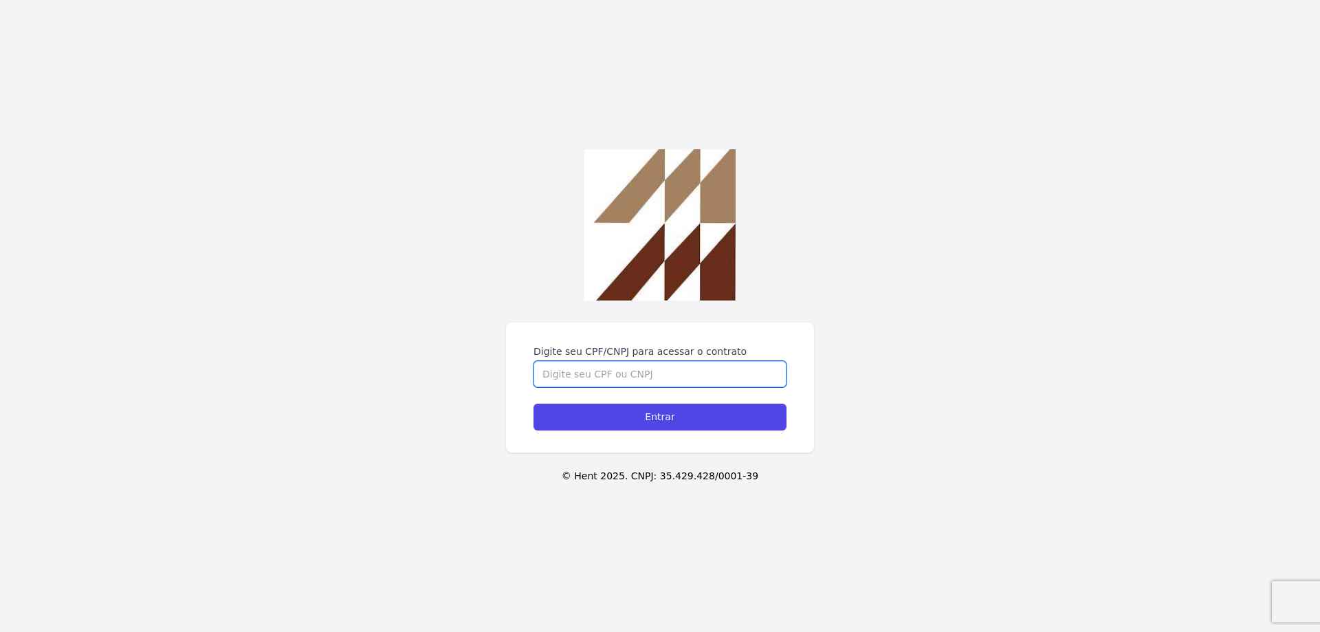
click at [710, 380] on input "Digite seu CPF/CNPJ para acessar o contrato" at bounding box center [660, 374] width 253 height 26
type input "16431505883"
click at [534, 404] on input "Entrar" at bounding box center [660, 417] width 253 height 27
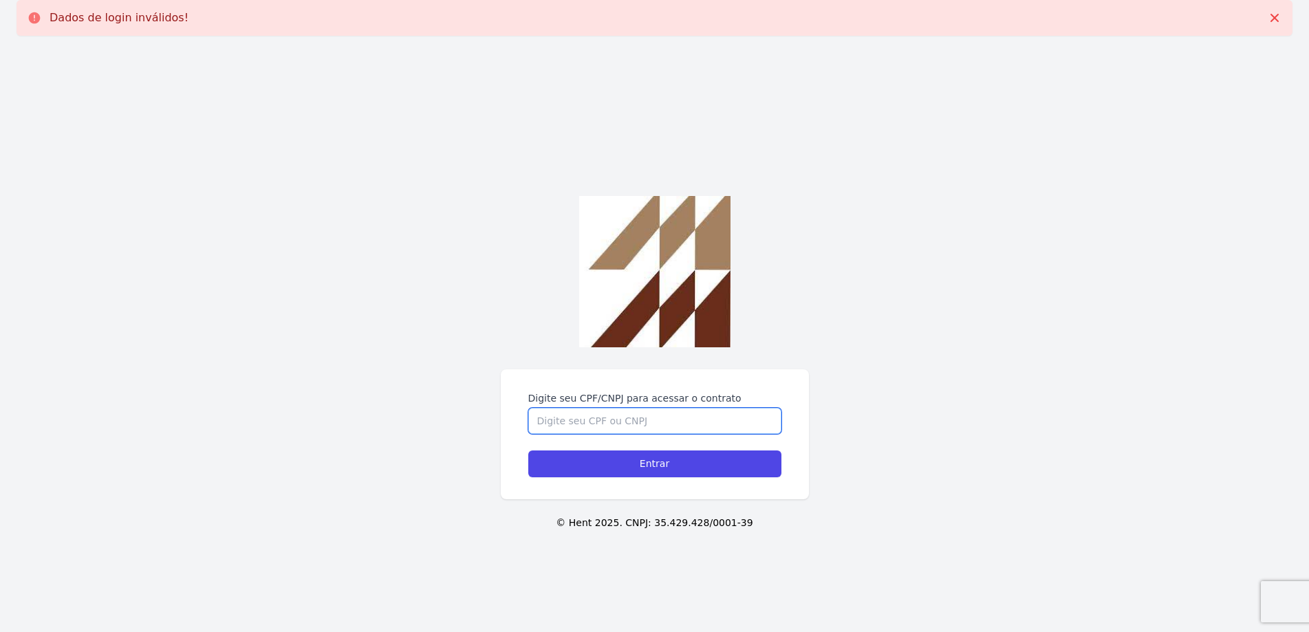
click at [610, 423] on input "Digite seu CPF/CNPJ para acessar o contrato" at bounding box center [654, 421] width 253 height 26
type input "16431505883"
click at [528, 450] on input "Entrar" at bounding box center [654, 463] width 253 height 27
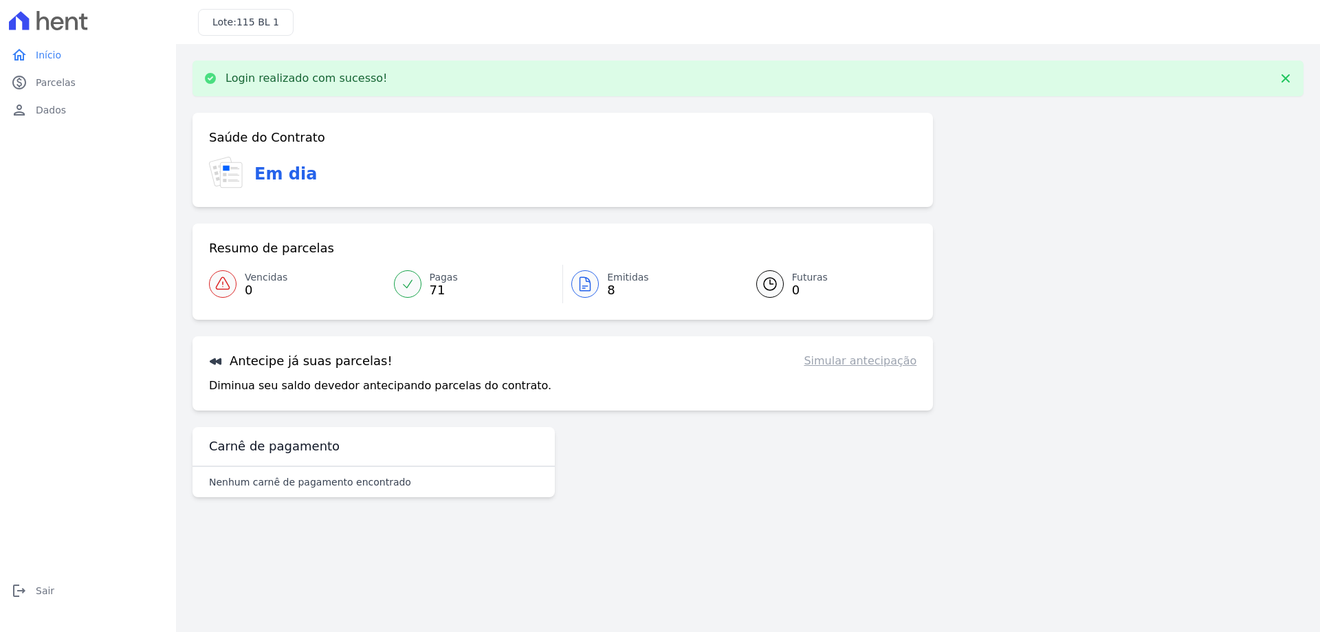
drag, startPoint x: 263, startPoint y: 89, endPoint x: 392, endPoint y: 101, distance: 129.2
click at [392, 101] on div "Login realizado com sucesso! Confirme os seus contatos Email [EMAIL_ADDRESS][DO…" at bounding box center [748, 285] width 1111 height 448
click at [400, 64] on div "Login realizado com sucesso!" at bounding box center [748, 79] width 1111 height 36
drag, startPoint x: 315, startPoint y: 175, endPoint x: 240, endPoint y: 162, distance: 76.0
click at [239, 162] on div "Em dia" at bounding box center [563, 174] width 708 height 34
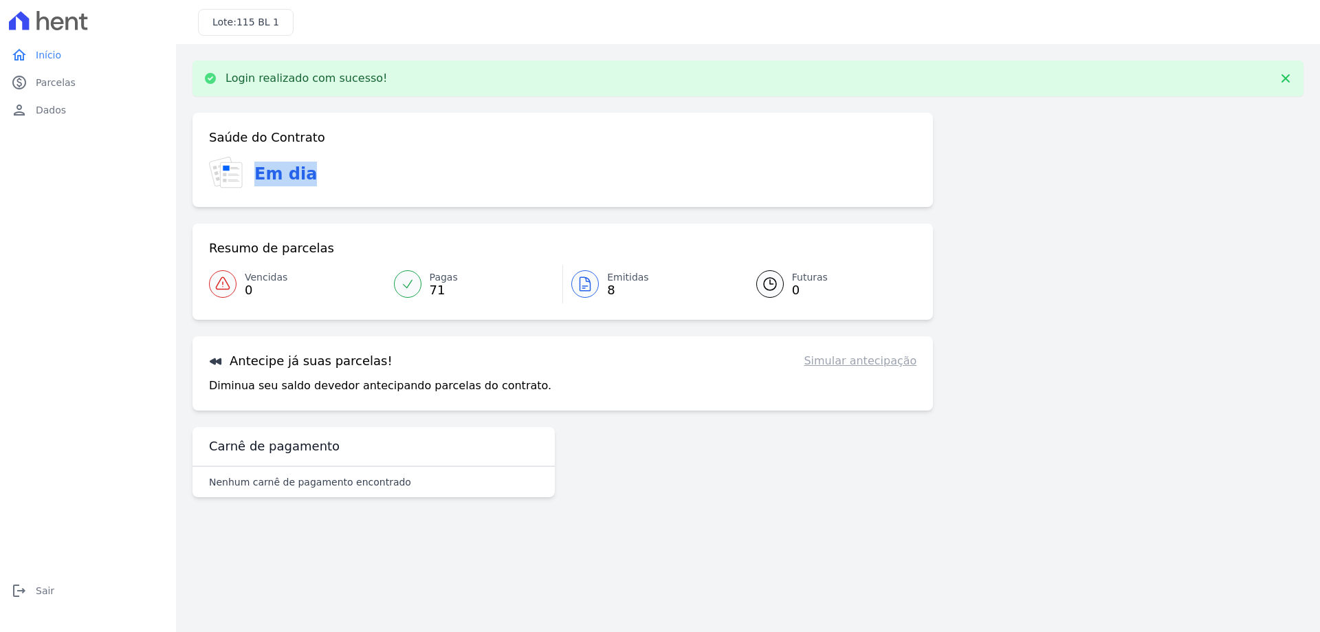
click at [259, 292] on span "0" at bounding box center [266, 290] width 43 height 11
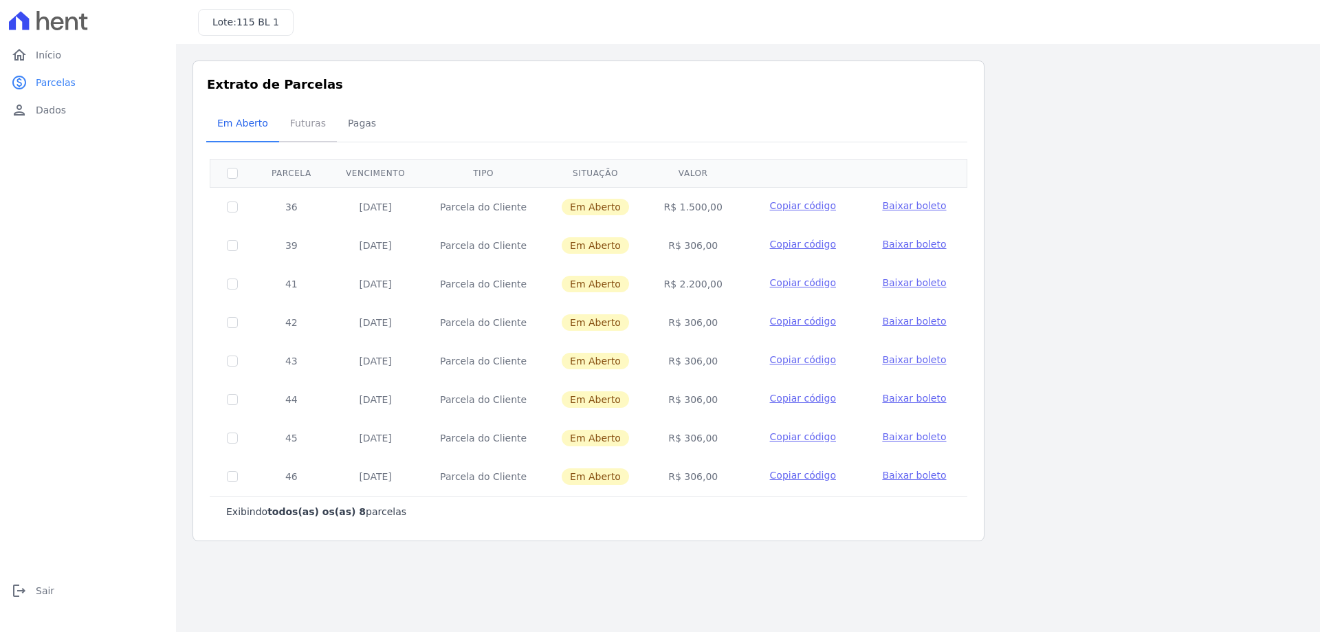
click at [303, 122] on span "Futuras" at bounding box center [308, 123] width 52 height 28
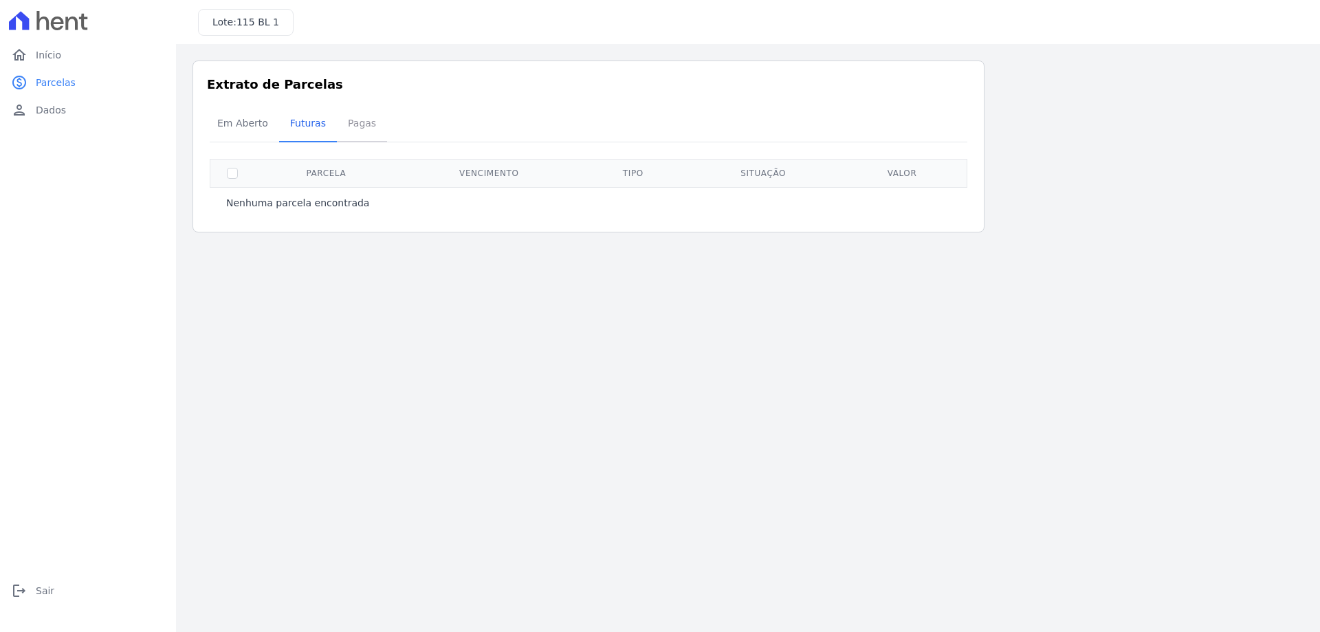
click at [367, 127] on span "Pagas" at bounding box center [362, 123] width 45 height 28
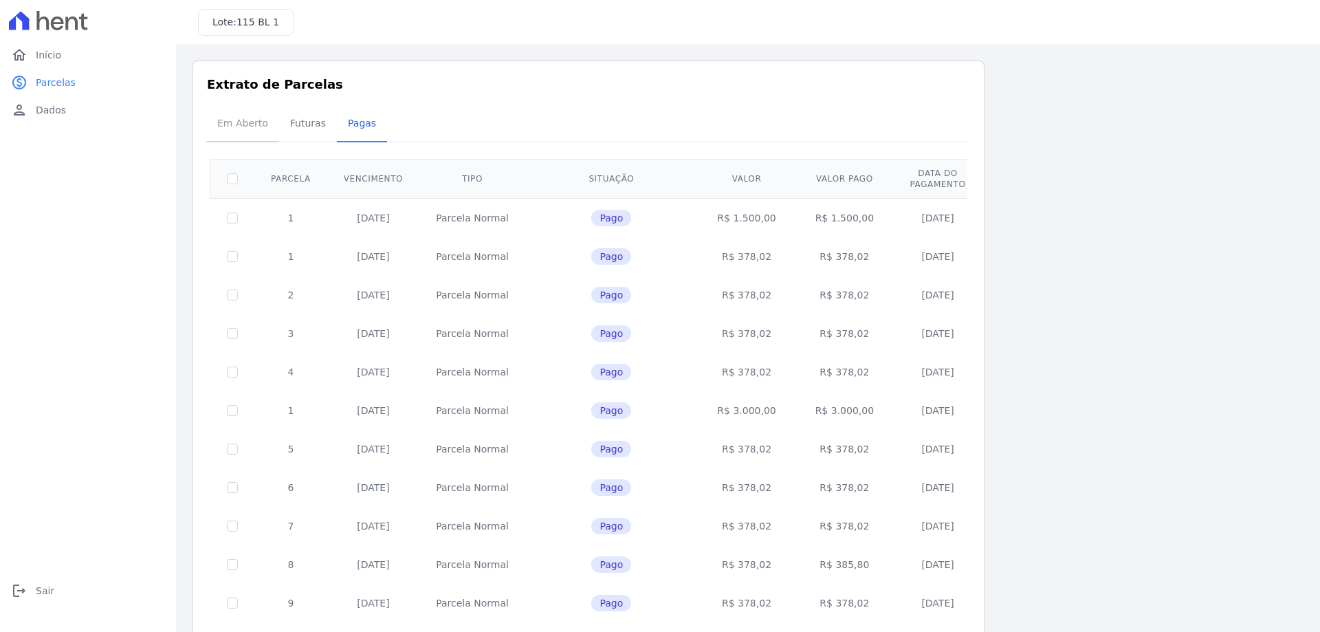
click at [227, 124] on span "Em Aberto" at bounding box center [242, 123] width 67 height 28
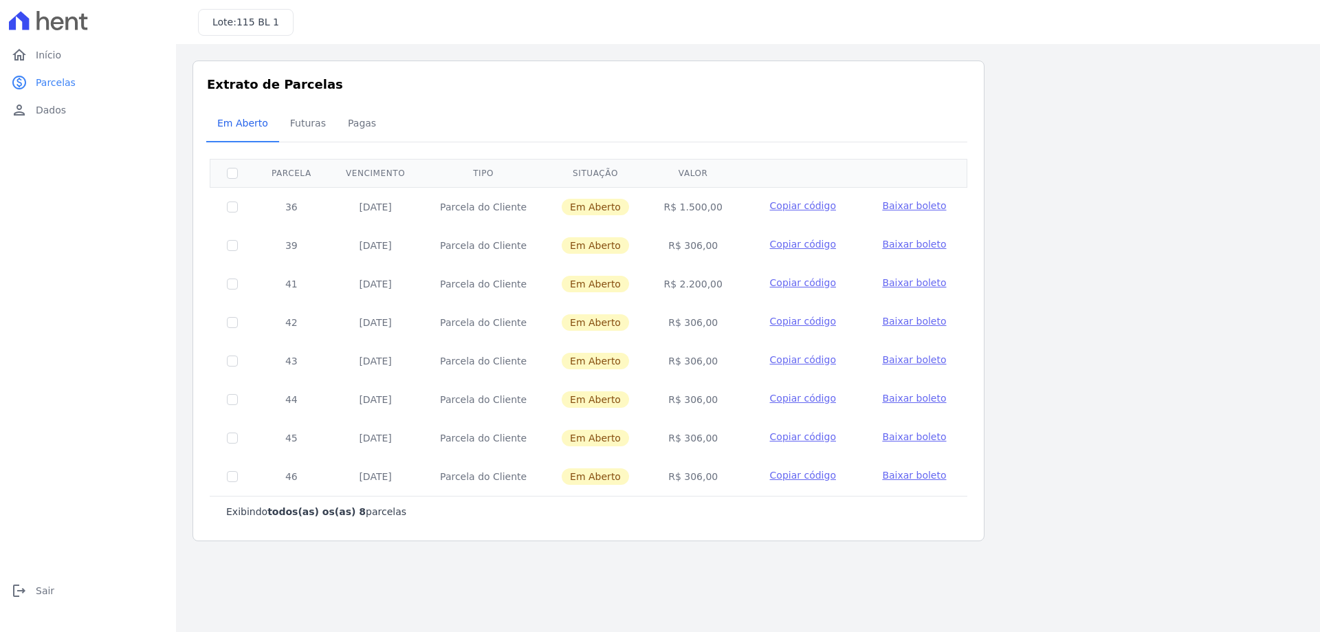
drag, startPoint x: 358, startPoint y: 208, endPoint x: 393, endPoint y: 208, distance: 34.4
click at [393, 208] on td "[DATE]" at bounding box center [376, 206] width 94 height 39
drag, startPoint x: 343, startPoint y: 254, endPoint x: 411, endPoint y: 252, distance: 68.8
click at [411, 252] on td "[DATE]" at bounding box center [376, 245] width 94 height 39
drag, startPoint x: 354, startPoint y: 208, endPoint x: 411, endPoint y: 255, distance: 74.3
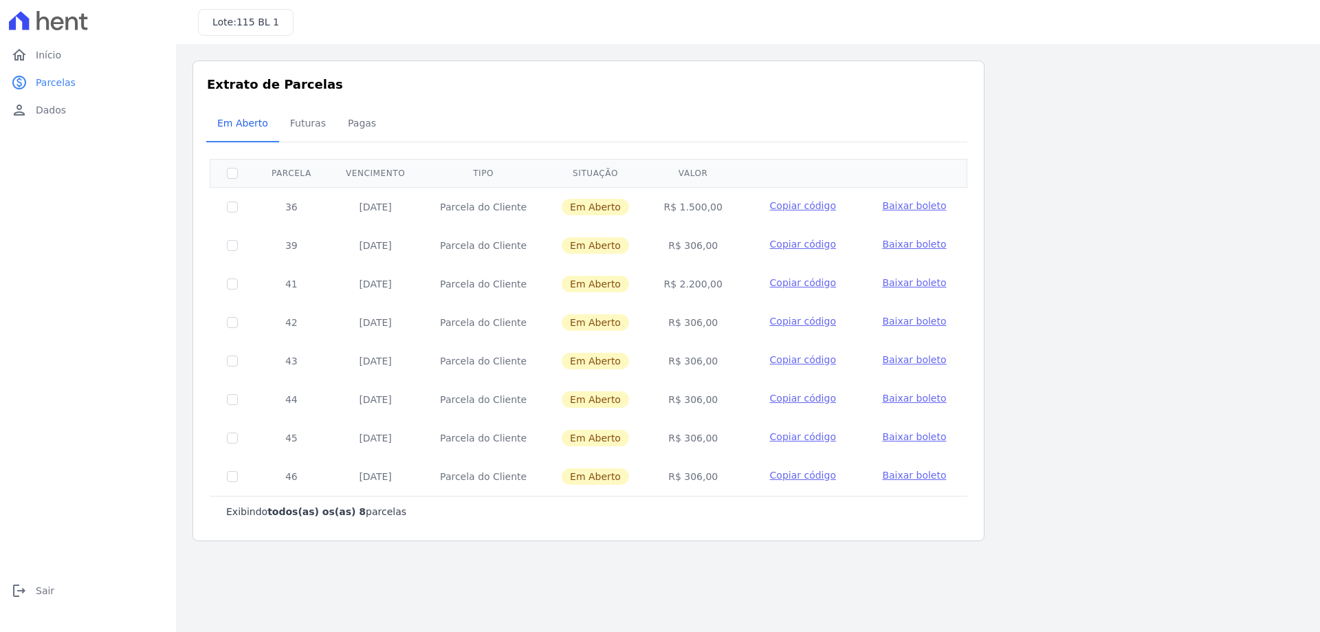
click at [423, 218] on td "[DATE]" at bounding box center [376, 206] width 94 height 39
click at [423, 281] on td "[DATE]" at bounding box center [376, 284] width 94 height 39
drag, startPoint x: 372, startPoint y: 326, endPoint x: 409, endPoint y: 350, distance: 43.7
click at [434, 327] on tr "42 [DATE] [GEOGRAPHIC_DATA] Em [GEOGRAPHIC_DATA] R$ 306,00 Copiar código [GEOGR…" at bounding box center [588, 322] width 757 height 39
drag, startPoint x: 413, startPoint y: 362, endPoint x: 426, endPoint y: 365, distance: 13.9
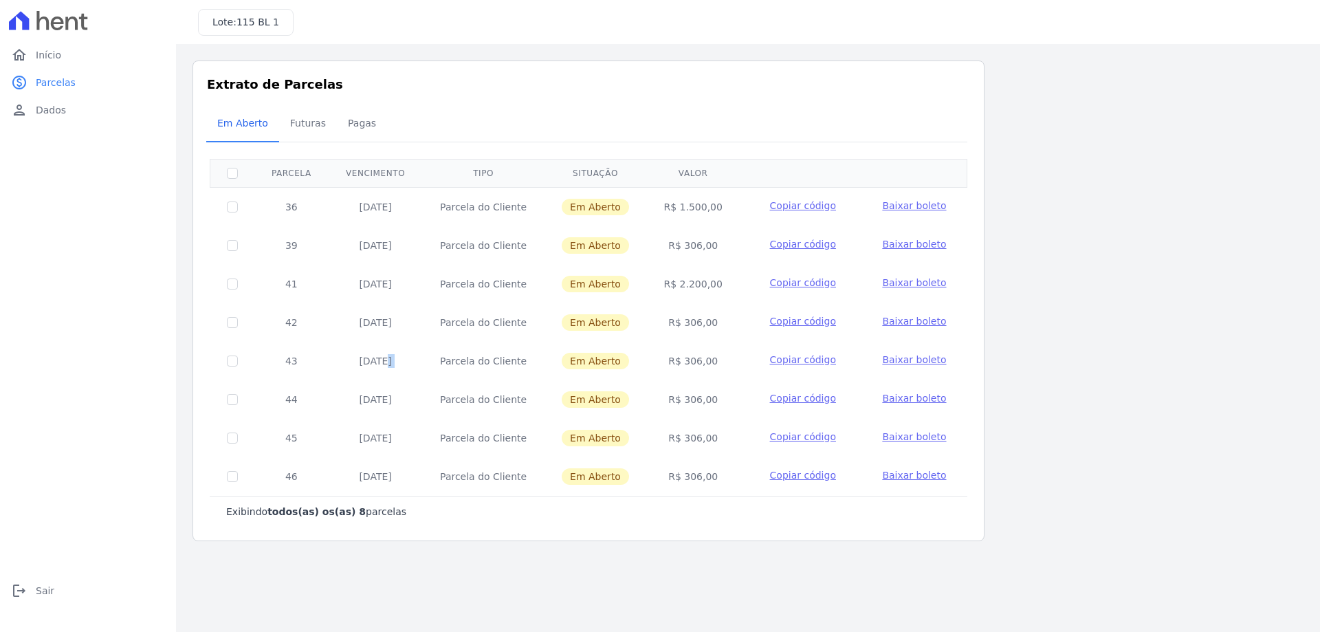
click at [426, 364] on tr "43 [DATE] [GEOGRAPHIC_DATA] Em [GEOGRAPHIC_DATA] R$ 306,00 Copiar código [GEOGR…" at bounding box center [588, 361] width 757 height 39
click at [470, 418] on tbody "36 [DATE] [GEOGRAPHIC_DATA] Em [GEOGRAPHIC_DATA] R$ 1.500,00 Copiar código [GEO…" at bounding box center [588, 341] width 757 height 309
click at [382, 495] on div "Exibindo todos(as) os(as) 8 parcelas [GEOGRAPHIC_DATA] Vencimento Tipo Situação…" at bounding box center [589, 343] width 758 height 368
click at [624, 549] on div "Listagem de parcelas Baixar PDF Extrato de Parcelas Em [GEOGRAPHIC_DATA] Futura…" at bounding box center [748, 301] width 1144 height 514
drag, startPoint x: 347, startPoint y: 212, endPoint x: 697, endPoint y: 208, distance: 349.4
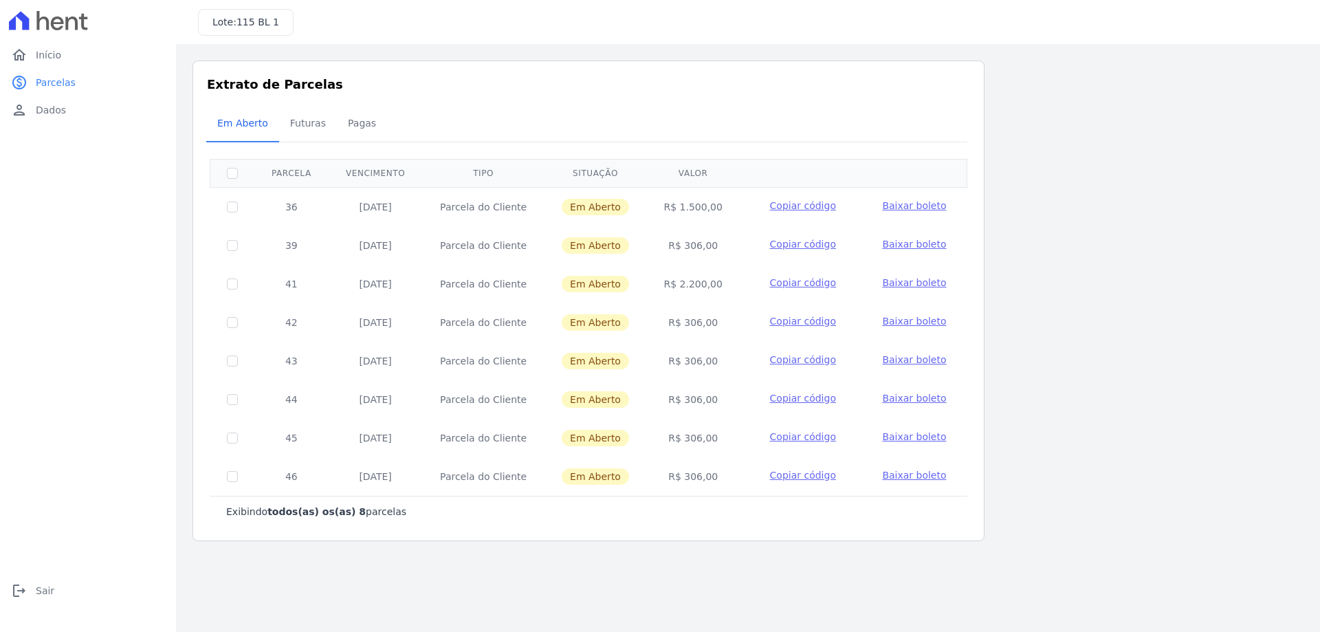
click at [697, 208] on tr "36 [DATE] [GEOGRAPHIC_DATA] Em [GEOGRAPHIC_DATA] R$ 1.500,00 Copiar código [GEO…" at bounding box center [588, 206] width 757 height 39
click at [692, 213] on td "R$ 1.500,00" at bounding box center [693, 206] width 94 height 39
click at [47, 53] on span "Início" at bounding box center [48, 55] width 25 height 14
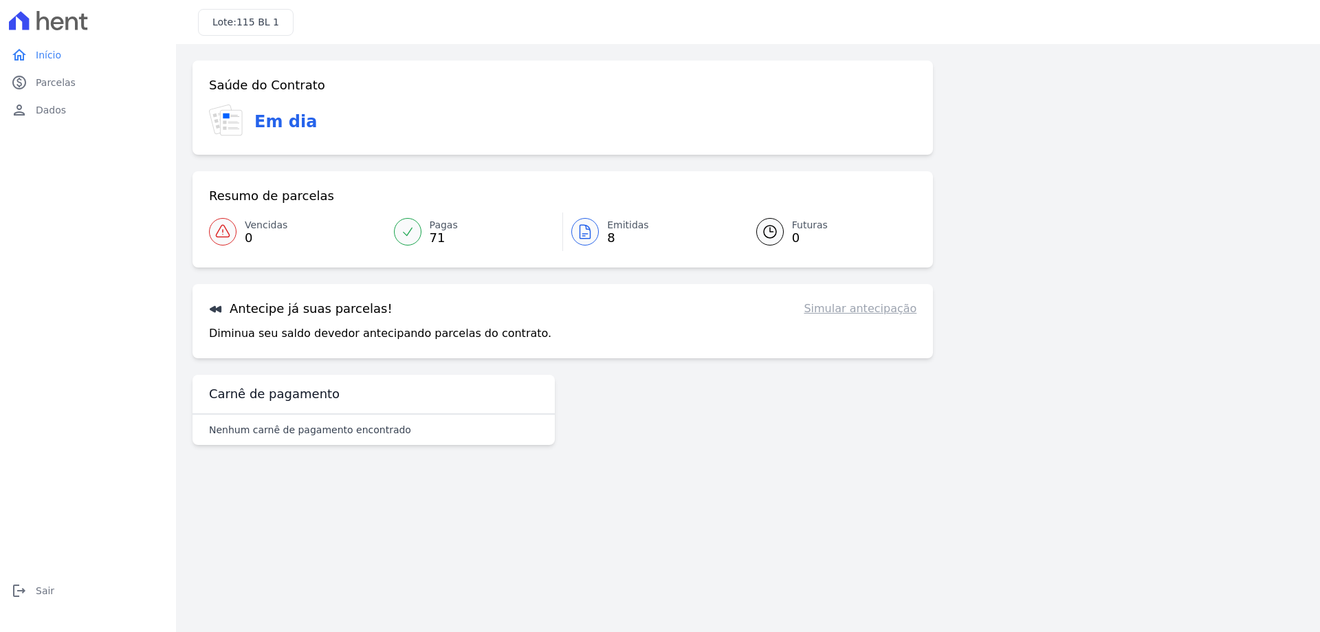
click at [250, 221] on span "Vencidas" at bounding box center [266, 225] width 43 height 14
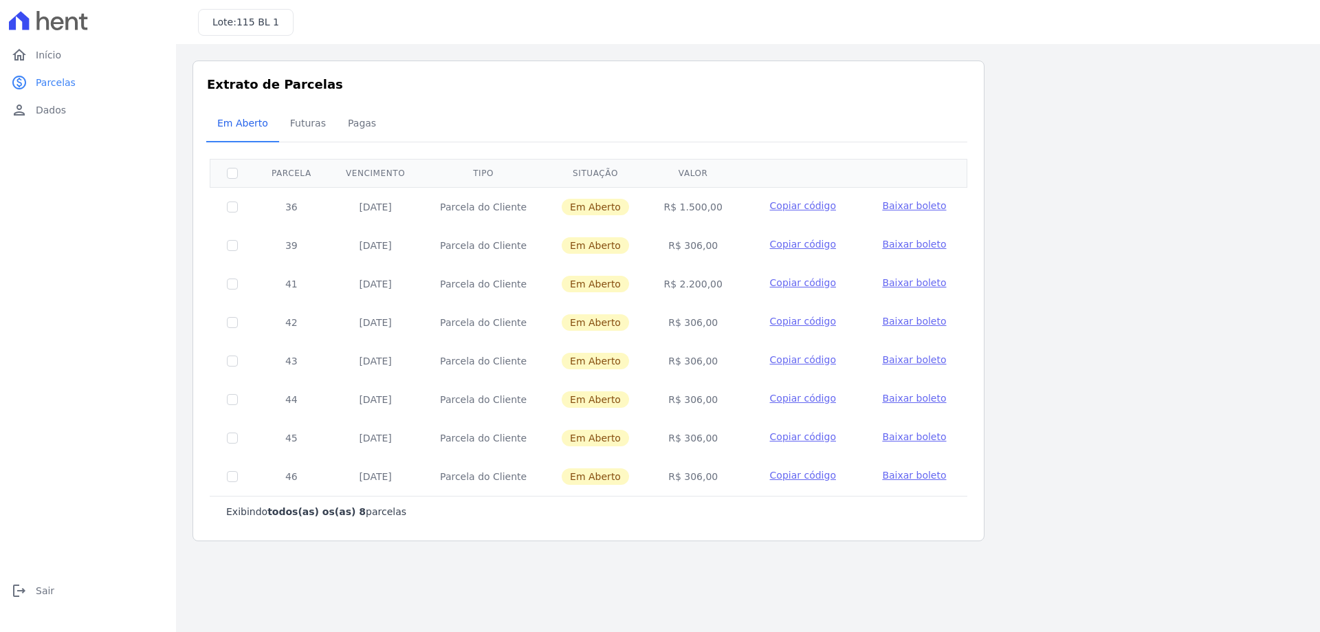
drag, startPoint x: 356, startPoint y: 240, endPoint x: 407, endPoint y: 246, distance: 51.2
click at [407, 246] on td "[DATE]" at bounding box center [376, 245] width 94 height 39
click at [371, 245] on td "[DATE]" at bounding box center [376, 245] width 94 height 39
drag, startPoint x: 356, startPoint y: 245, endPoint x: 421, endPoint y: 251, distance: 65.6
click at [420, 251] on td "[DATE]" at bounding box center [376, 245] width 94 height 39
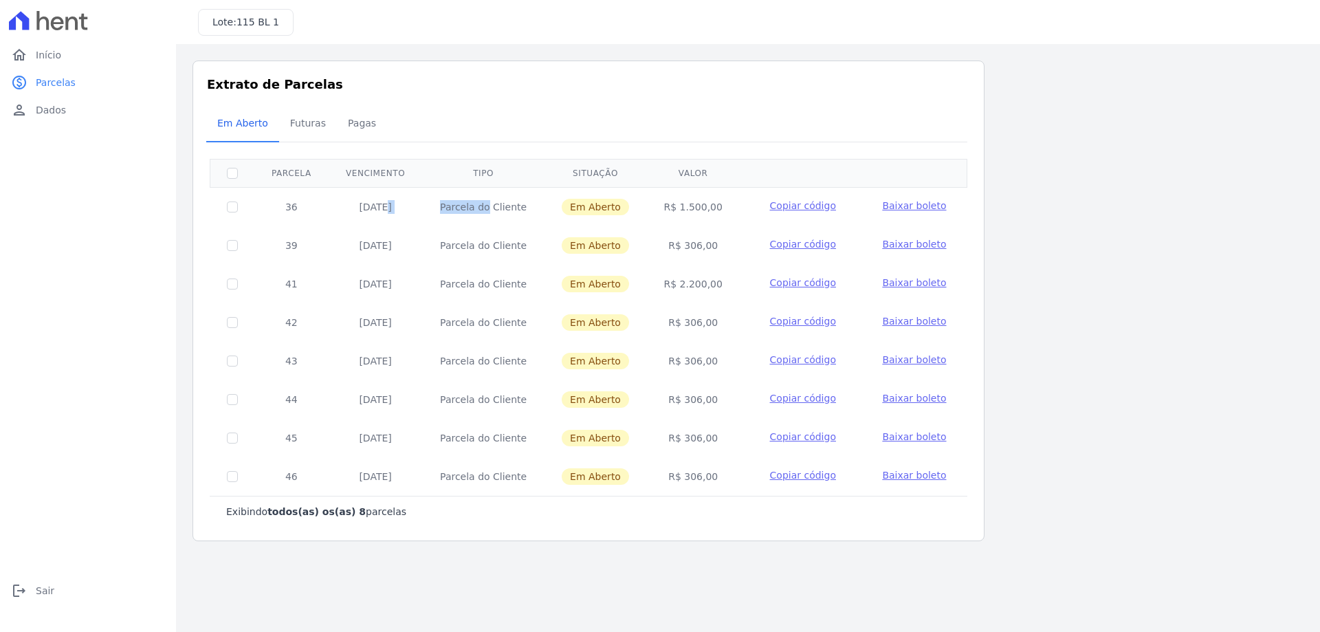
drag, startPoint x: 342, startPoint y: 198, endPoint x: 452, endPoint y: 228, distance: 114.1
click at [453, 206] on tr "36 [DATE] [GEOGRAPHIC_DATA] Em [GEOGRAPHIC_DATA] R$ 1.500,00 Copiar código [GEO…" at bounding box center [588, 206] width 757 height 39
drag, startPoint x: 336, startPoint y: 274, endPoint x: 459, endPoint y: 277, distance: 123.1
click at [458, 278] on tr "41 [DATE] [GEOGRAPHIC_DATA] Em [GEOGRAPHIC_DATA] R$ 2.200,00 Copiar código [GEO…" at bounding box center [588, 284] width 757 height 39
click at [476, 241] on td "Parcela do Cliente" at bounding box center [483, 245] width 122 height 39
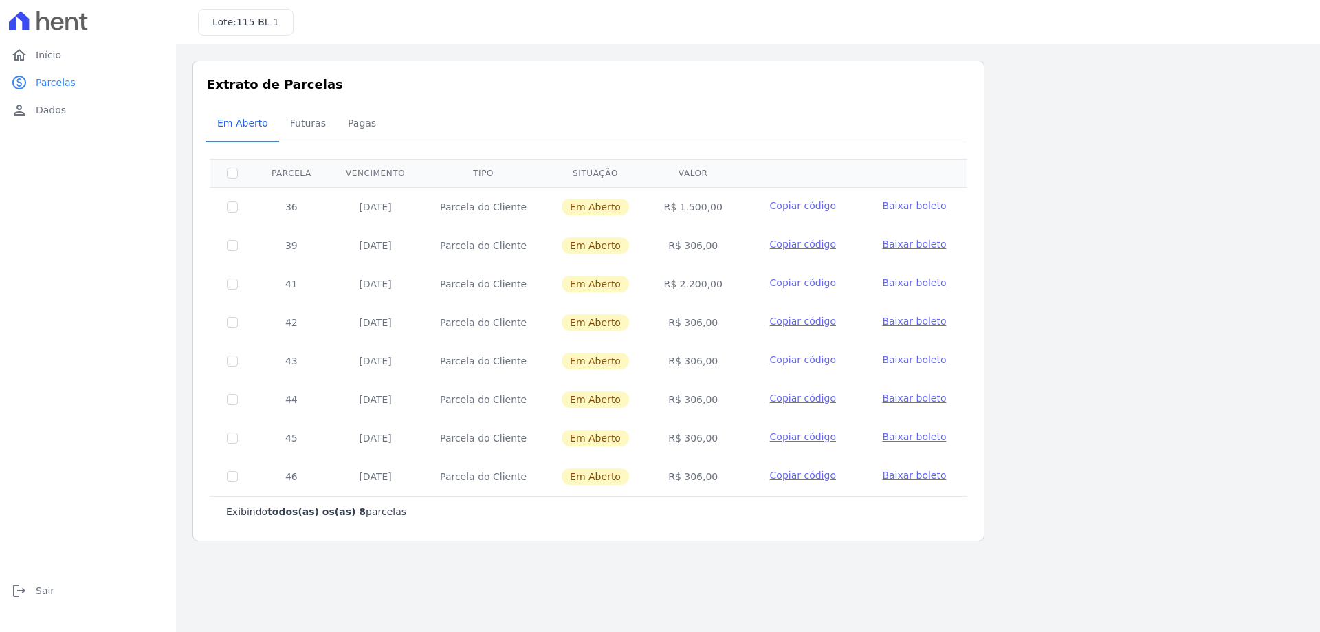
drag, startPoint x: 274, startPoint y: 197, endPoint x: 534, endPoint y: 209, distance: 259.6
click at [534, 209] on tr "36 [DATE] [GEOGRAPHIC_DATA] Em [GEOGRAPHIC_DATA] R$ 1.500,00 Copiar código [GEO…" at bounding box center [588, 206] width 757 height 39
click at [286, 206] on td "36" at bounding box center [291, 206] width 74 height 39
click at [287, 208] on td "36" at bounding box center [291, 206] width 74 height 39
drag, startPoint x: 448, startPoint y: 205, endPoint x: 484, endPoint y: 202, distance: 36.6
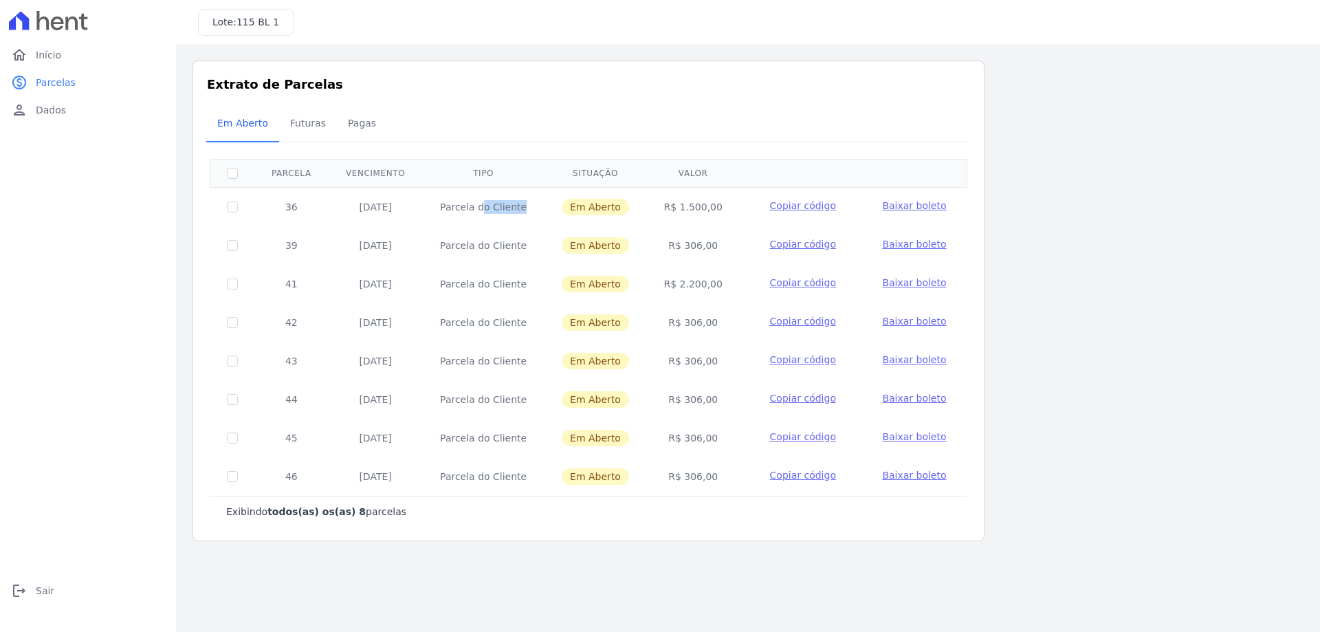
click at [484, 202] on td "Parcela do Cliente" at bounding box center [483, 206] width 122 height 39
click at [404, 209] on td "[DATE]" at bounding box center [376, 206] width 94 height 39
click at [340, 115] on span "Pagas" at bounding box center [362, 123] width 45 height 28
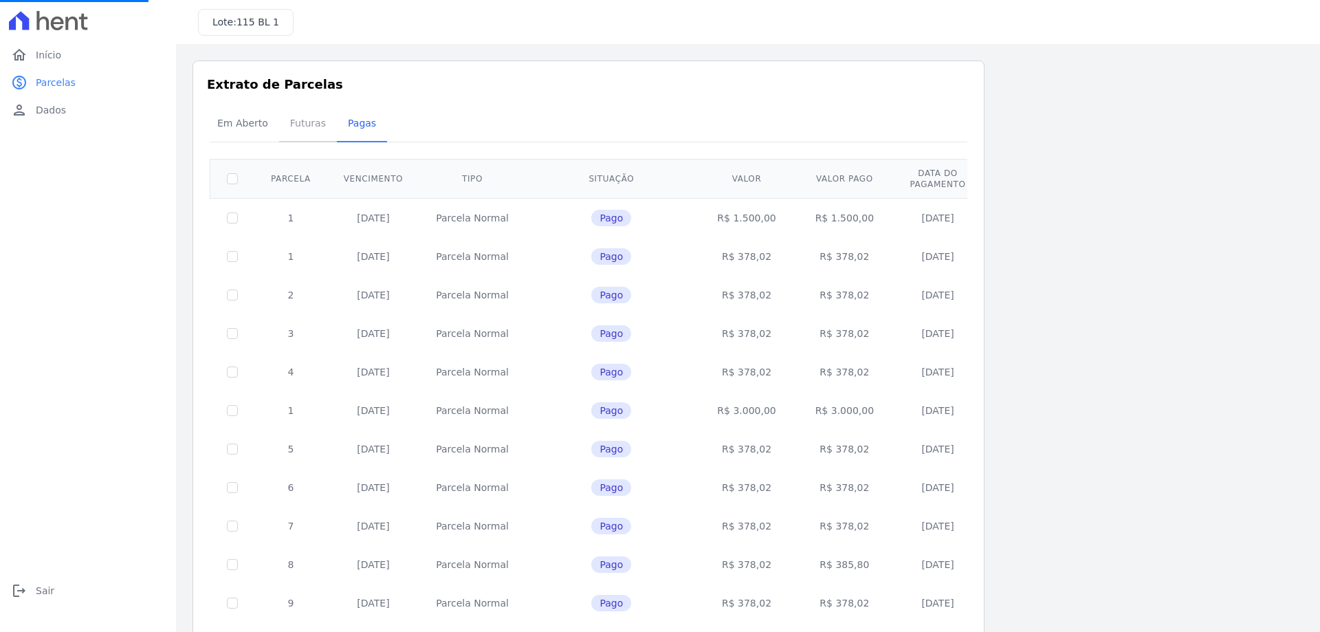
click at [308, 127] on span "Futuras" at bounding box center [308, 123] width 52 height 28
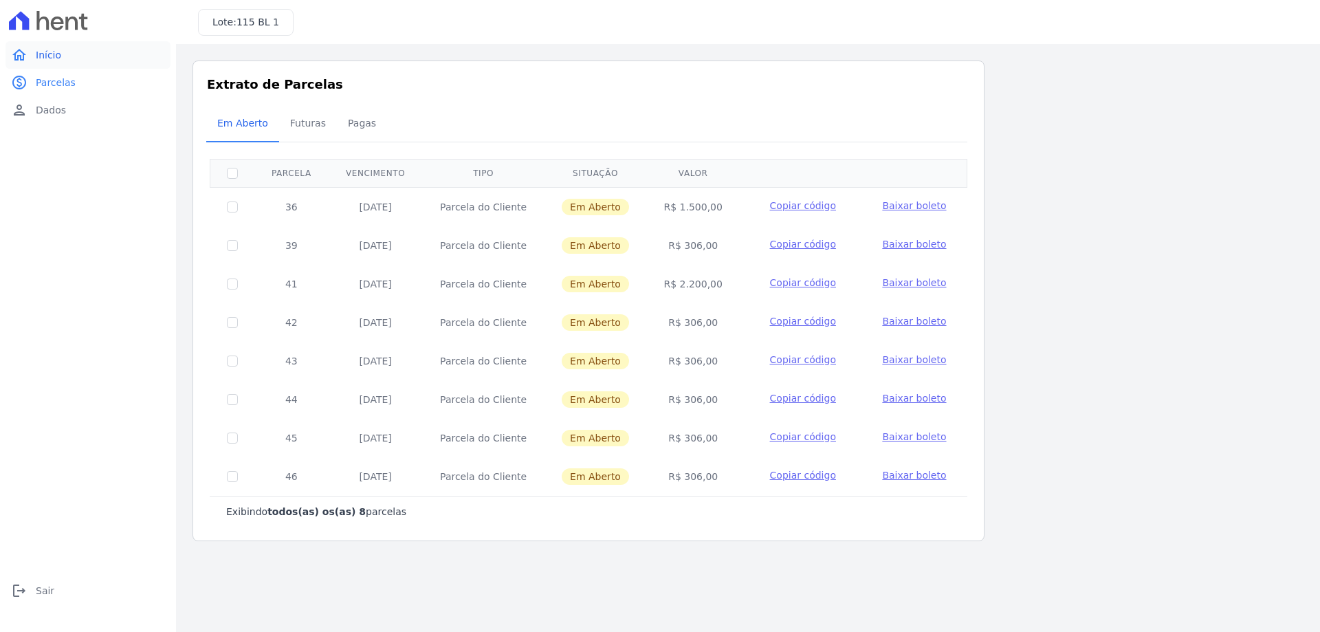
click at [35, 60] on link "home Início" at bounding box center [88, 55] width 165 height 28
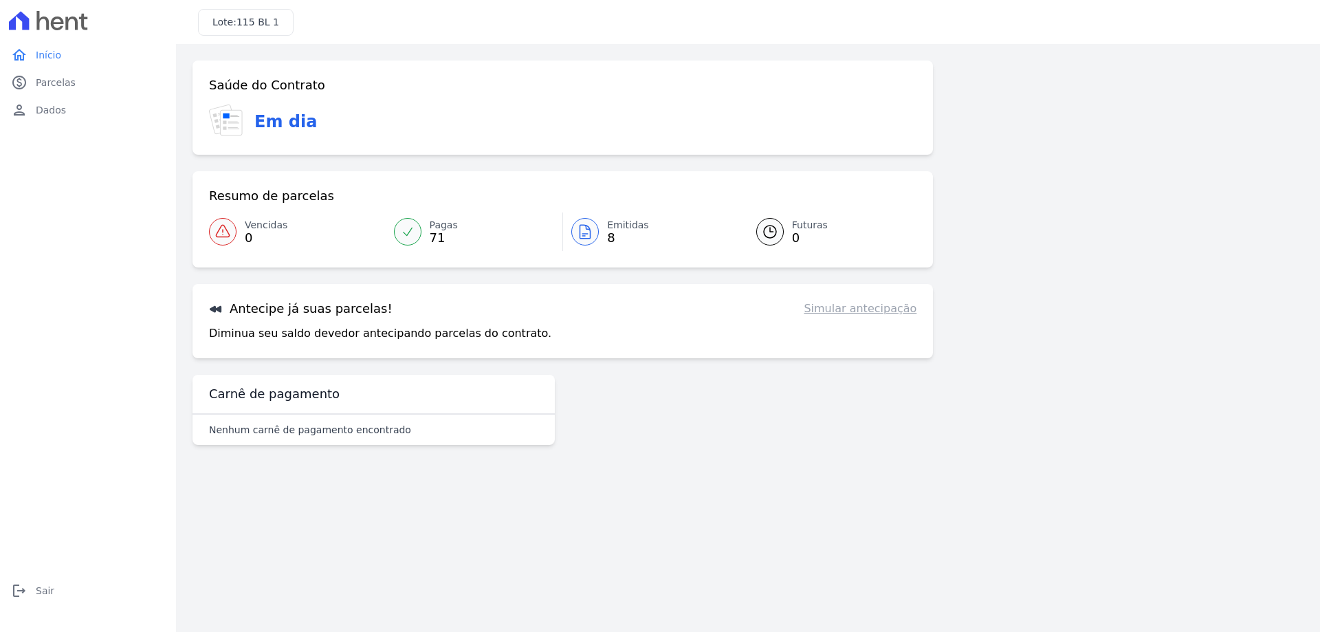
click at [290, 154] on div "Saúde do Contrato Em dia" at bounding box center [563, 108] width 741 height 94
click at [244, 235] on link "Vencidas 0" at bounding box center [297, 232] width 177 height 39
